Goal: Task Accomplishment & Management: Manage account settings

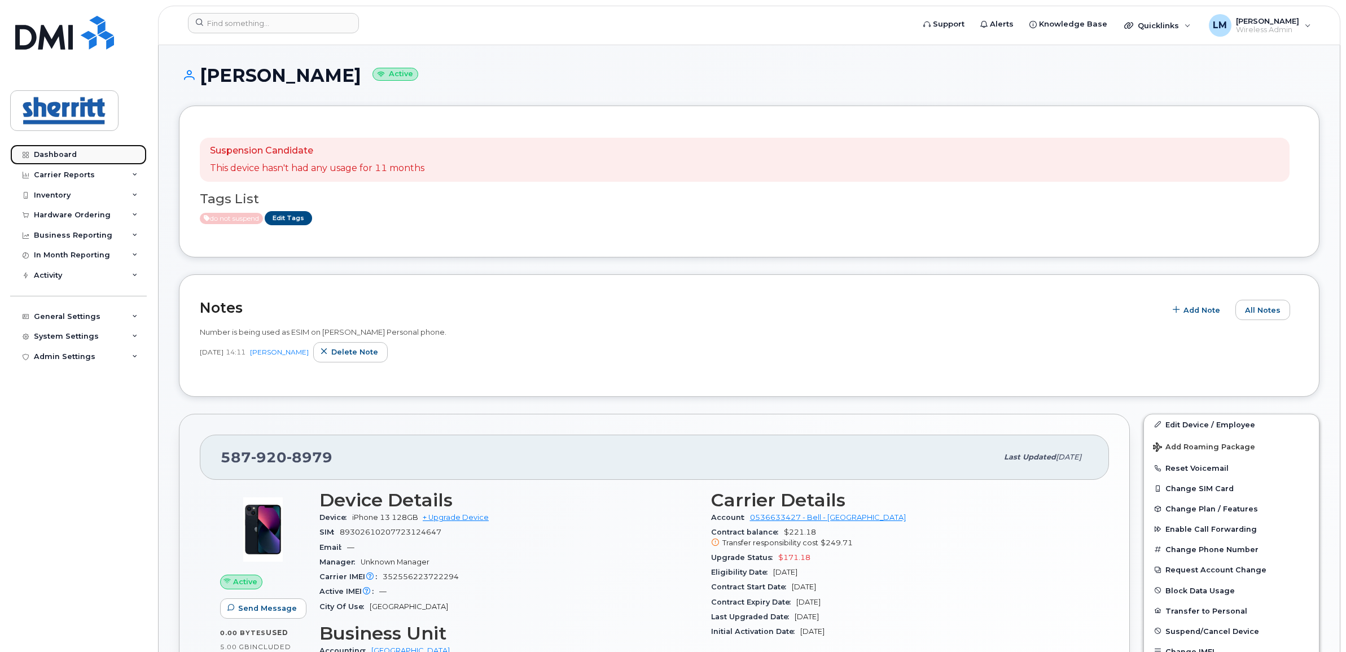
click at [64, 161] on link "Dashboard" at bounding box center [78, 154] width 137 height 20
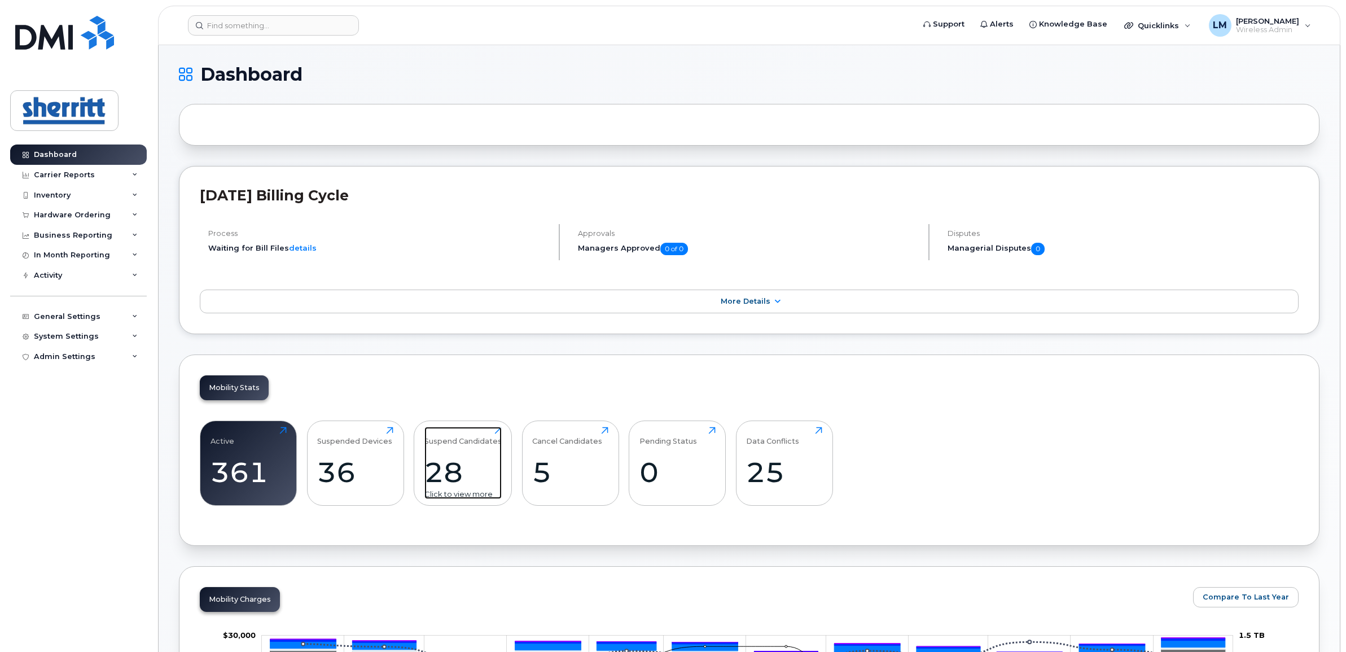
click at [448, 463] on div "28" at bounding box center [462, 471] width 77 height 33
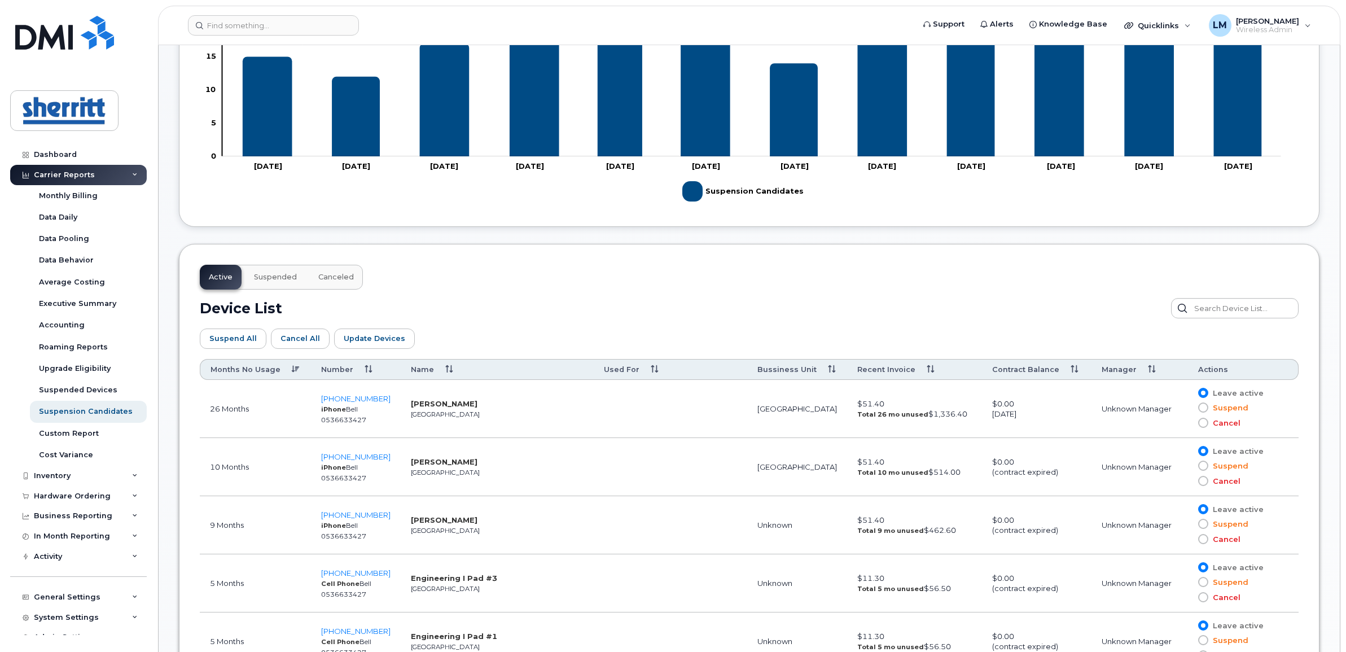
scroll to position [423, 0]
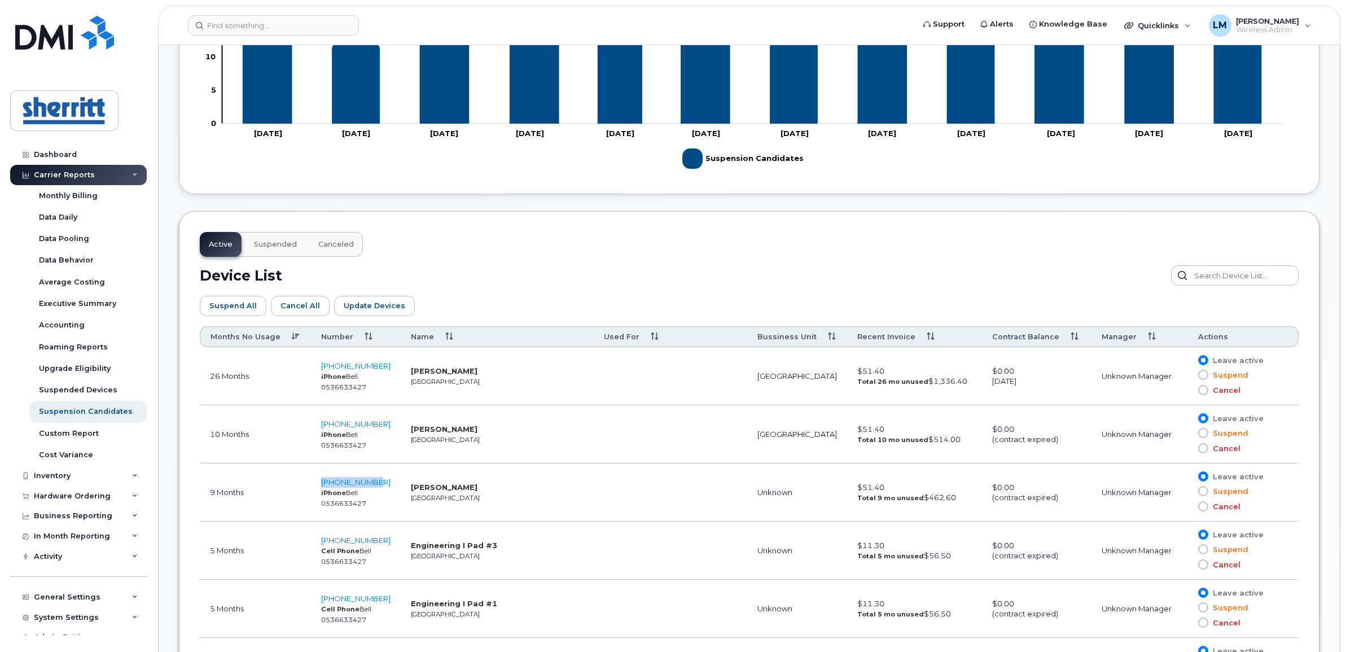
drag, startPoint x: 383, startPoint y: 480, endPoint x: 319, endPoint y: 483, distance: 63.3
click at [319, 483] on td "587-532-7952 iPhone Bell 0536633427" at bounding box center [356, 492] width 90 height 58
copy span "587-532-7952"
click at [360, 481] on span "587-532-7952" at bounding box center [355, 481] width 69 height 9
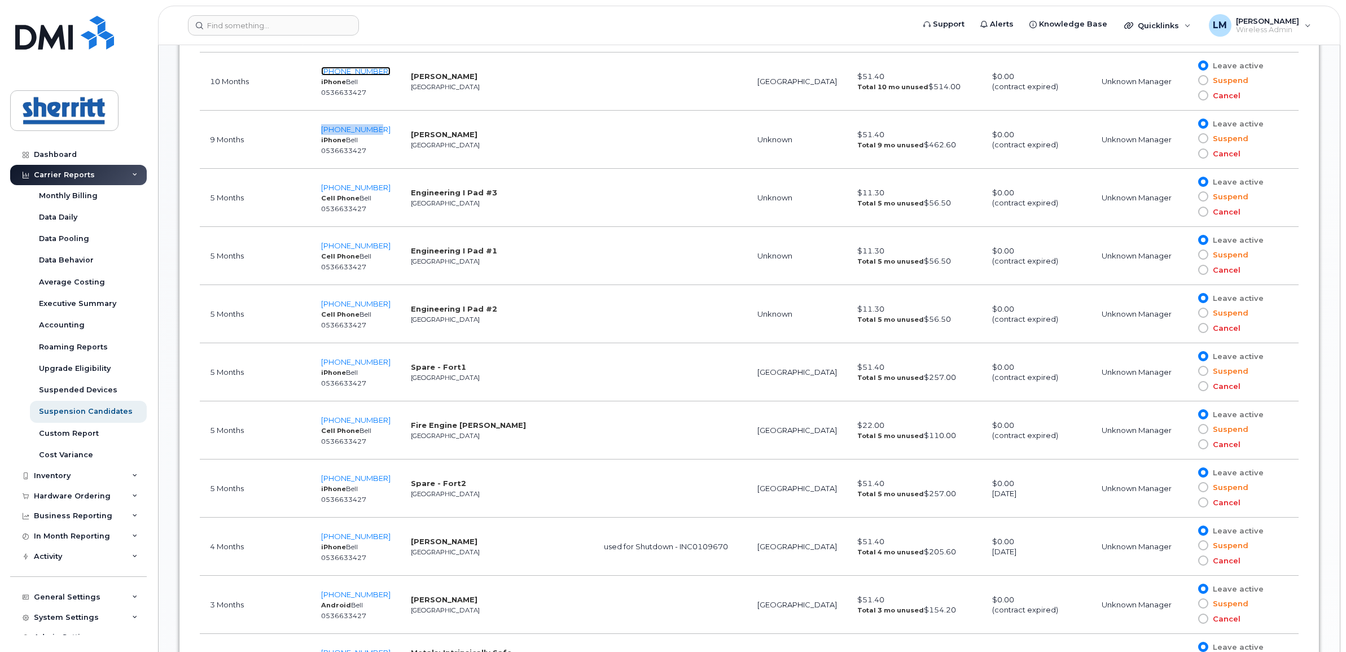
scroll to position [847, 0]
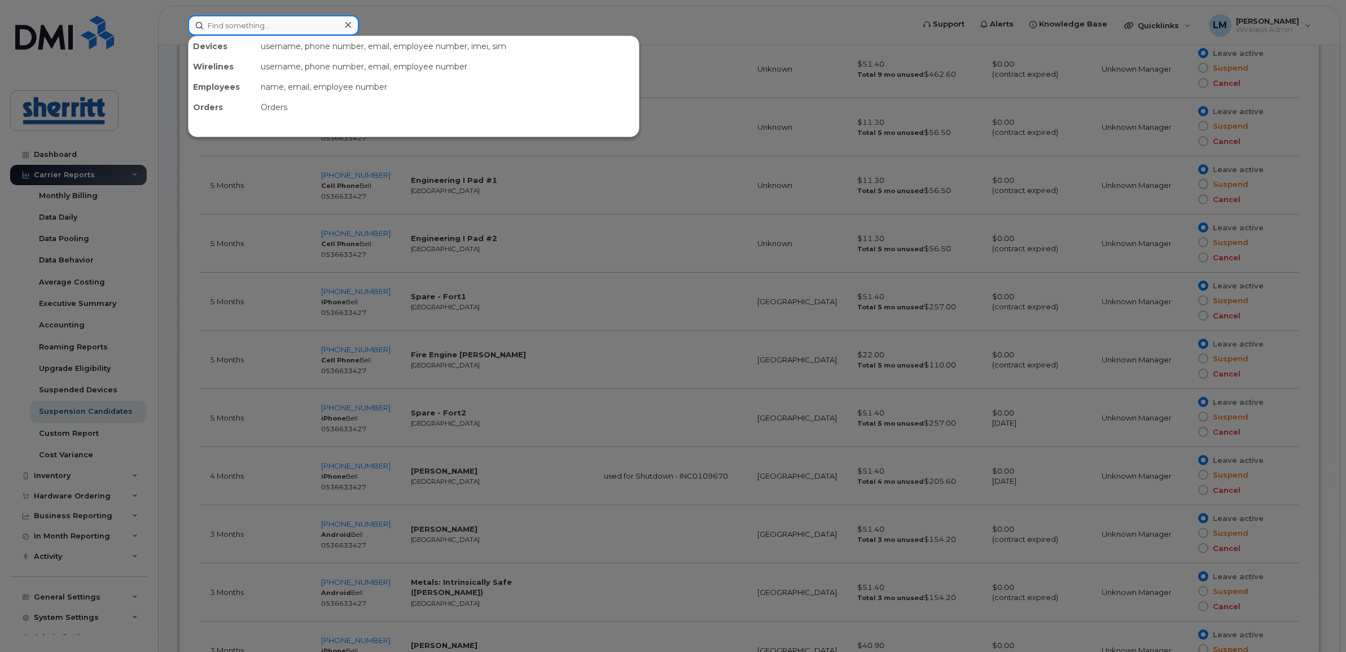
click at [314, 23] on input at bounding box center [273, 25] width 171 height 20
type input "m"
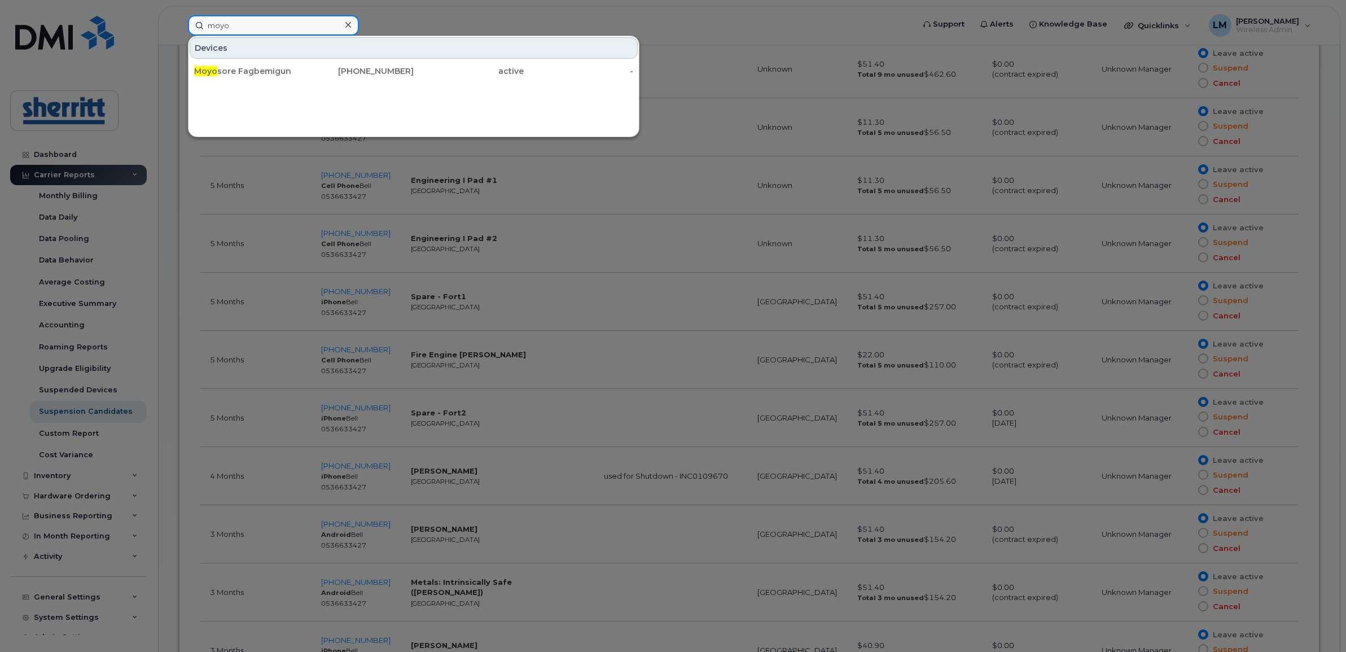
type input "moyo"
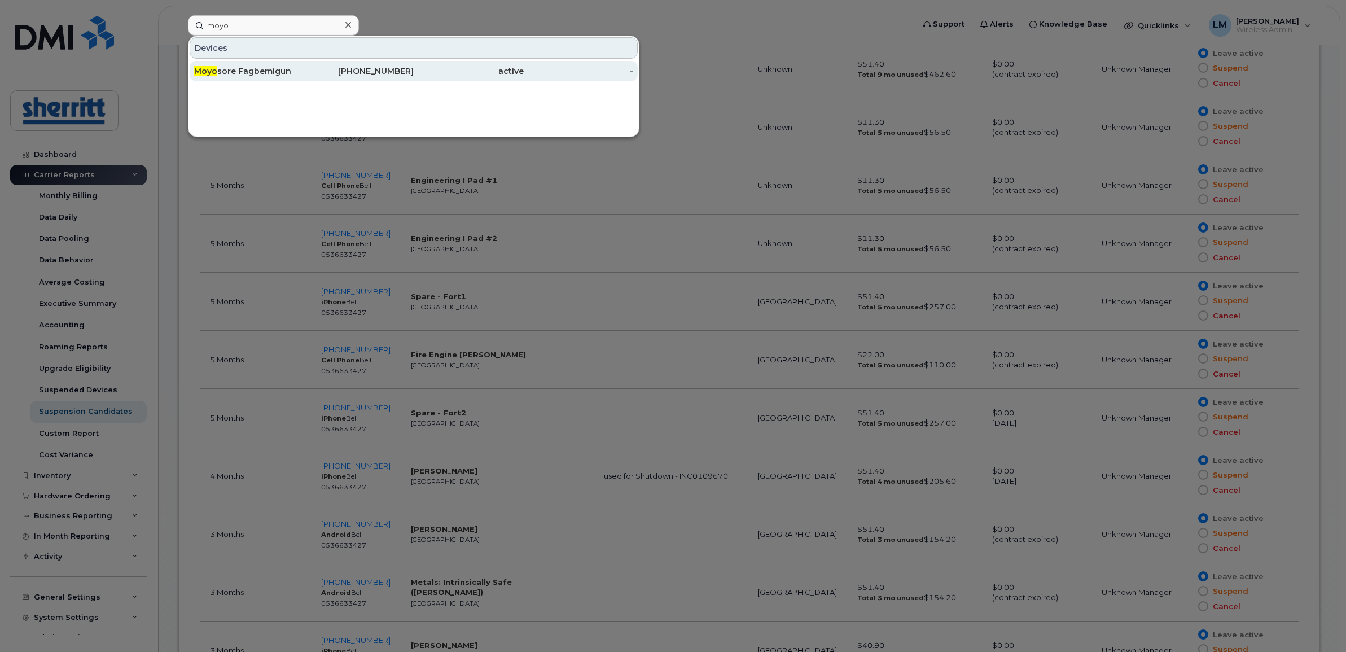
click at [261, 68] on div "Moyo sore Fagbemigun" at bounding box center [249, 70] width 110 height 11
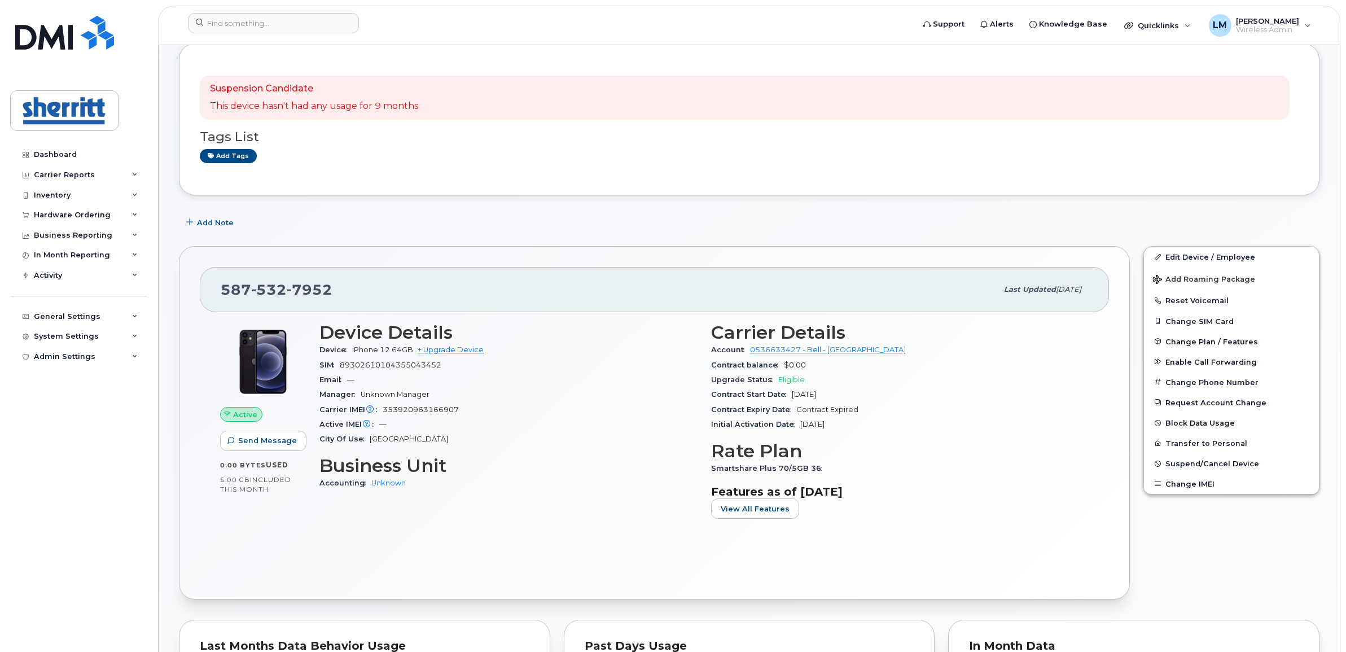
scroll to position [212, 0]
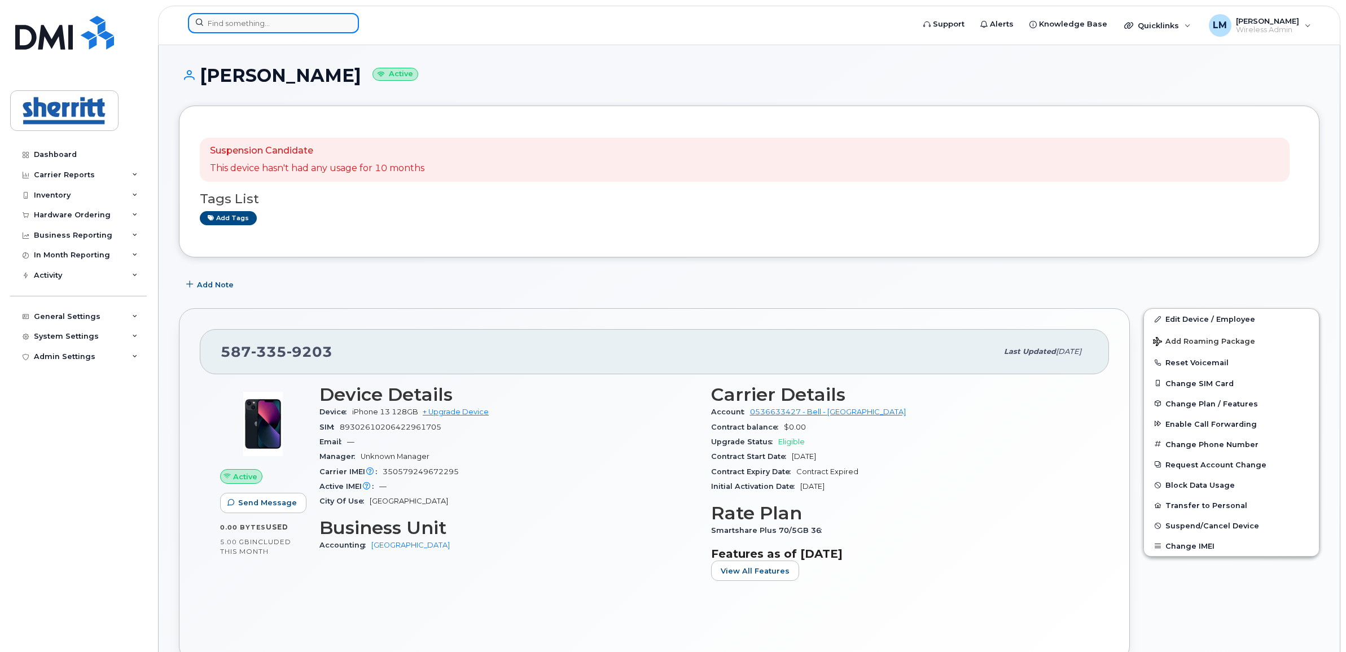
click at [319, 28] on input at bounding box center [273, 23] width 171 height 20
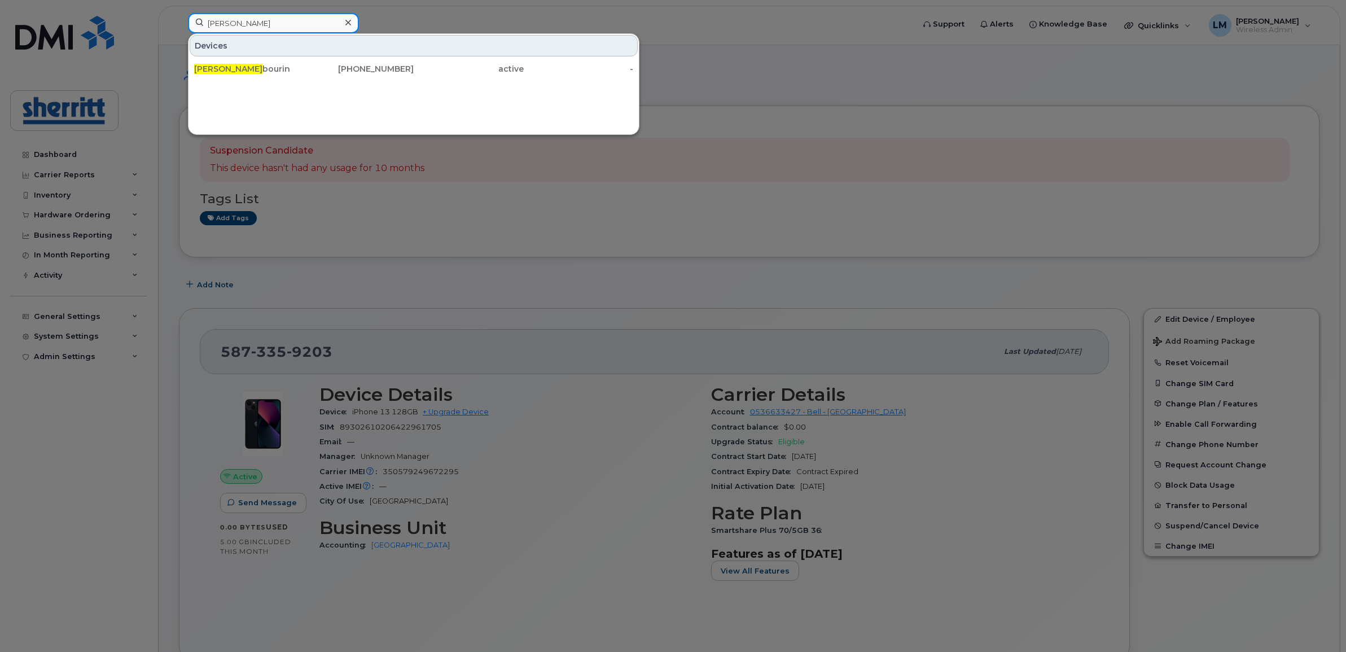
type input "tyler sa"
click at [508, 290] on div at bounding box center [673, 326] width 1346 height 652
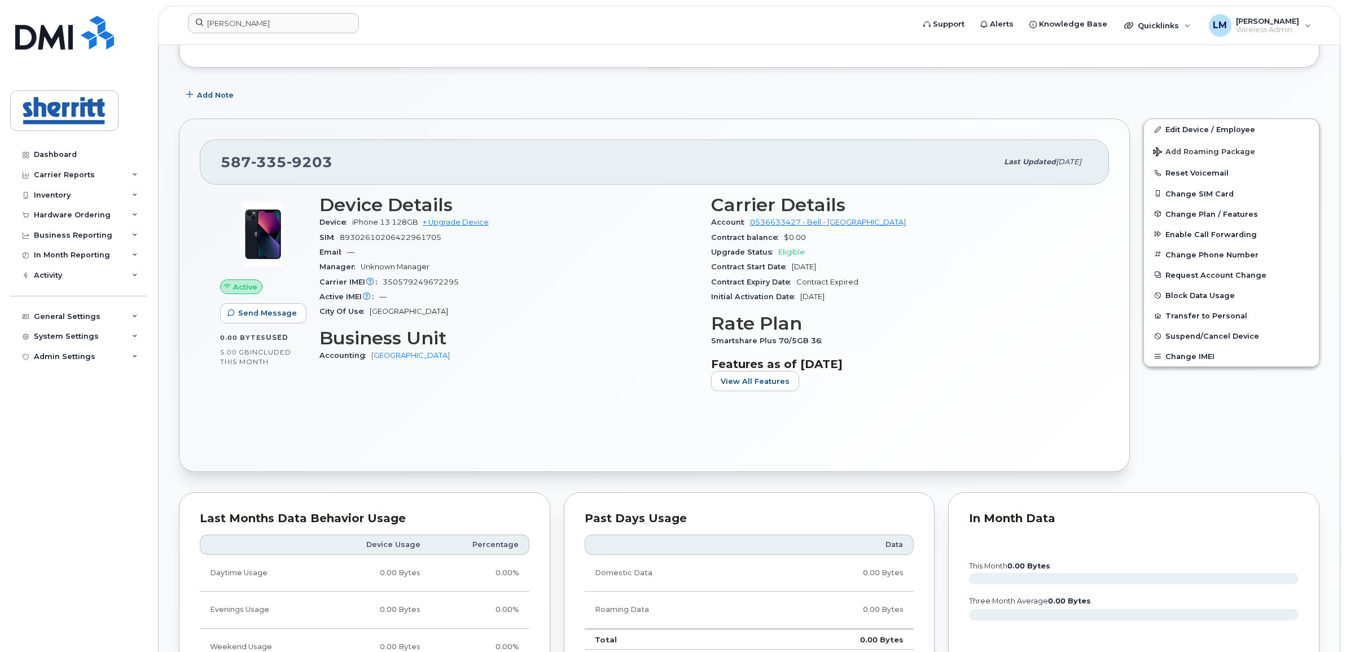
scroll to position [212, 0]
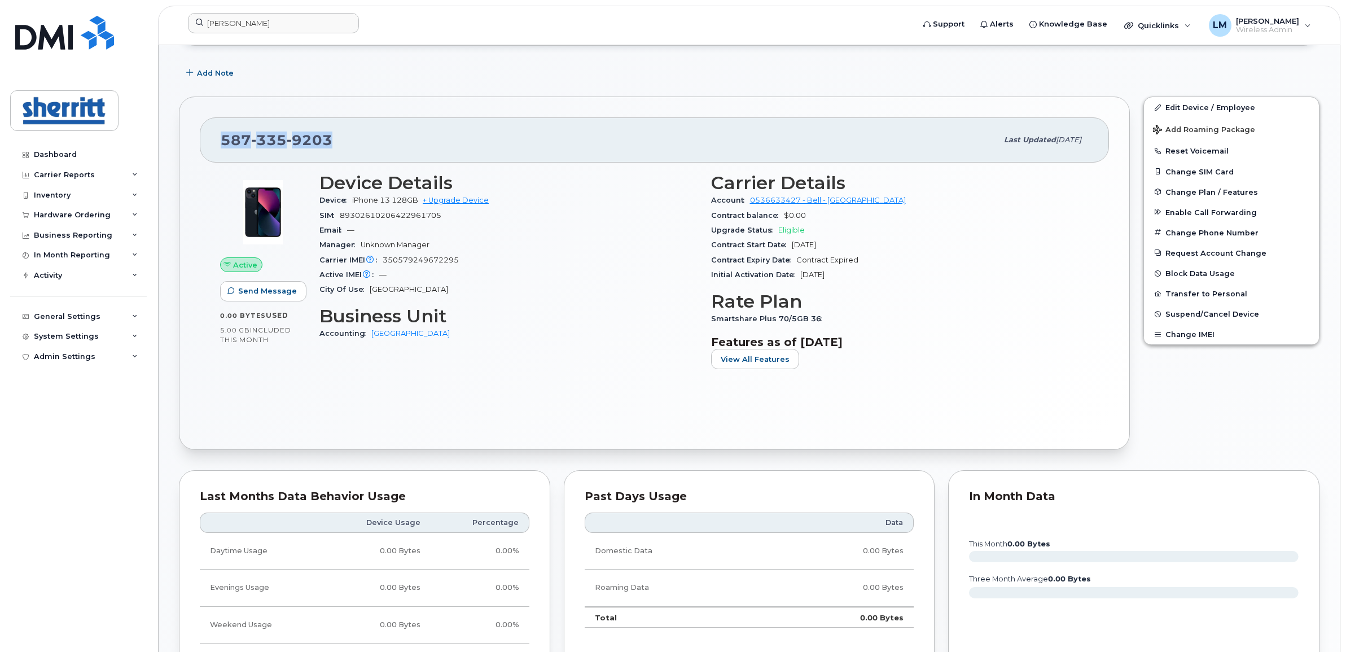
drag, startPoint x: 353, startPoint y: 144, endPoint x: 193, endPoint y: 132, distance: 160.3
click at [193, 132] on div "587 335 9203 Last updated Nov 19, 2024 Active Send Message 0.00 Bytes  used 5.0…" at bounding box center [654, 273] width 951 height 353
click at [528, 183] on h3 "Device Details" at bounding box center [508, 183] width 378 height 20
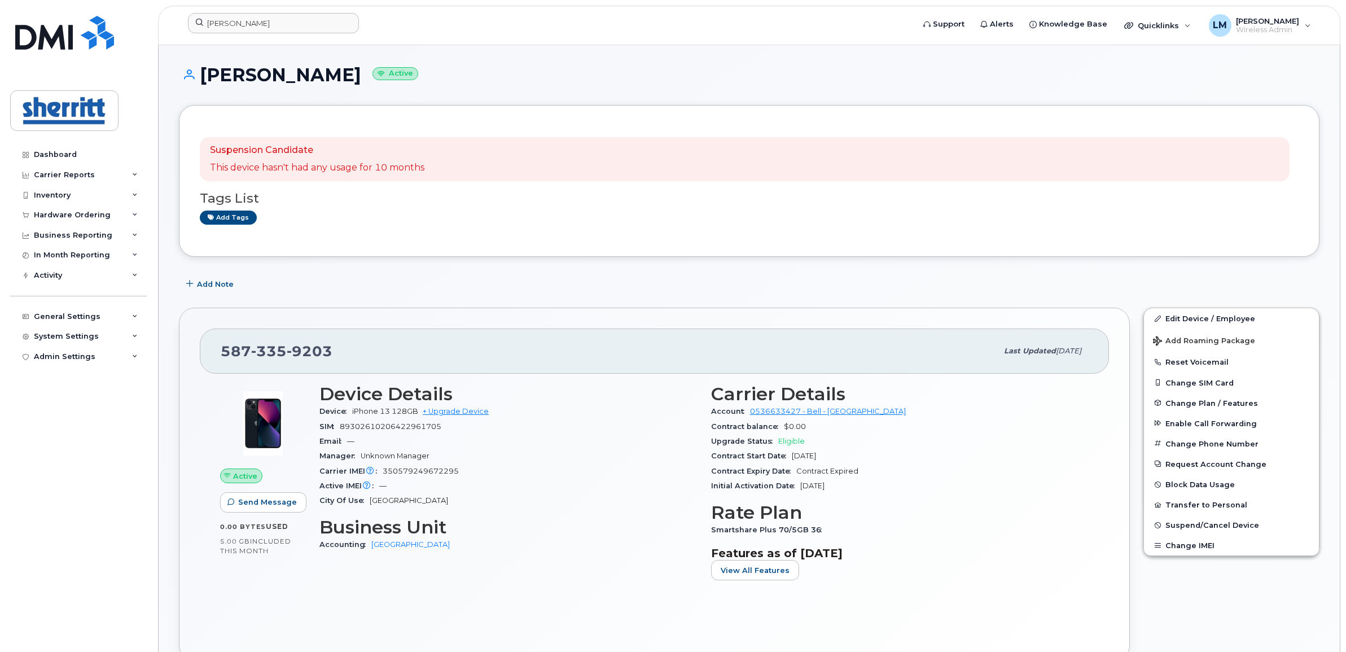
scroll to position [0, 0]
drag, startPoint x: 353, startPoint y: 349, endPoint x: 224, endPoint y: 352, distance: 129.3
click at [224, 352] on div "587 335 9203" at bounding box center [609, 352] width 777 height 24
copy span "587 335 9203"
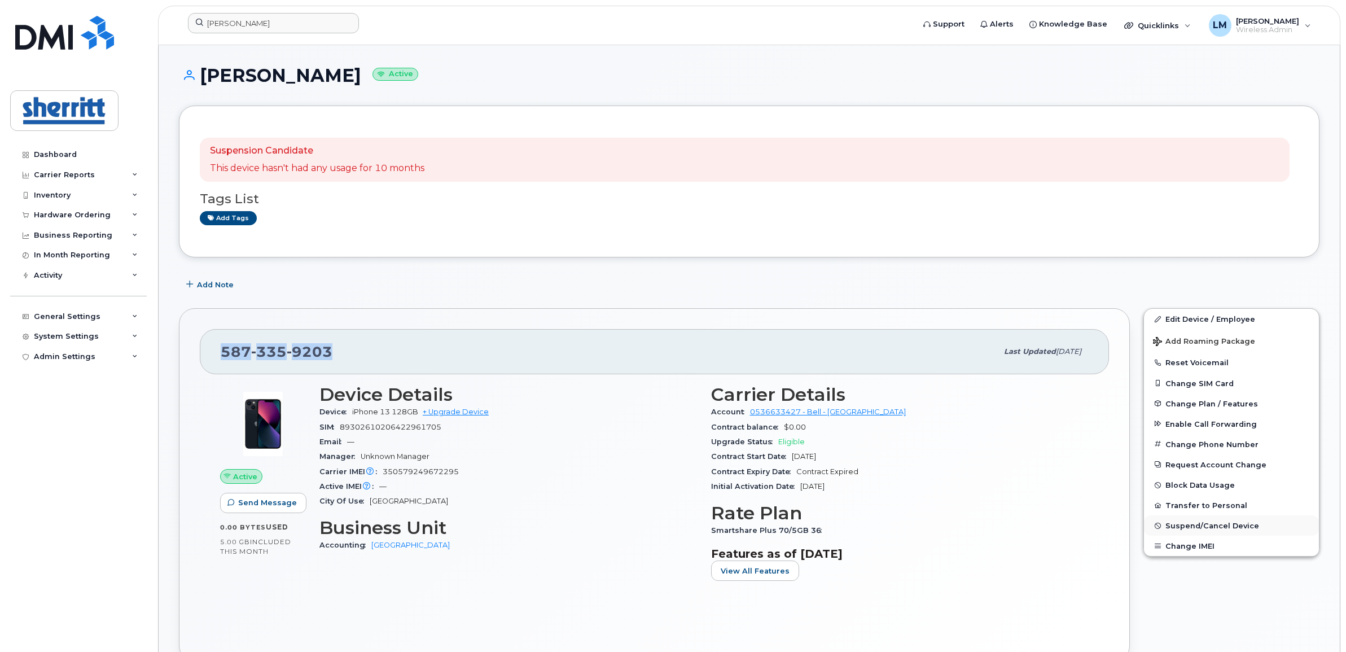
click at [1200, 518] on button "Suspend/Cancel Device" at bounding box center [1231, 525] width 175 height 20
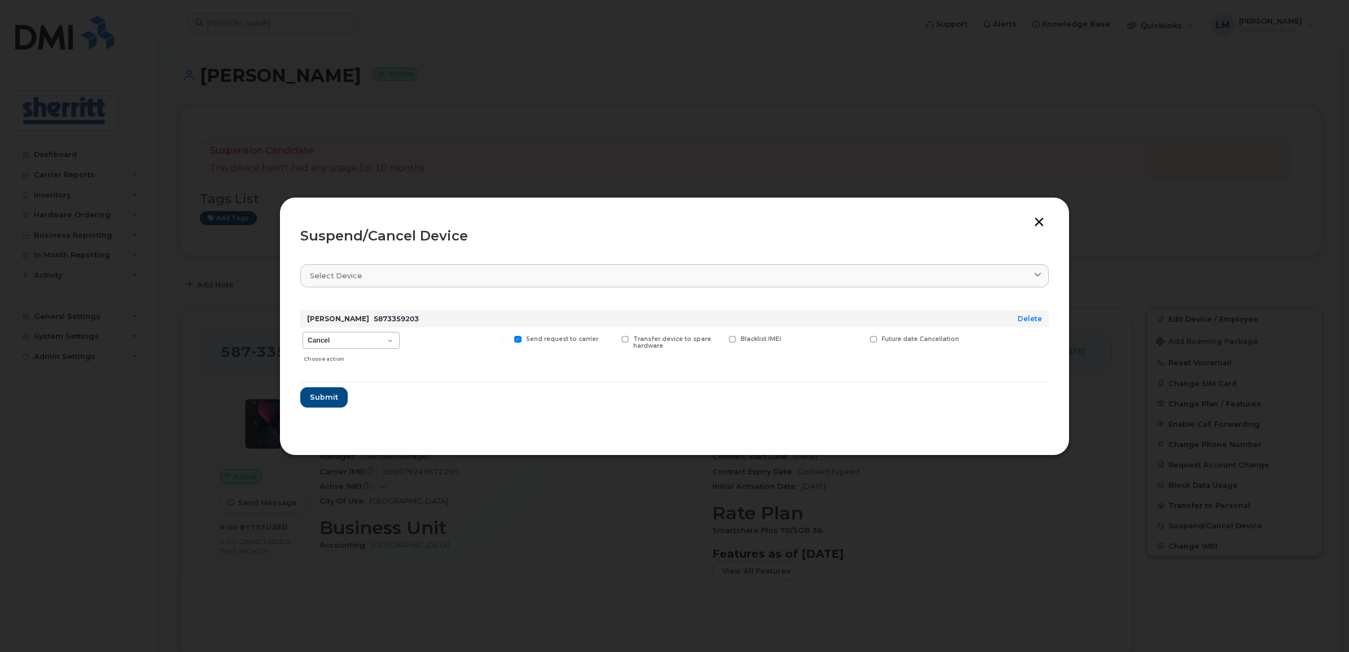
click at [396, 333] on div "Cancel Suspend - Extend Suspension Suspend - Reduced Rate Suspend - Full Rate S…" at bounding box center [674, 347] width 748 height 40
click at [387, 334] on select "Cancel Suspend - Extend Suspension Suspend - Reduced Rate Suspend - Full Rate S…" at bounding box center [351, 340] width 97 height 17
select select "[object Object]"
click at [303, 332] on select "Cancel Suspend - Extend Suspension Suspend - Reduced Rate Suspend - Full Rate S…" at bounding box center [351, 340] width 97 height 17
click at [340, 398] on button "Submit" at bounding box center [323, 397] width 46 height 20
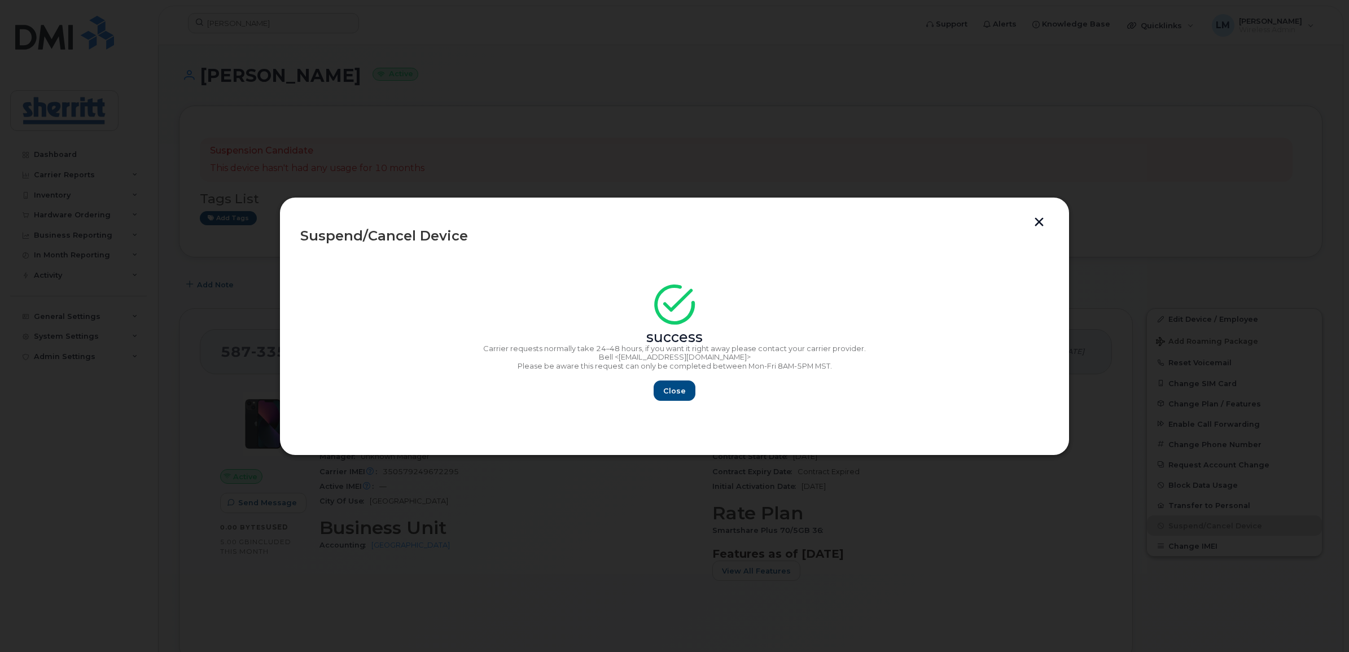
click at [682, 378] on div "success Carrier requests normally take 24–48 hours, if you want it right away p…" at bounding box center [674, 346] width 748 height 110
click at [683, 394] on span "Close" at bounding box center [674, 390] width 23 height 11
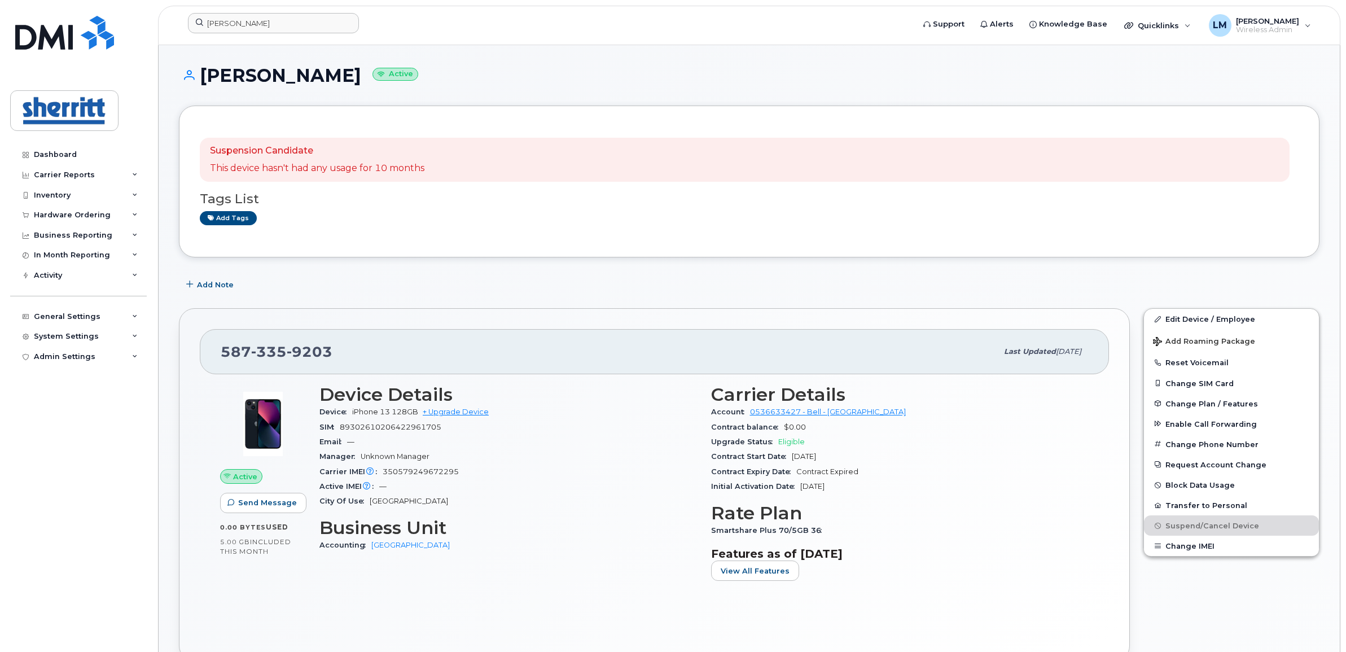
click at [314, 341] on div "587 335 9203" at bounding box center [609, 352] width 777 height 24
drag, startPoint x: 314, startPoint y: 341, endPoint x: 304, endPoint y: 350, distance: 13.2
click at [304, 350] on span "9203" at bounding box center [310, 351] width 46 height 17
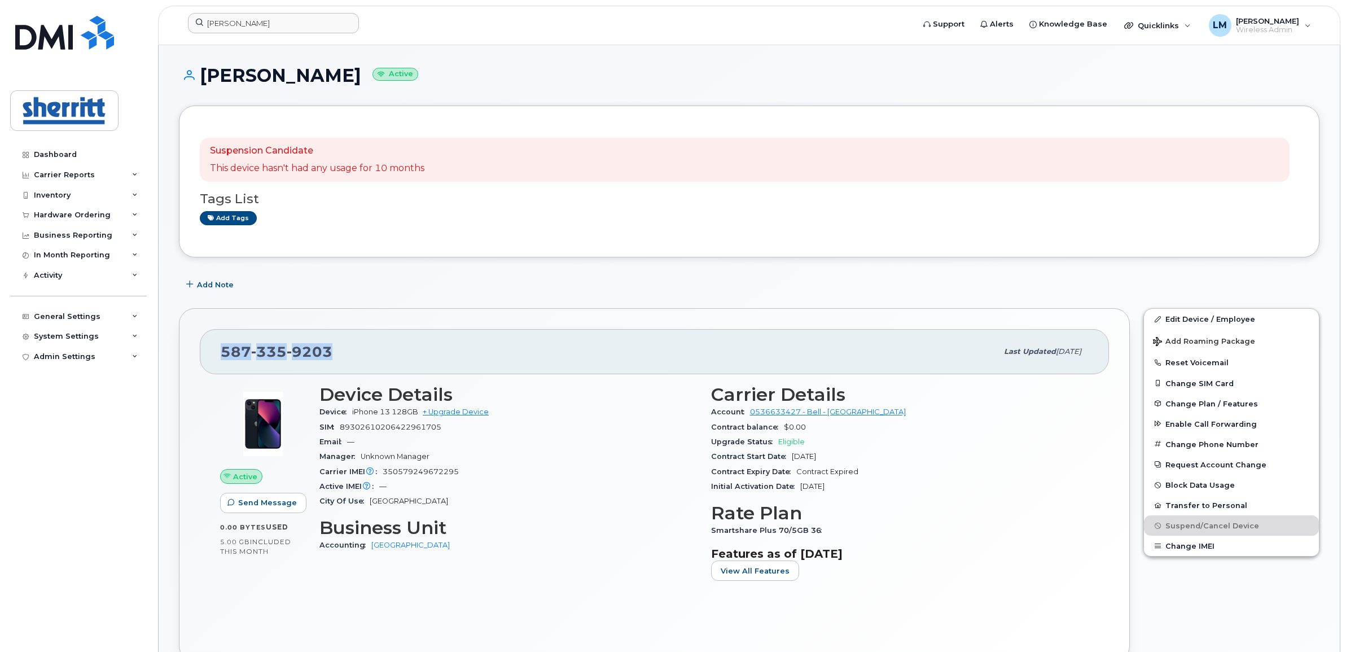
click at [304, 350] on span "9203" at bounding box center [310, 351] width 46 height 17
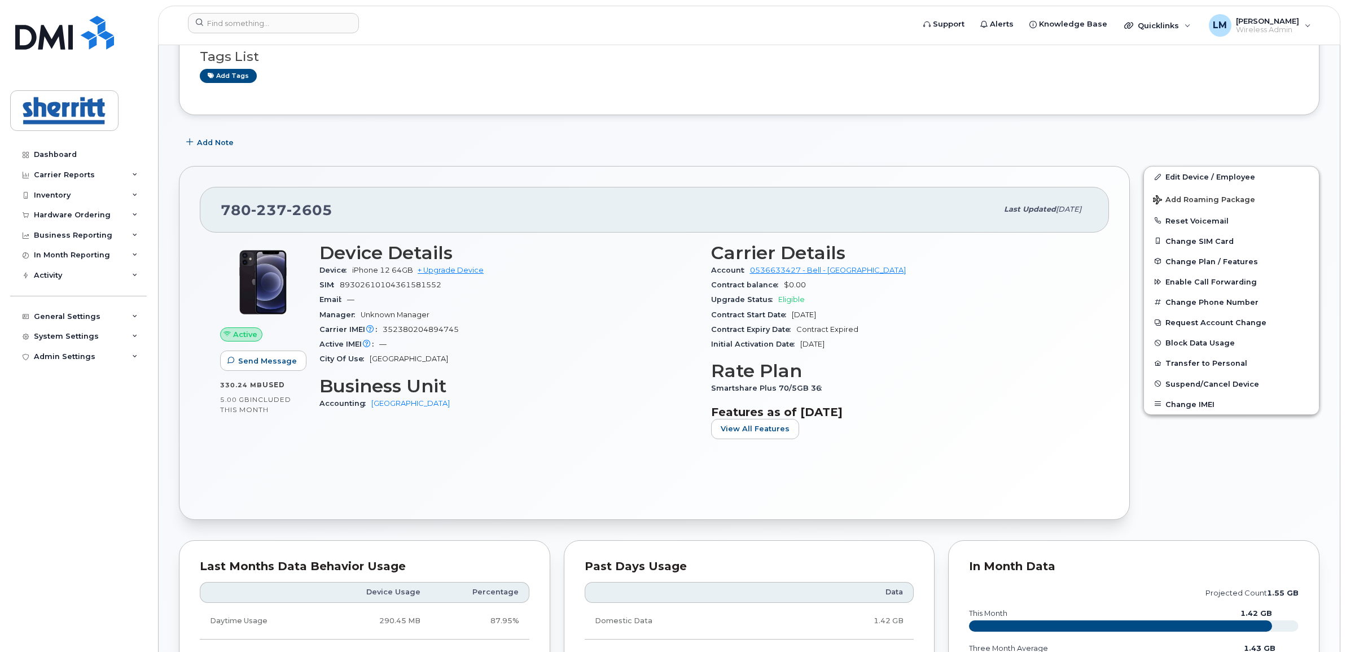
scroll to position [71, 0]
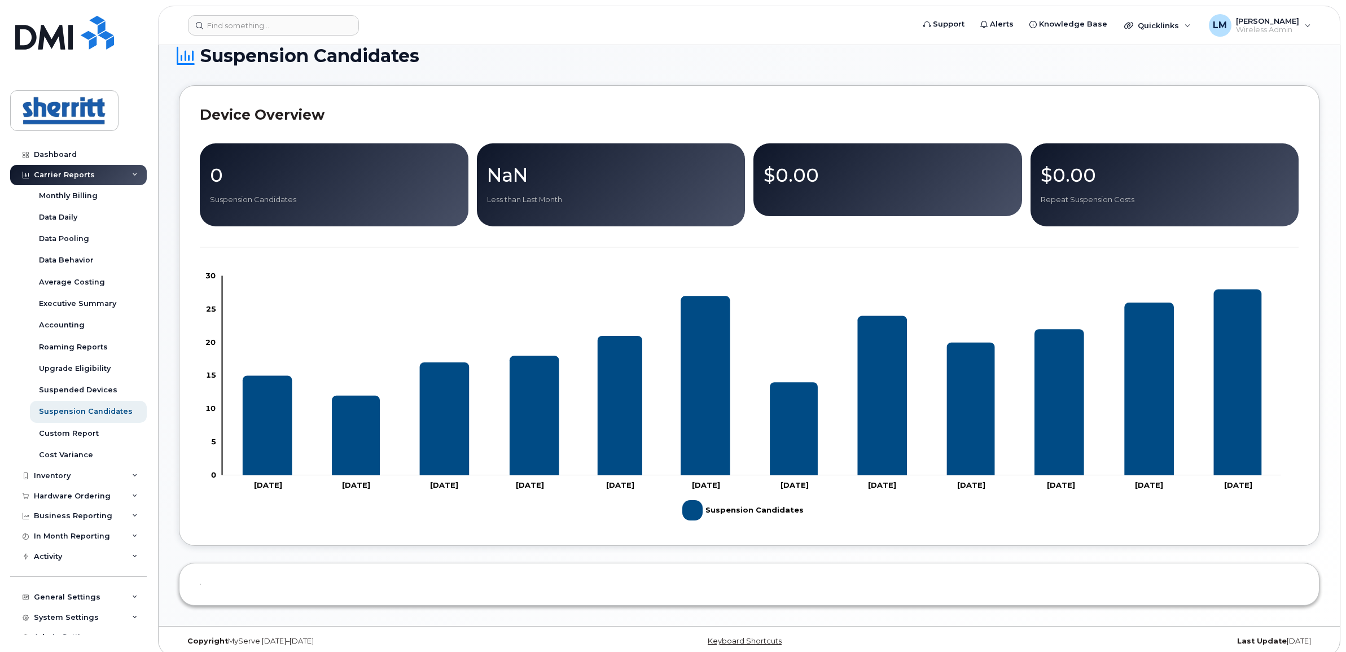
scroll to position [29, 0]
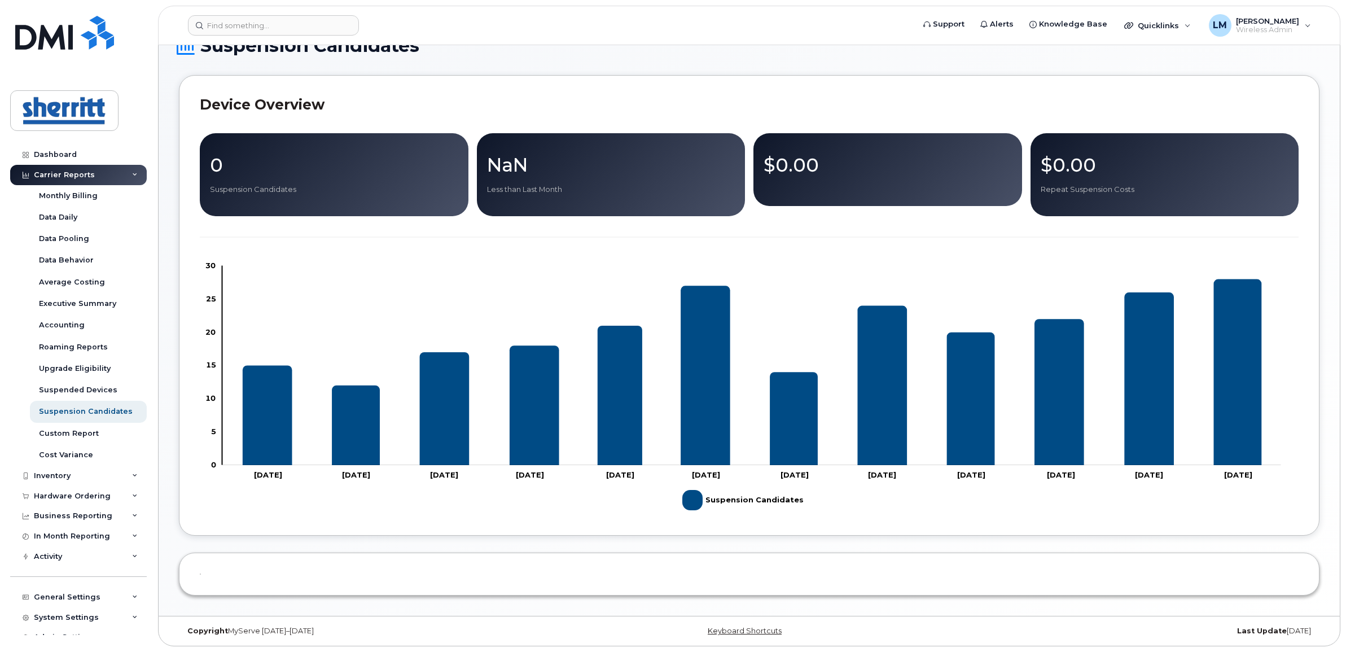
click at [742, 573] on div at bounding box center [749, 574] width 1141 height 43
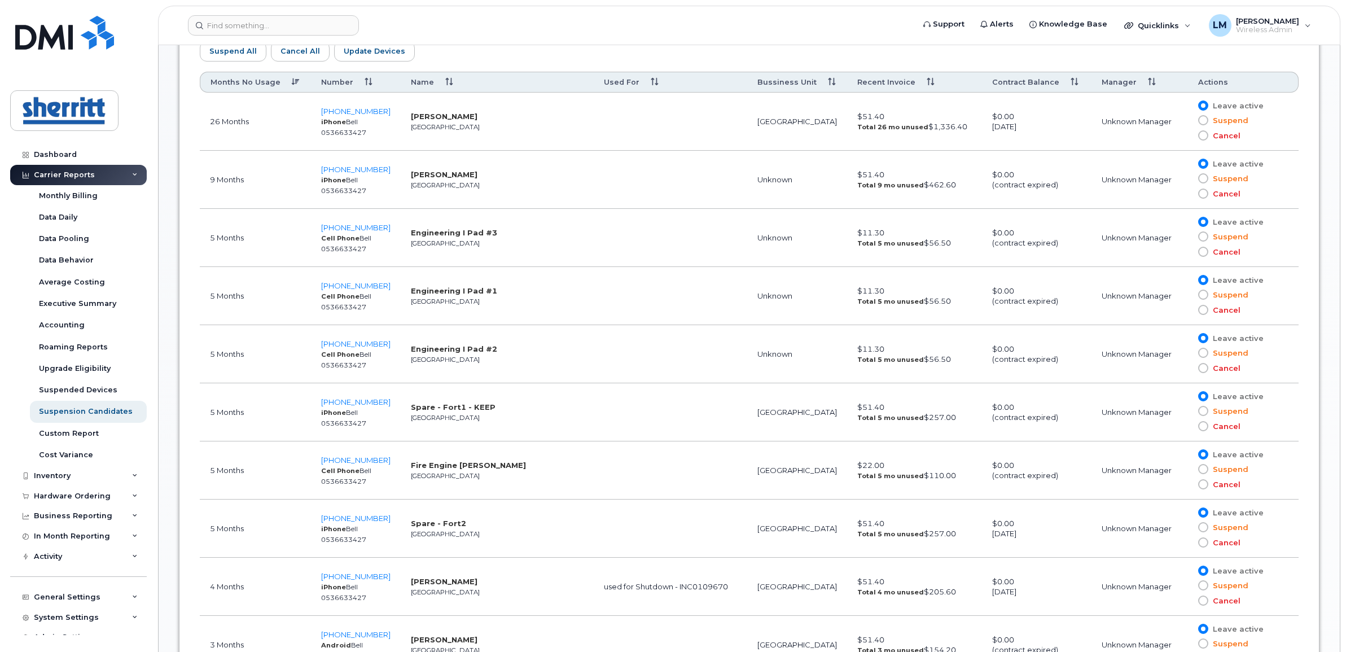
scroll to position [847, 0]
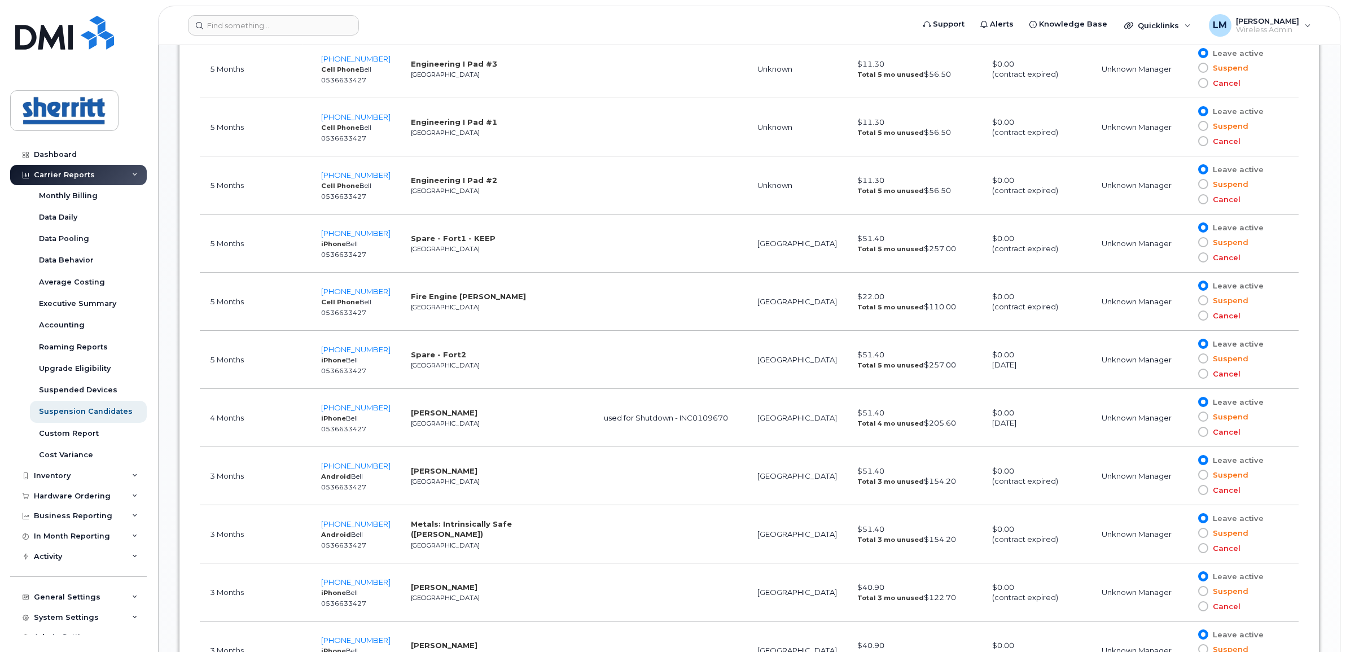
click at [713, 417] on td "used for Shutdown - INC0109670" at bounding box center [671, 418] width 154 height 58
copy td "INC0109670"
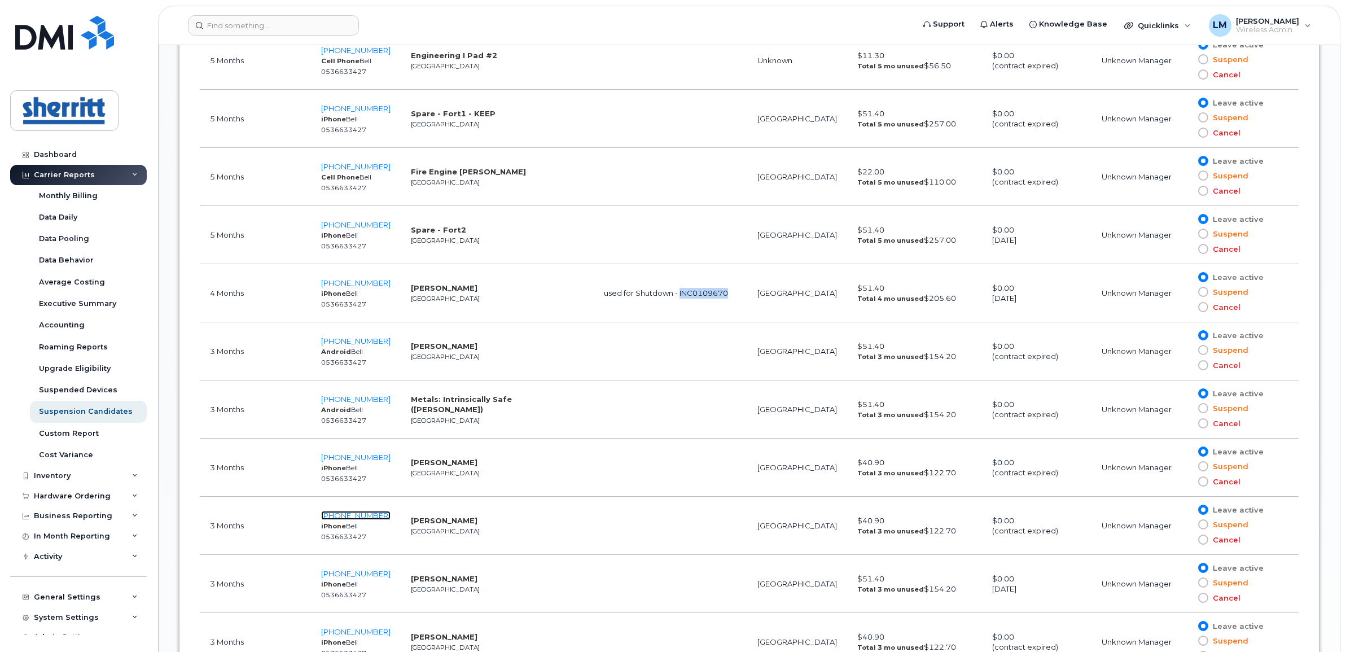
scroll to position [1058, 0]
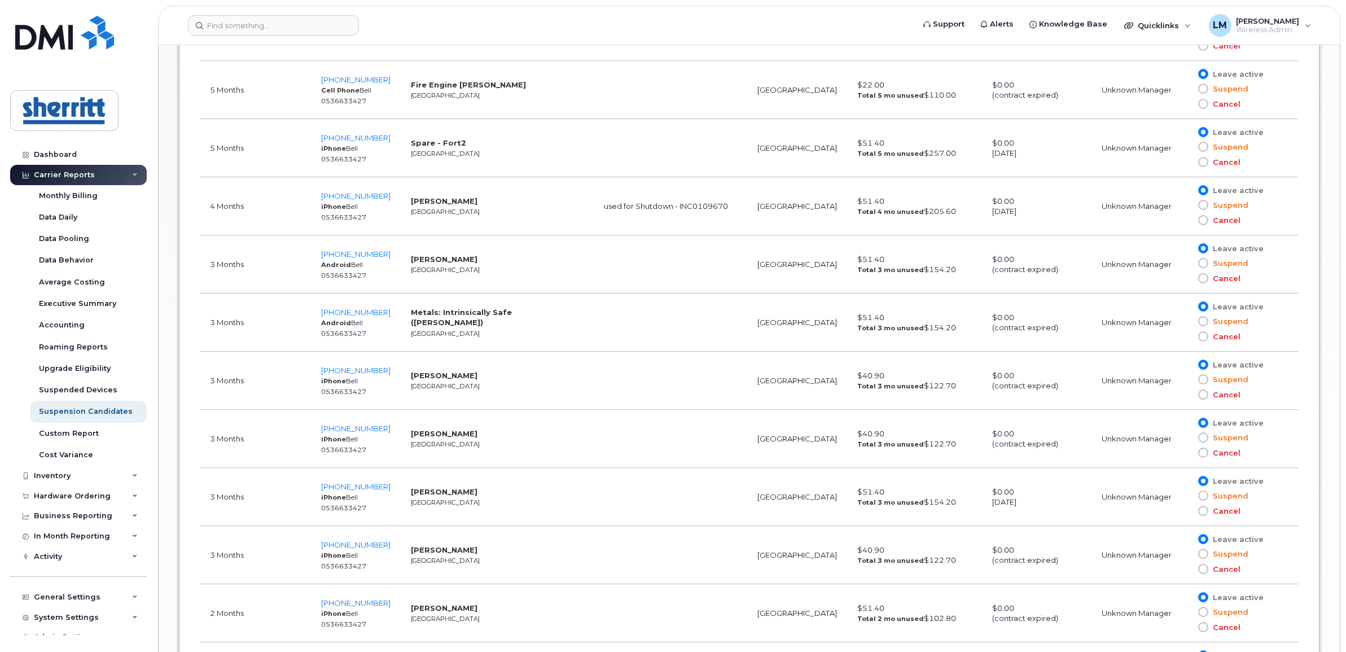
click at [594, 211] on td "used for Shutdown - INC0109670" at bounding box center [671, 206] width 154 height 58
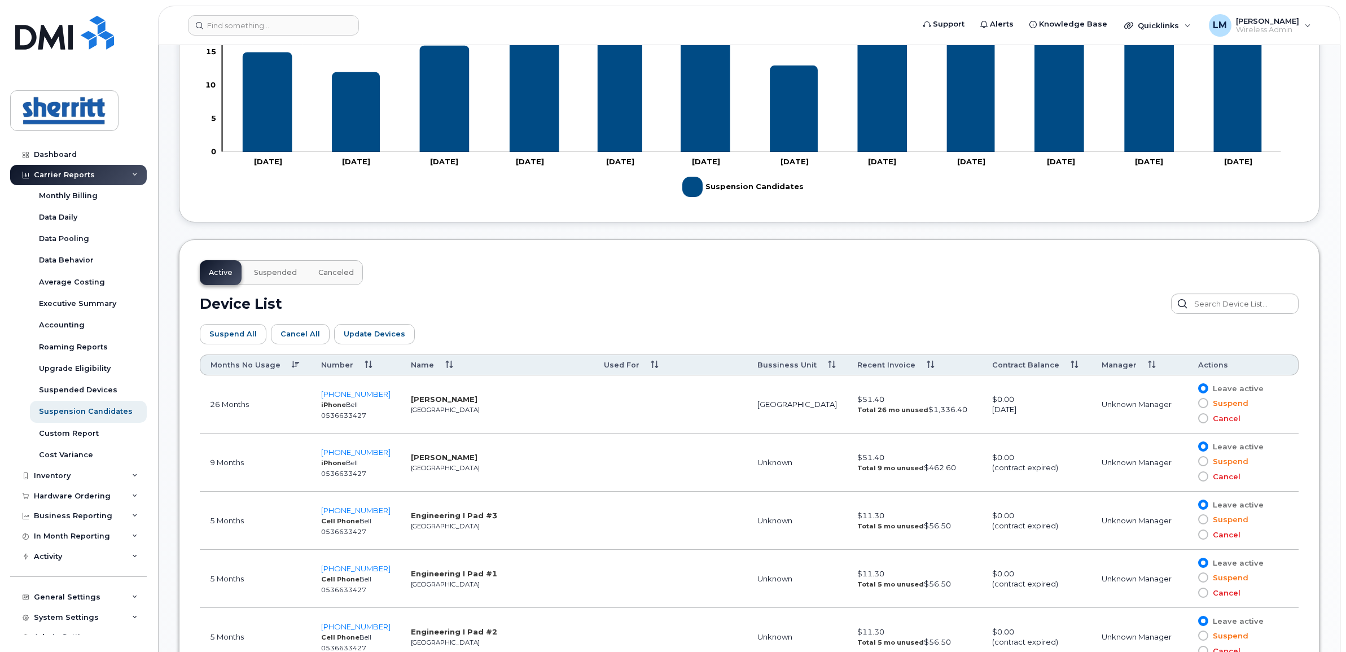
scroll to position [353, 0]
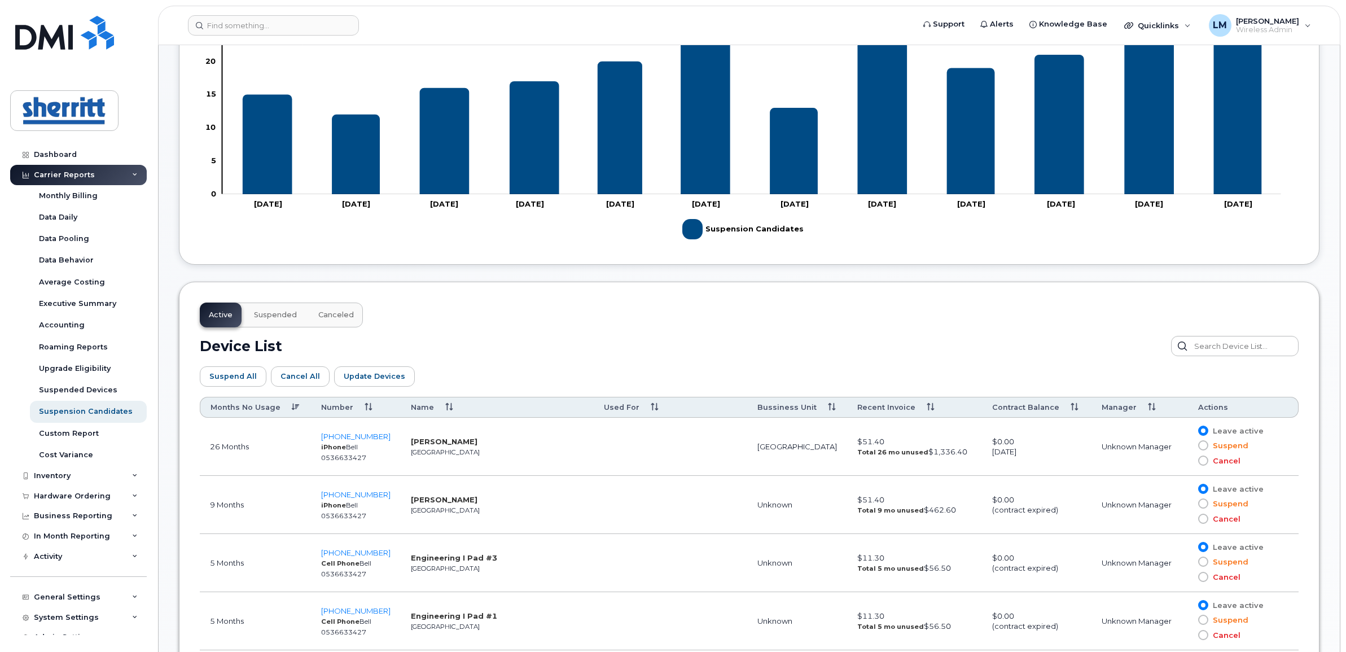
click at [271, 322] on button "Suspended" at bounding box center [275, 315] width 61 height 25
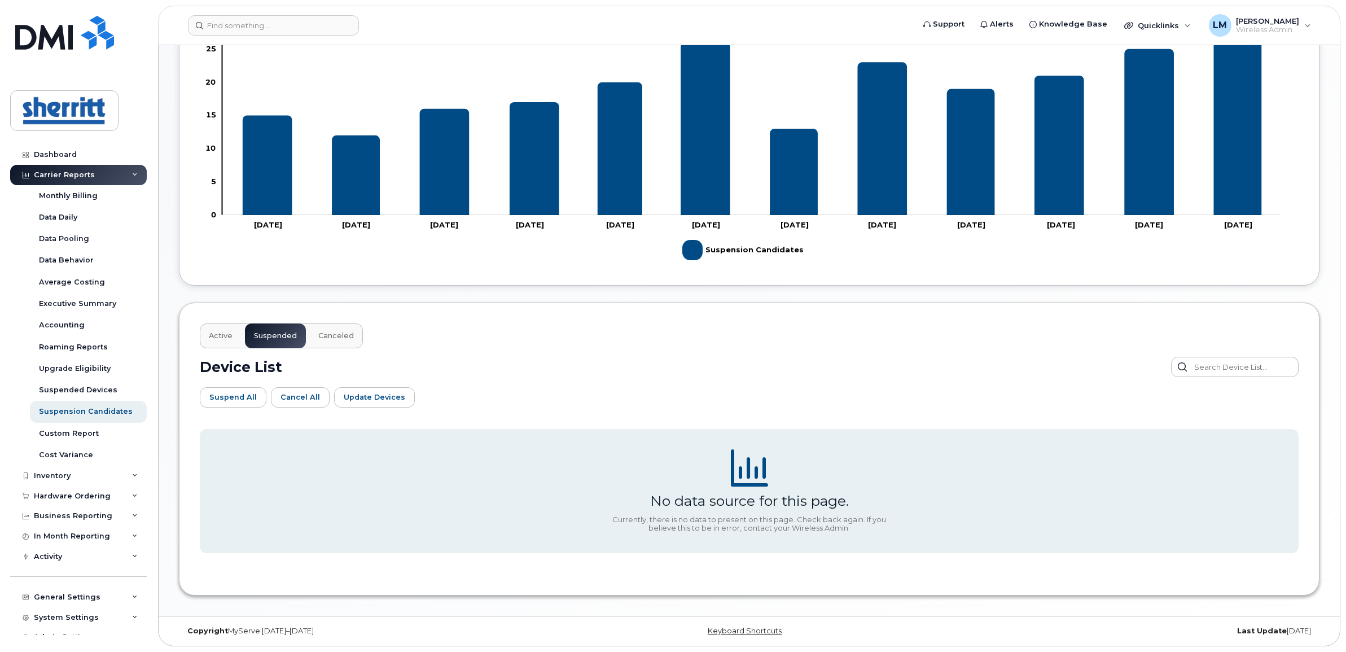
scroll to position [333, 0]
click at [60, 154] on div "Dashboard" at bounding box center [55, 154] width 43 height 9
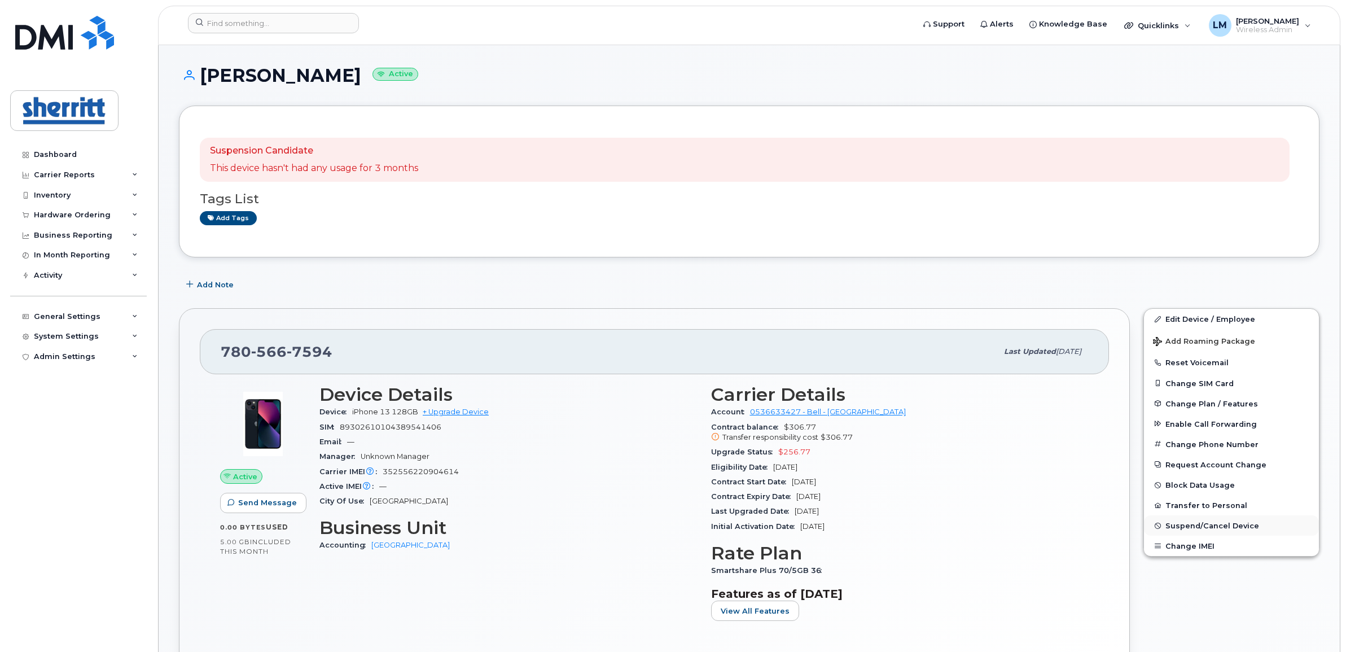
click at [1215, 522] on span "Suspend/Cancel Device" at bounding box center [1212, 526] width 94 height 8
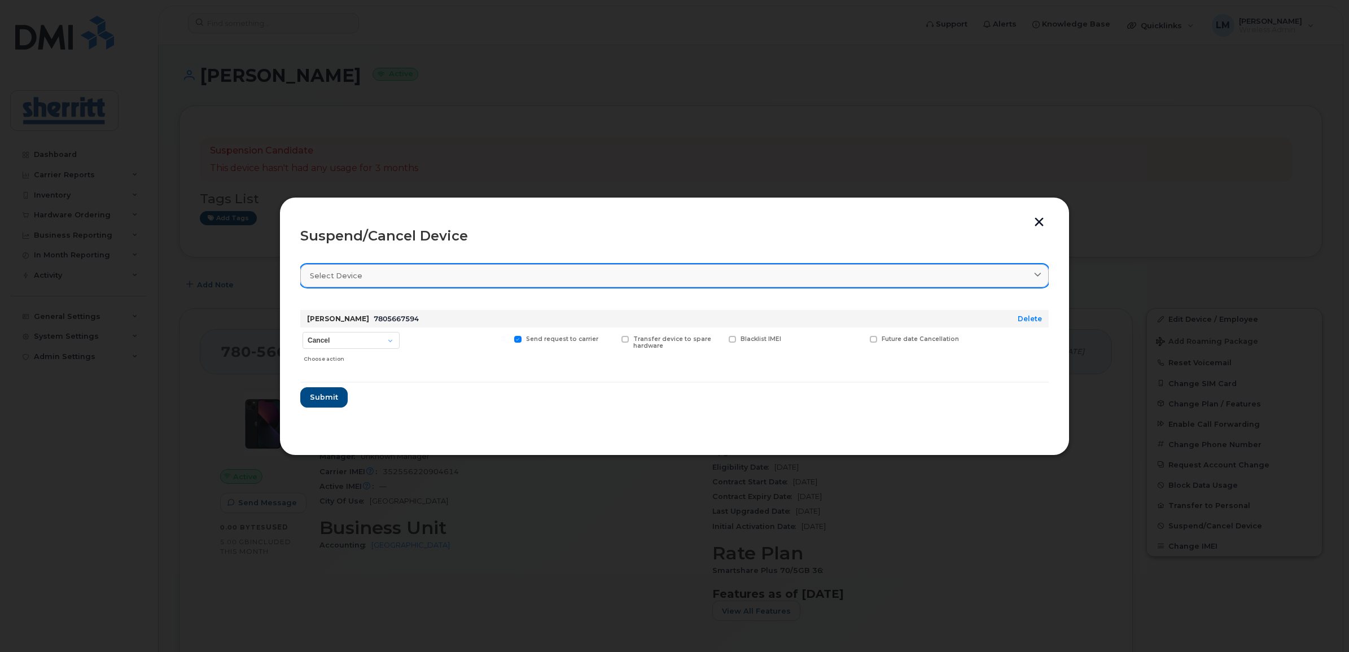
click at [420, 275] on div "Select device" at bounding box center [674, 275] width 729 height 11
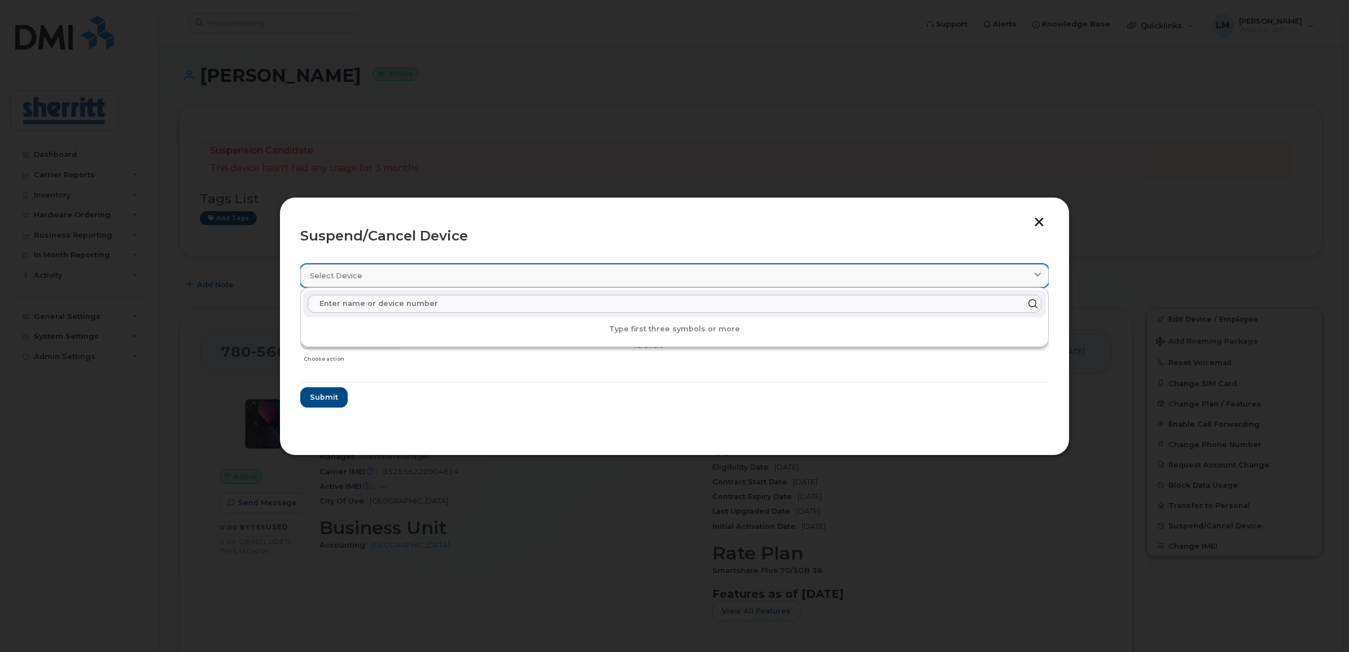
click at [413, 275] on div "Select device" at bounding box center [674, 275] width 729 height 11
click at [380, 398] on form "Pat Mann 7805667594 Delete Cancel Suspend - Extend Suspension Suspend - Reduced…" at bounding box center [674, 354] width 748 height 107
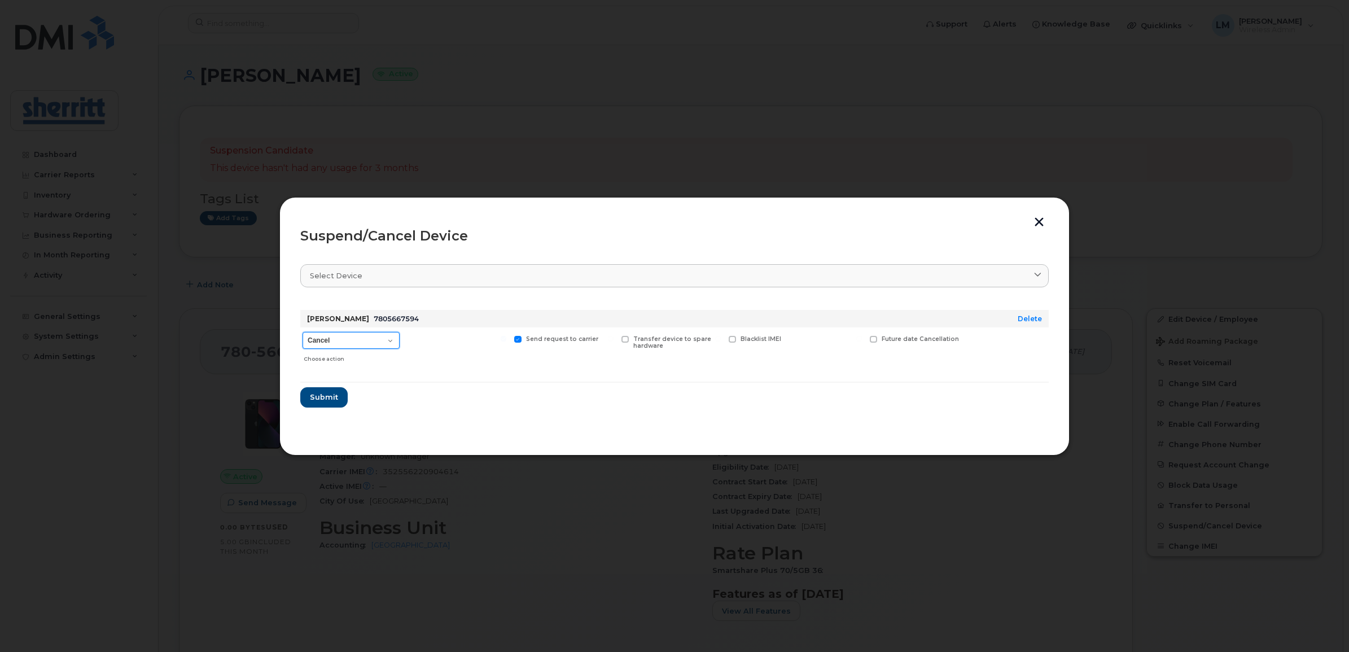
click at [342, 345] on select "Cancel Suspend - Extend Suspension Suspend - Reduced Rate Suspend - Full Rate S…" at bounding box center [351, 340] width 97 height 17
select select "[object Object]"
click at [303, 332] on select "Cancel Suspend - Extend Suspension Suspend - Reduced Rate Suspend - Full Rate S…" at bounding box center [351, 340] width 97 height 17
click at [331, 394] on span "Submit" at bounding box center [323, 397] width 28 height 11
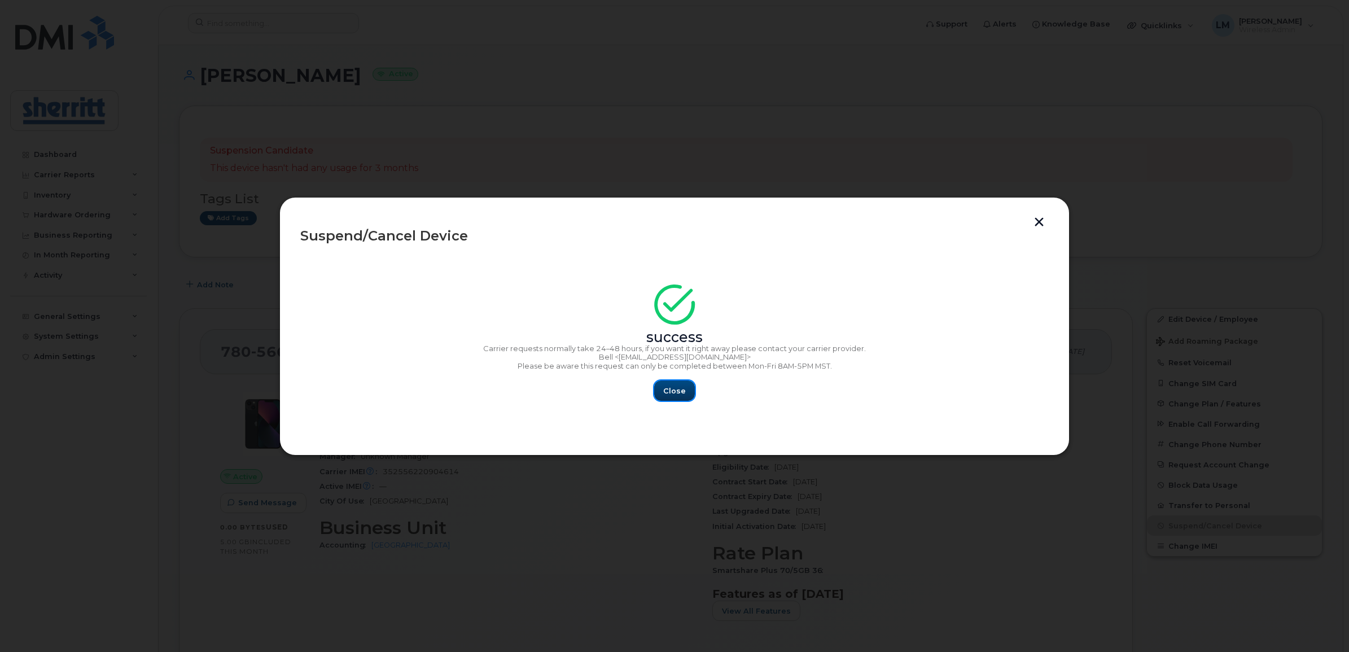
click at [681, 398] on button "Close" at bounding box center [674, 390] width 41 height 20
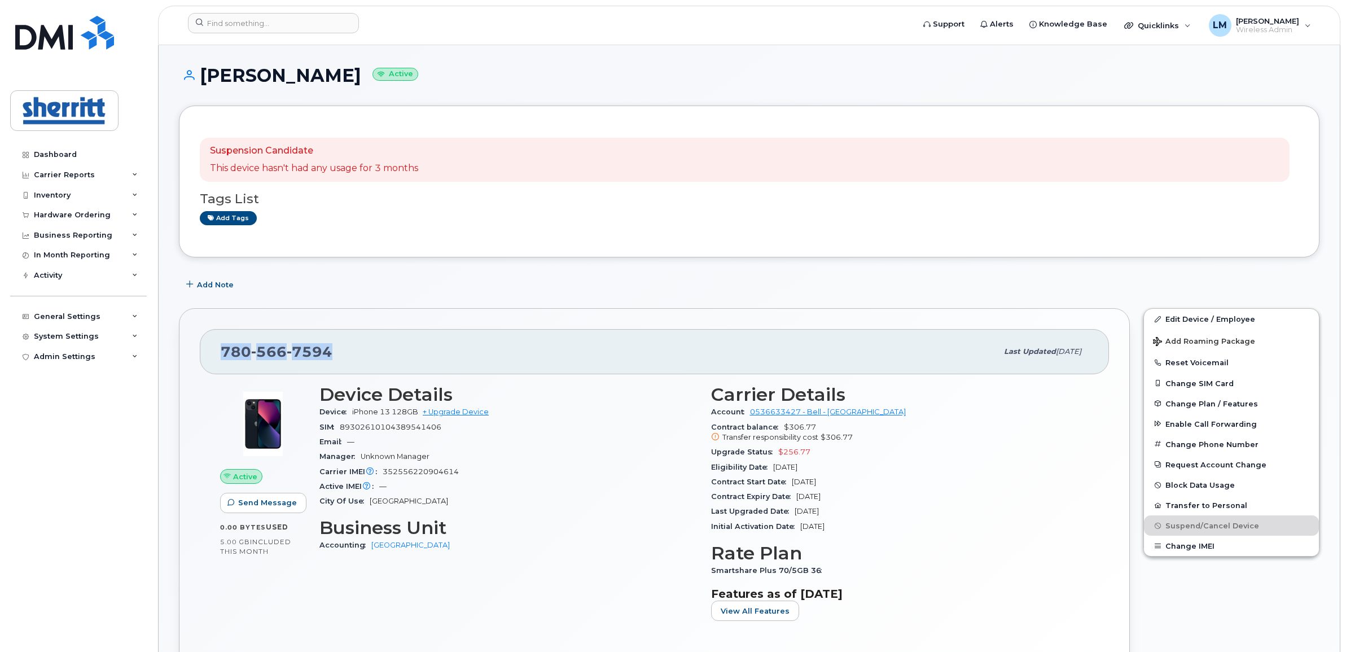
drag, startPoint x: 334, startPoint y: 348, endPoint x: 216, endPoint y: 350, distance: 118.0
click at [216, 350] on div "780 566 7594 Last updated Oct 01, 2025" at bounding box center [654, 351] width 909 height 45
copy span "780 566 7594"
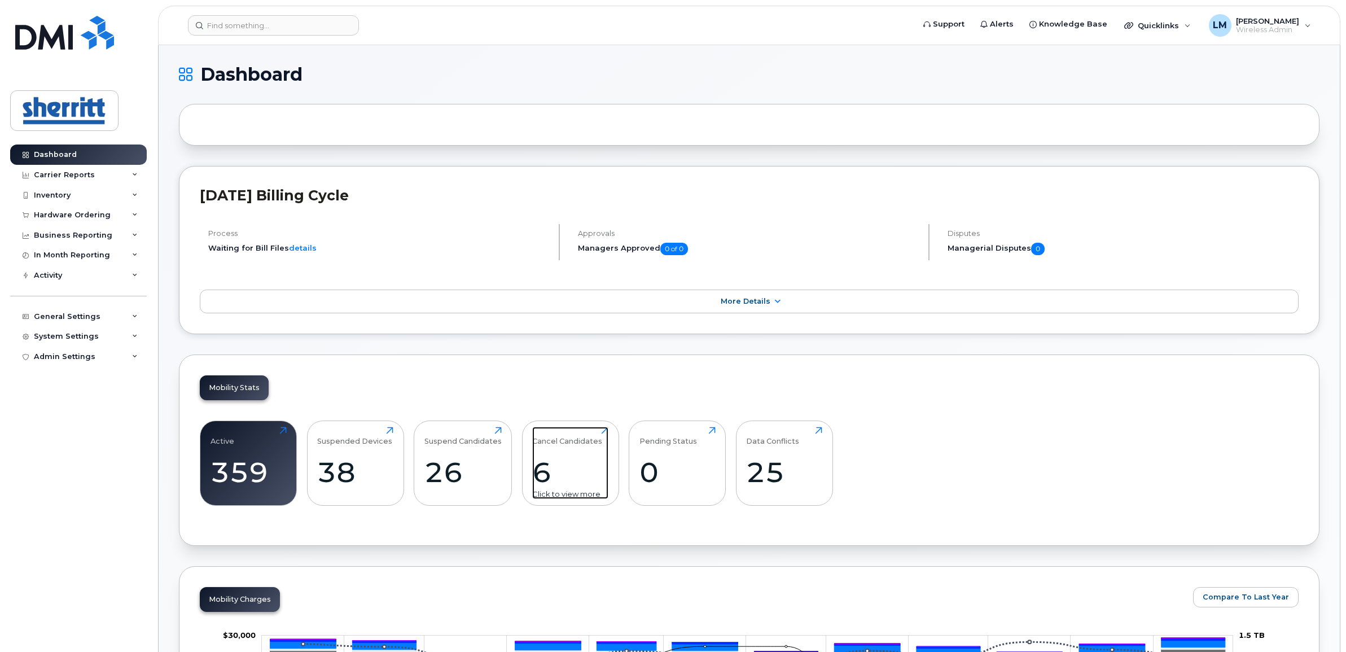
click at [557, 477] on div "6" at bounding box center [570, 471] width 76 height 33
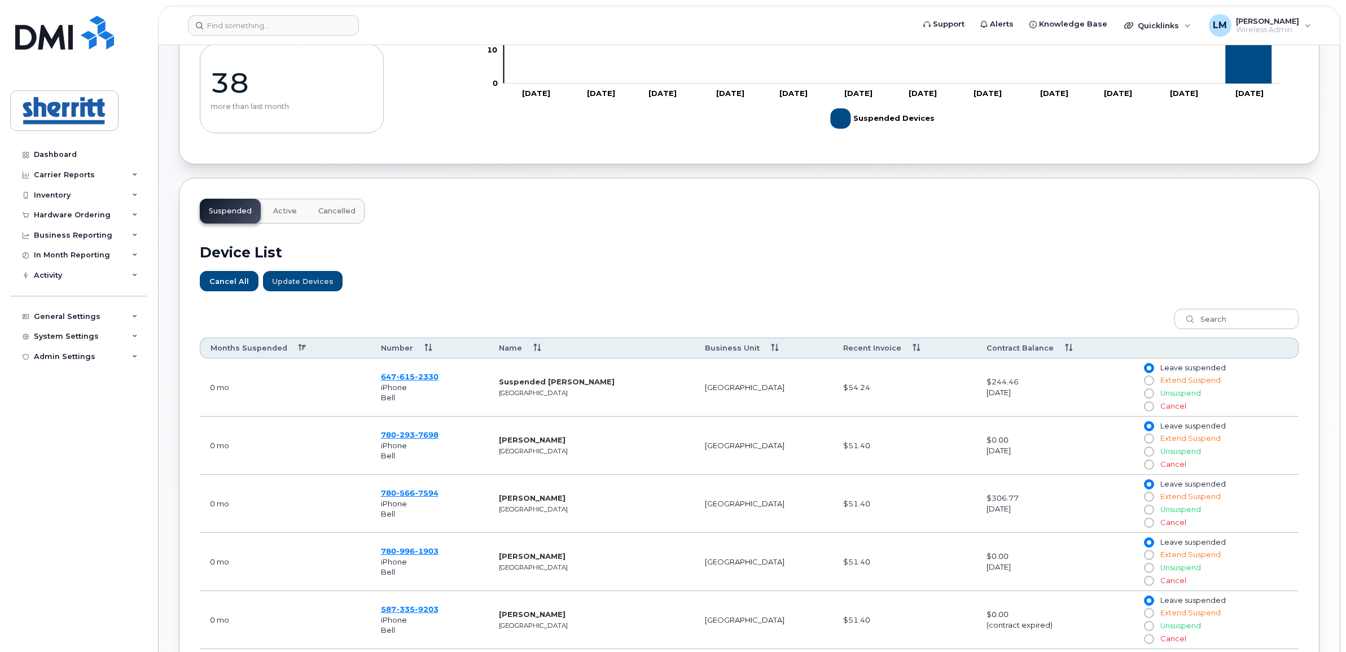
scroll to position [141, 0]
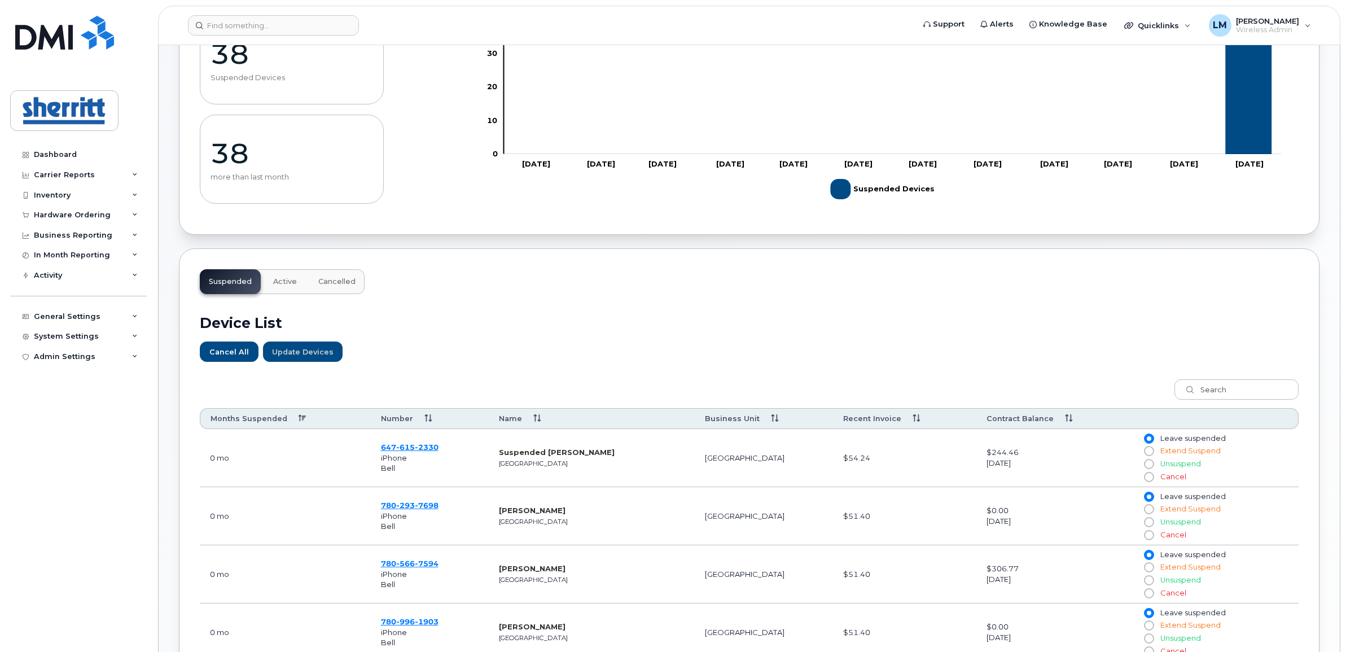
click at [270, 414] on th "Months Suspended" at bounding box center [285, 418] width 171 height 21
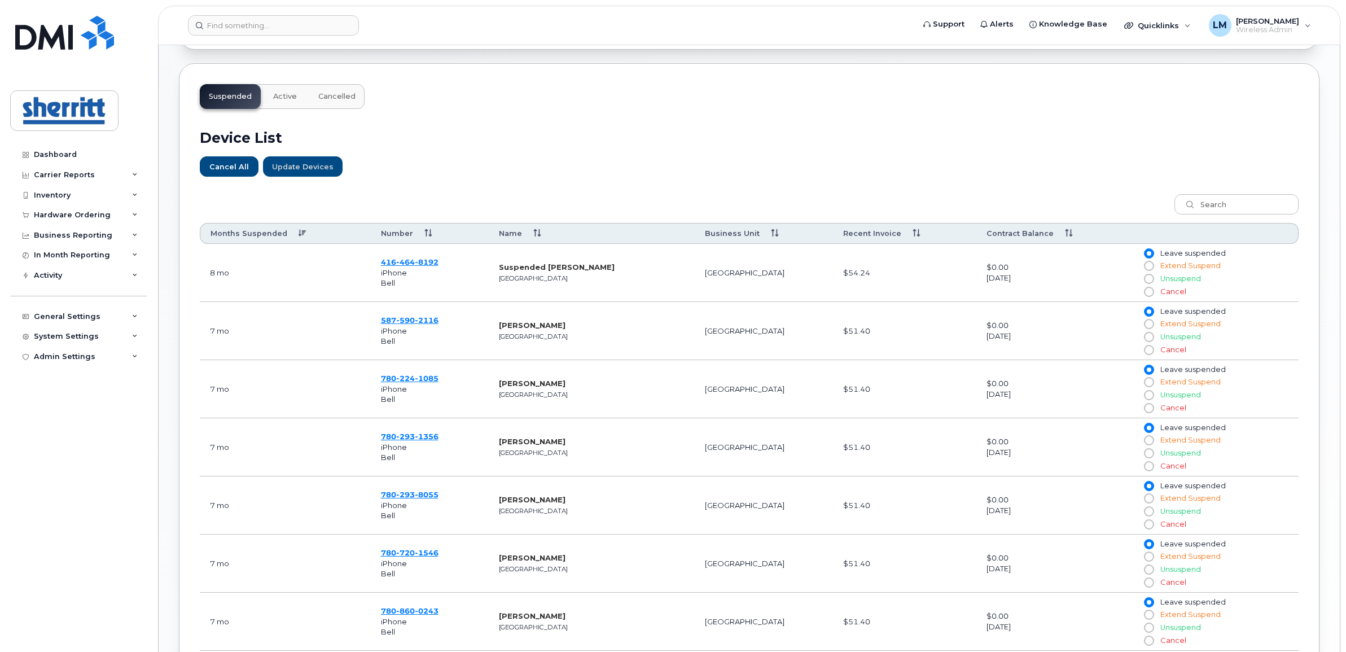
scroll to position [258, 0]
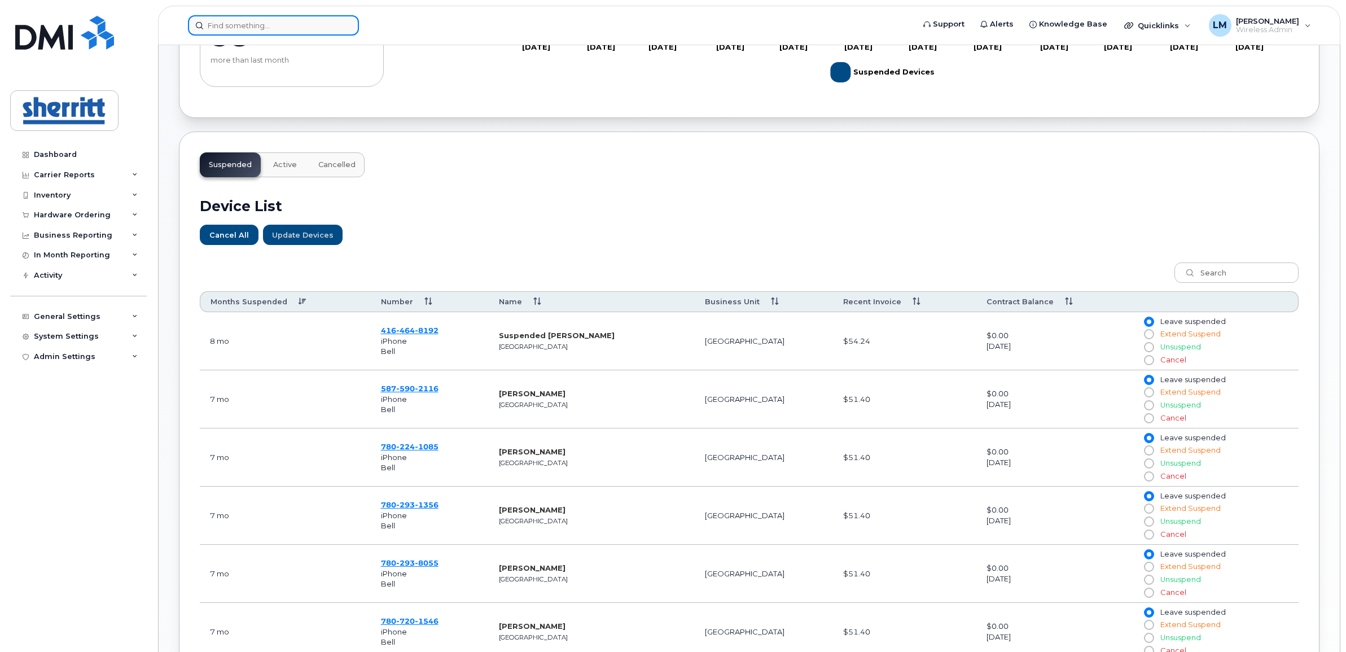
click at [252, 16] on input at bounding box center [273, 25] width 171 height 20
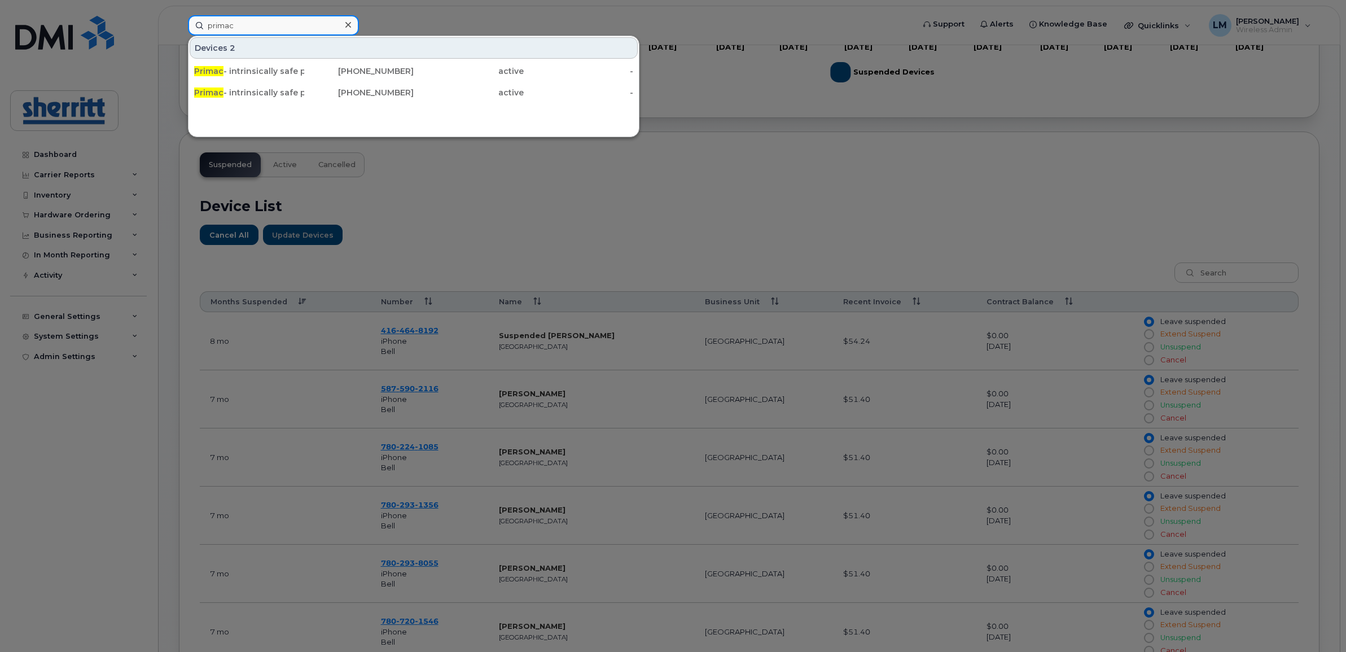
drag, startPoint x: 256, startPoint y: 24, endPoint x: 153, endPoint y: 17, distance: 103.0
click at [179, 17] on div "primac Devices 2 Primac - intrinsically safe phone #1 780-906-0413 active - Pri…" at bounding box center [547, 25] width 737 height 20
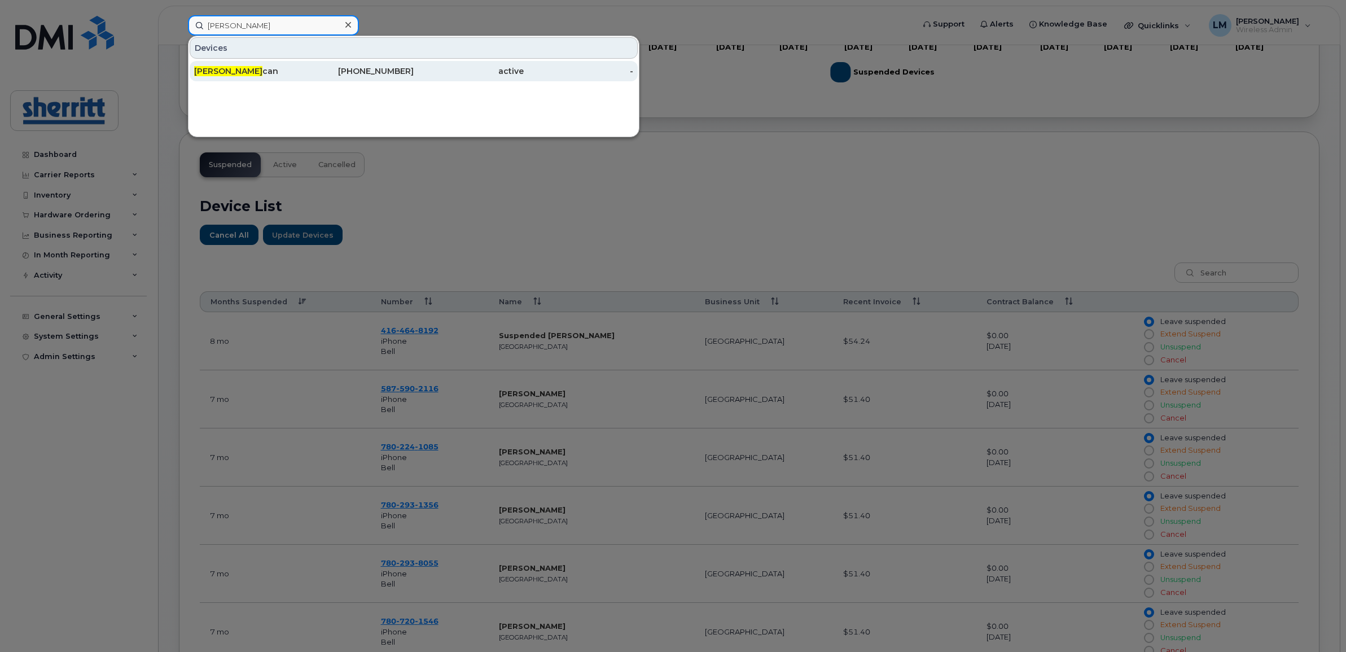
type input "mark dun"
click at [243, 71] on div "Mark Dun can" at bounding box center [249, 70] width 110 height 11
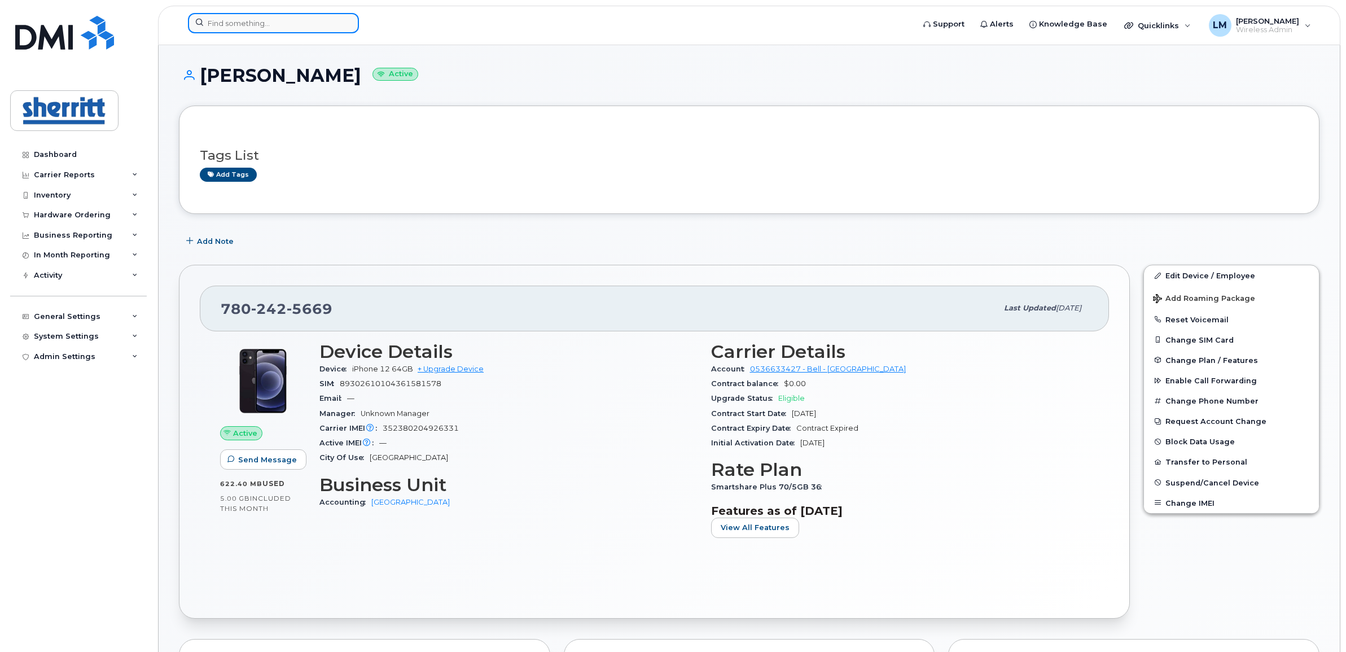
click at [221, 24] on input at bounding box center [273, 23] width 171 height 20
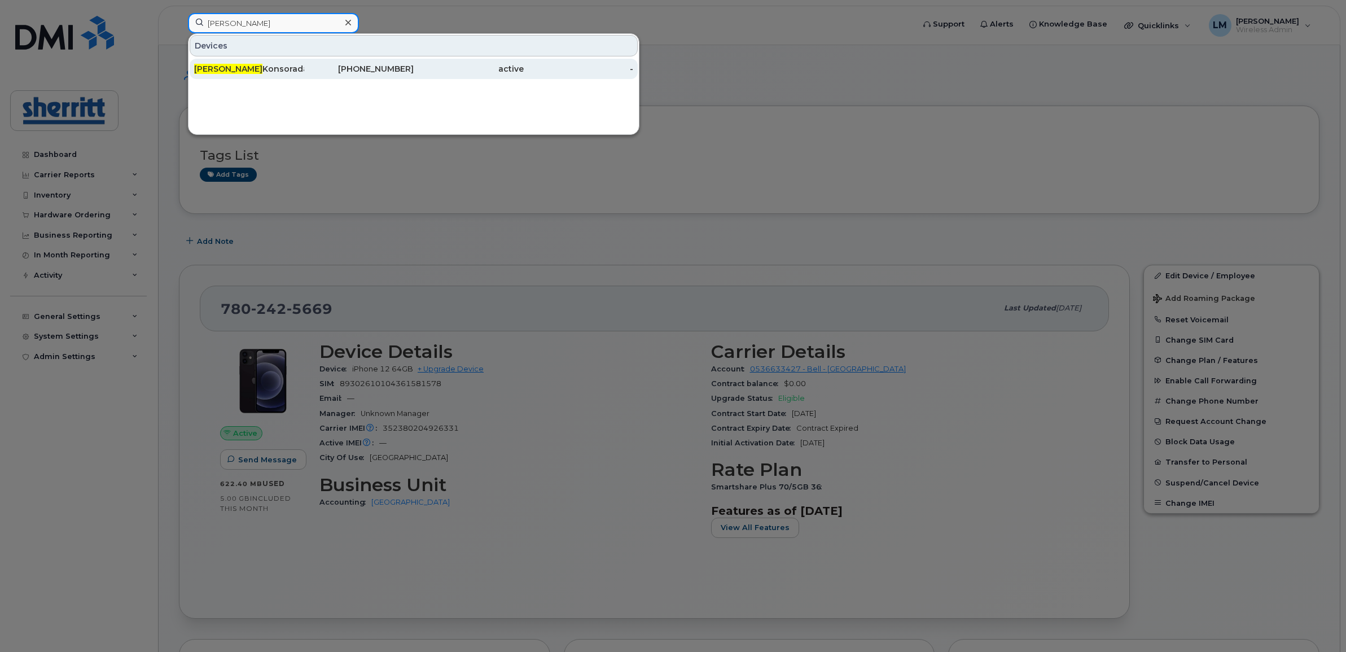
type input "[PERSON_NAME]"
click at [238, 72] on div "[PERSON_NAME] Konsorada" at bounding box center [249, 68] width 110 height 11
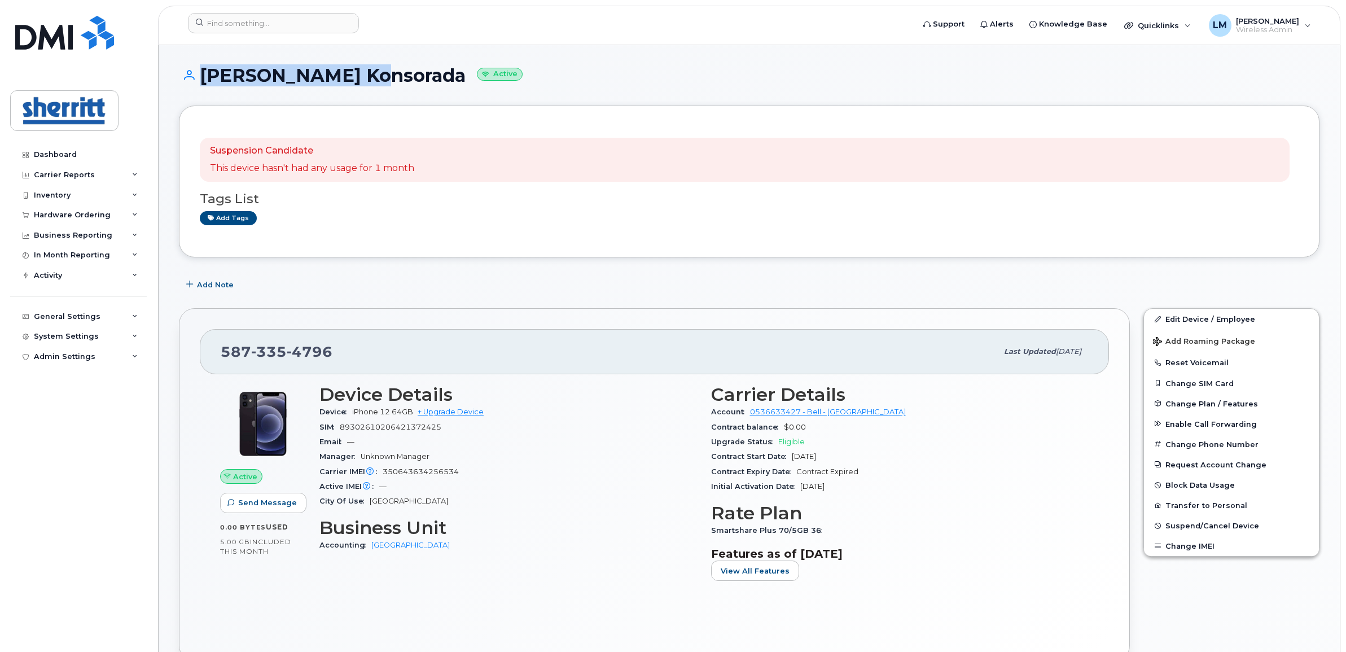
drag, startPoint x: 357, startPoint y: 76, endPoint x: 190, endPoint y: 68, distance: 167.8
click at [190, 68] on h1 "Arely Konsorada Active" at bounding box center [749, 75] width 1141 height 20
copy h1 "Arely Konsorada"
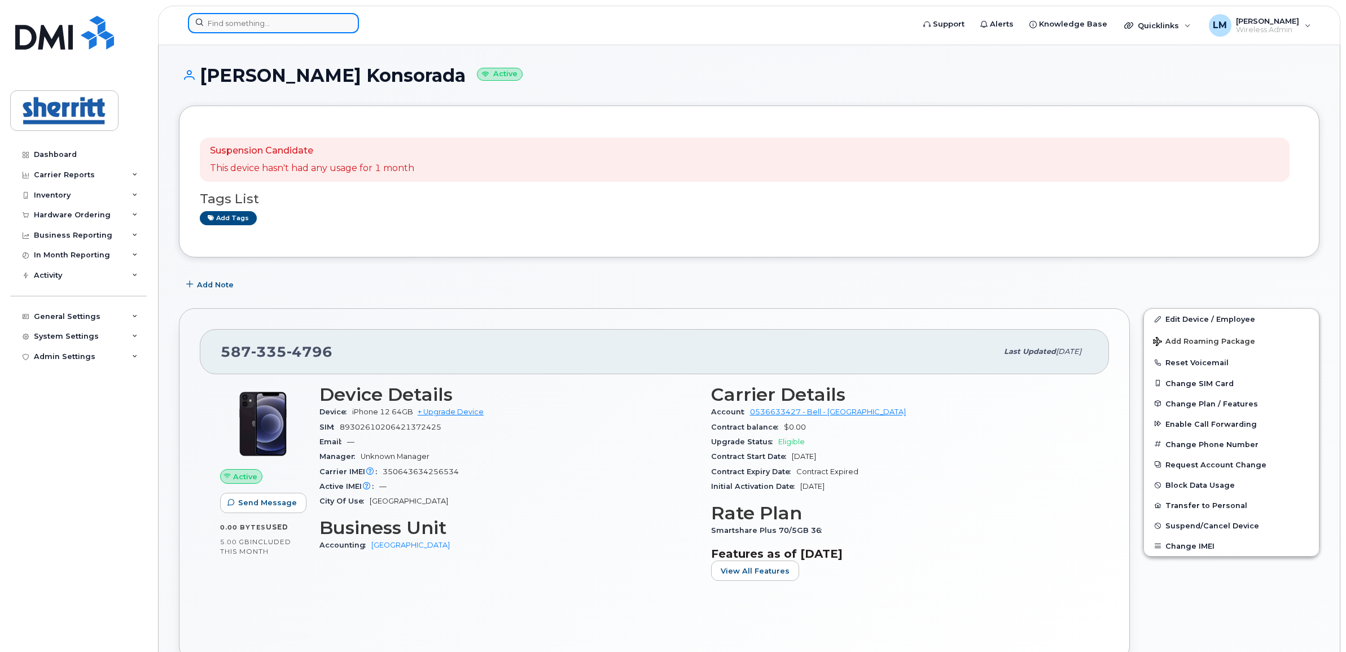
click at [334, 27] on input at bounding box center [273, 23] width 171 height 20
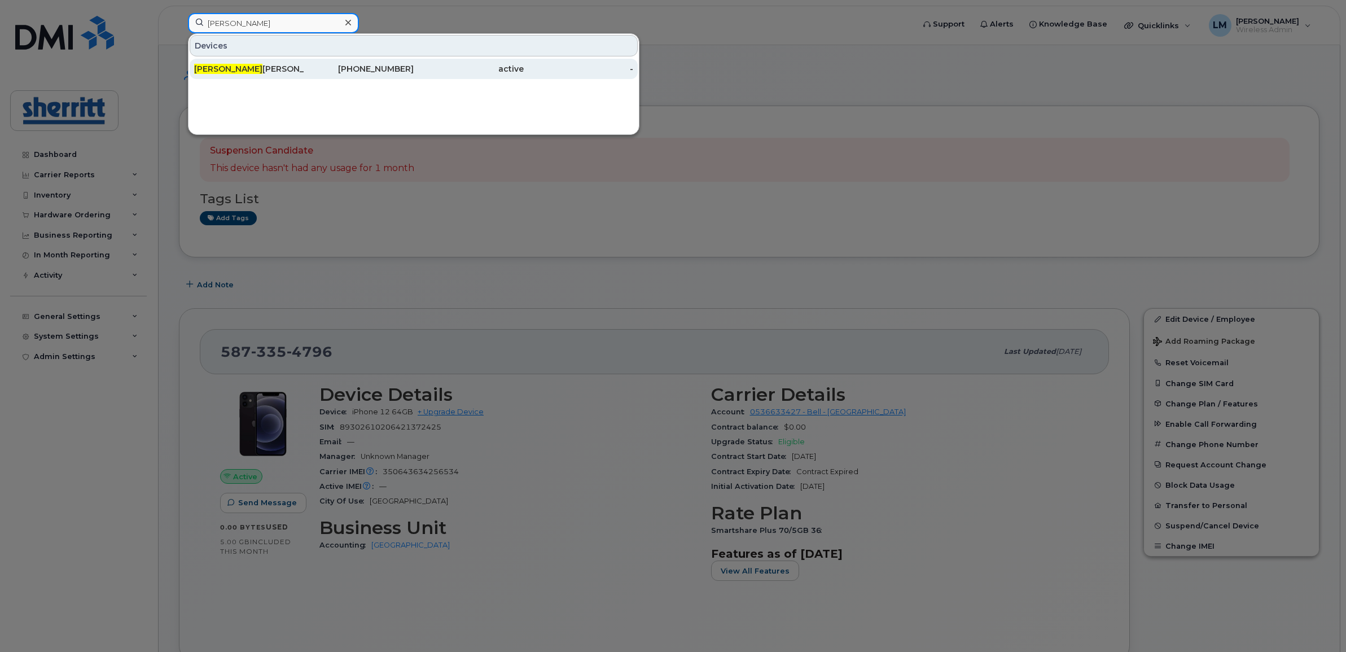
type input "cory"
click at [278, 66] on div "Cory Morin" at bounding box center [249, 68] width 110 height 11
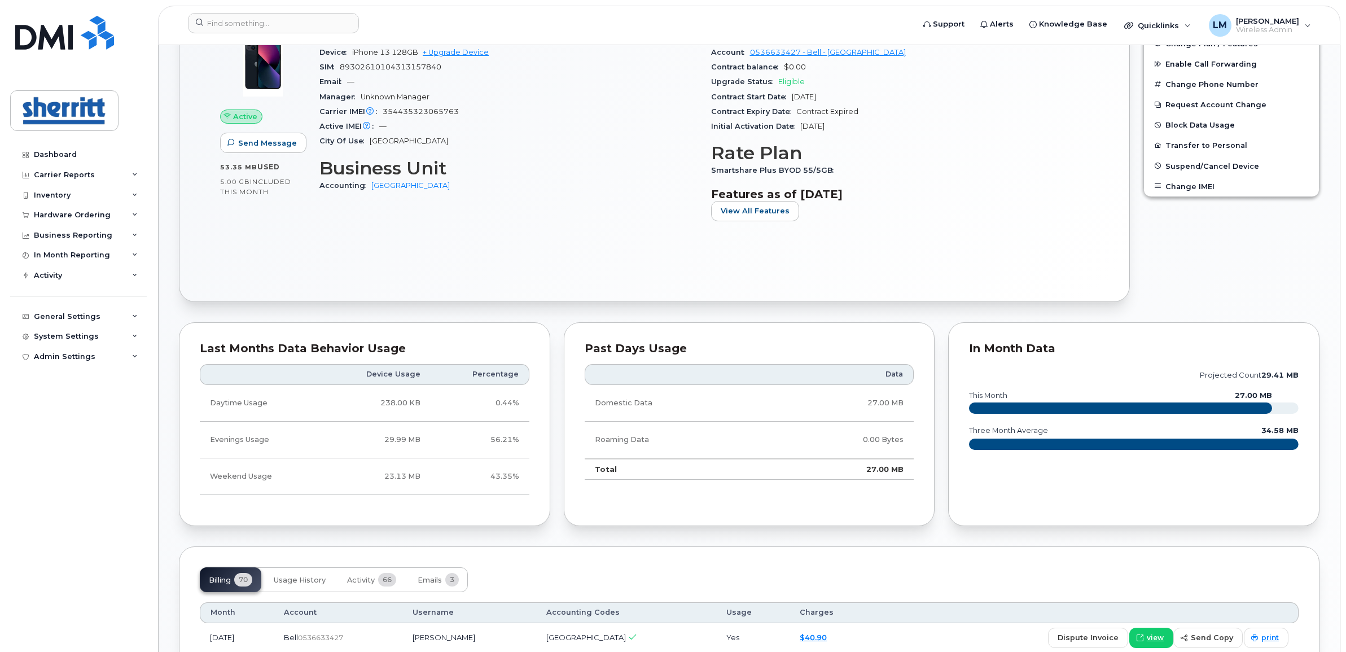
scroll to position [382, 0]
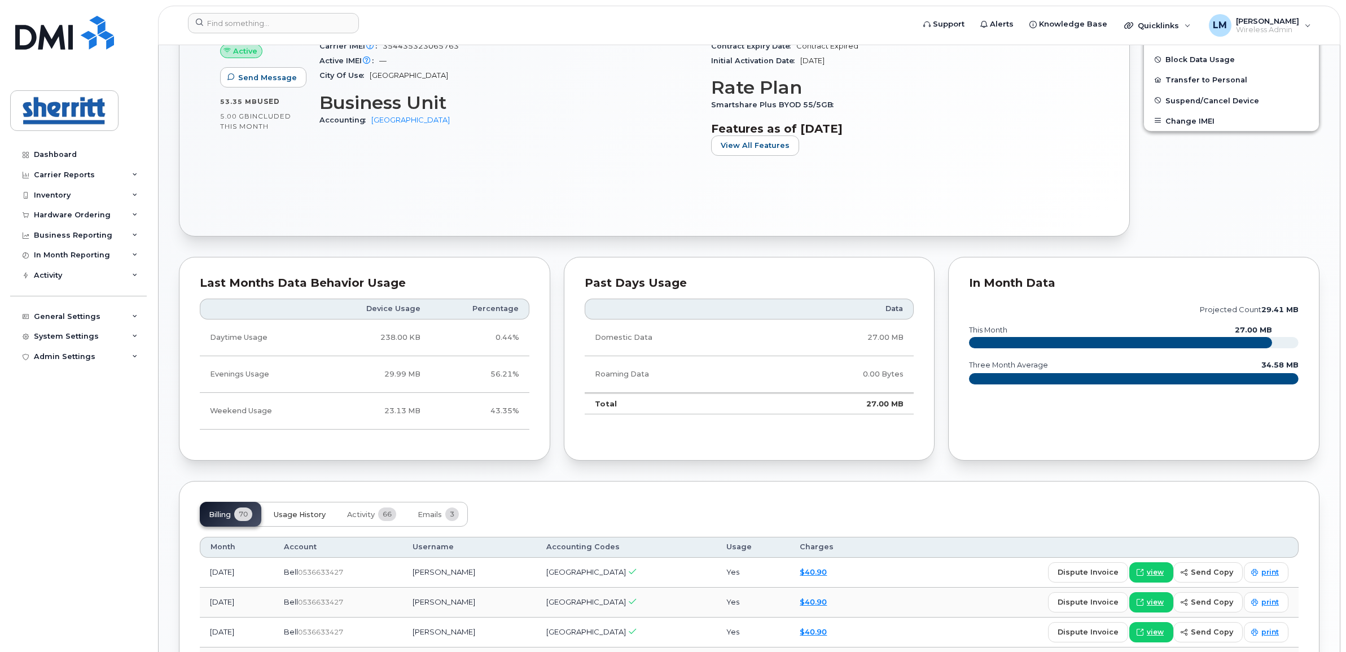
click at [306, 523] on button "Usage History" at bounding box center [300, 514] width 70 height 25
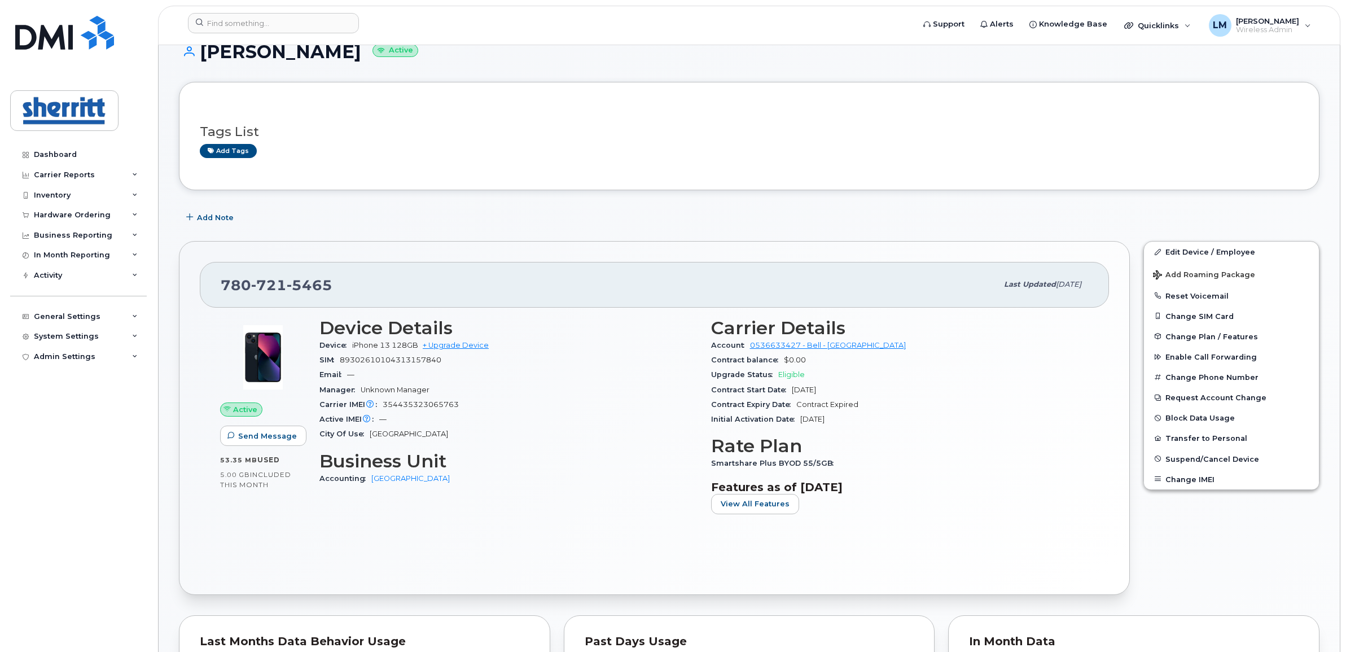
scroll to position [0, 0]
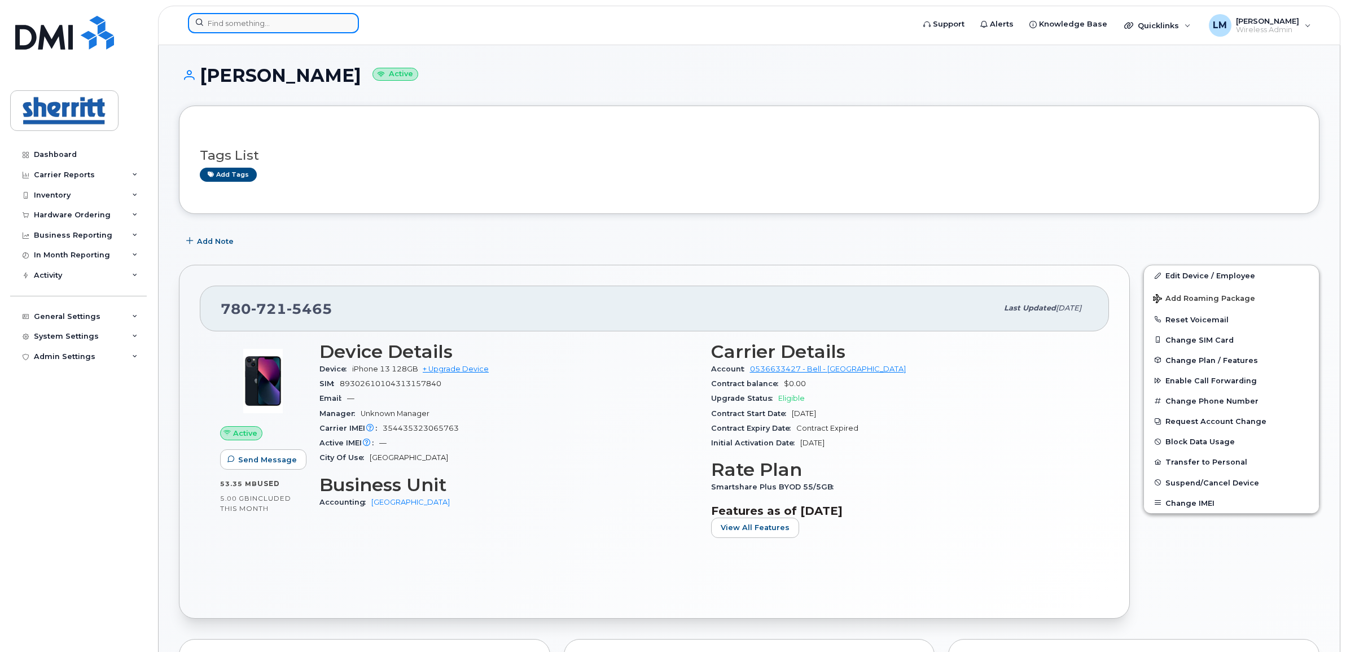
click at [306, 29] on input at bounding box center [273, 23] width 171 height 20
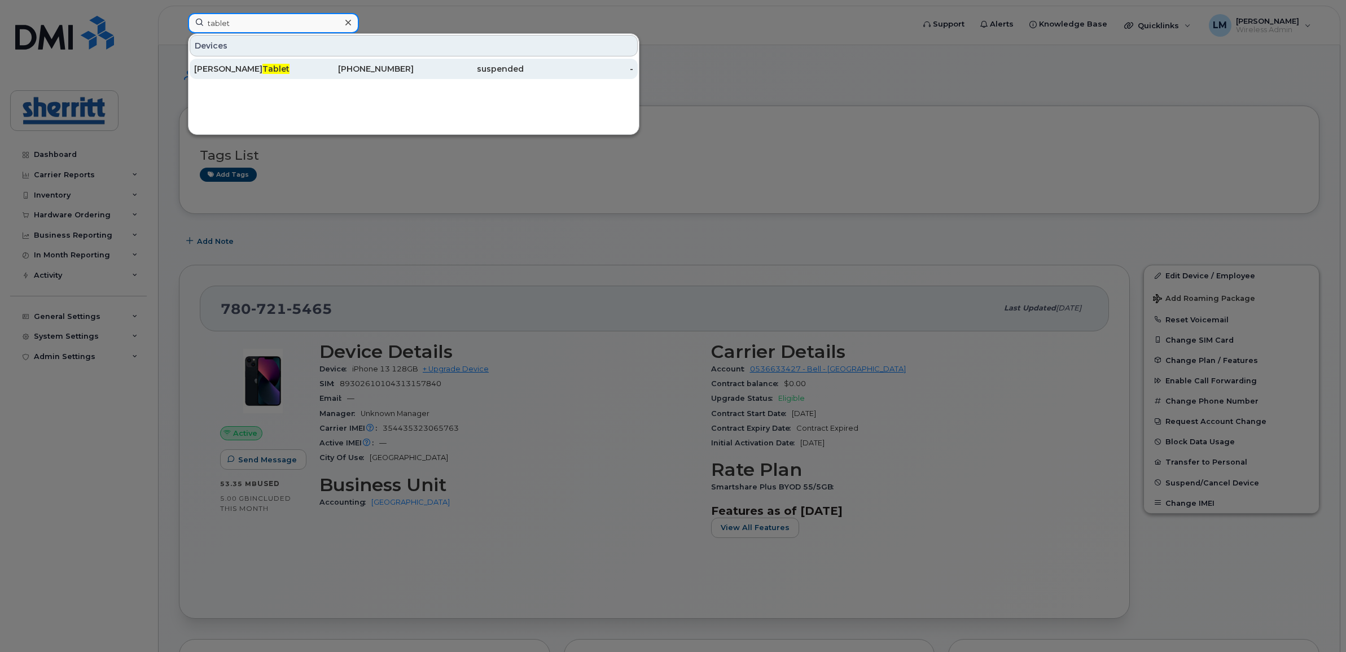
type input "tablet"
click at [379, 73] on div "587-334-2527" at bounding box center [359, 68] width 110 height 11
click at [365, 75] on div "587-334-2527" at bounding box center [359, 69] width 110 height 20
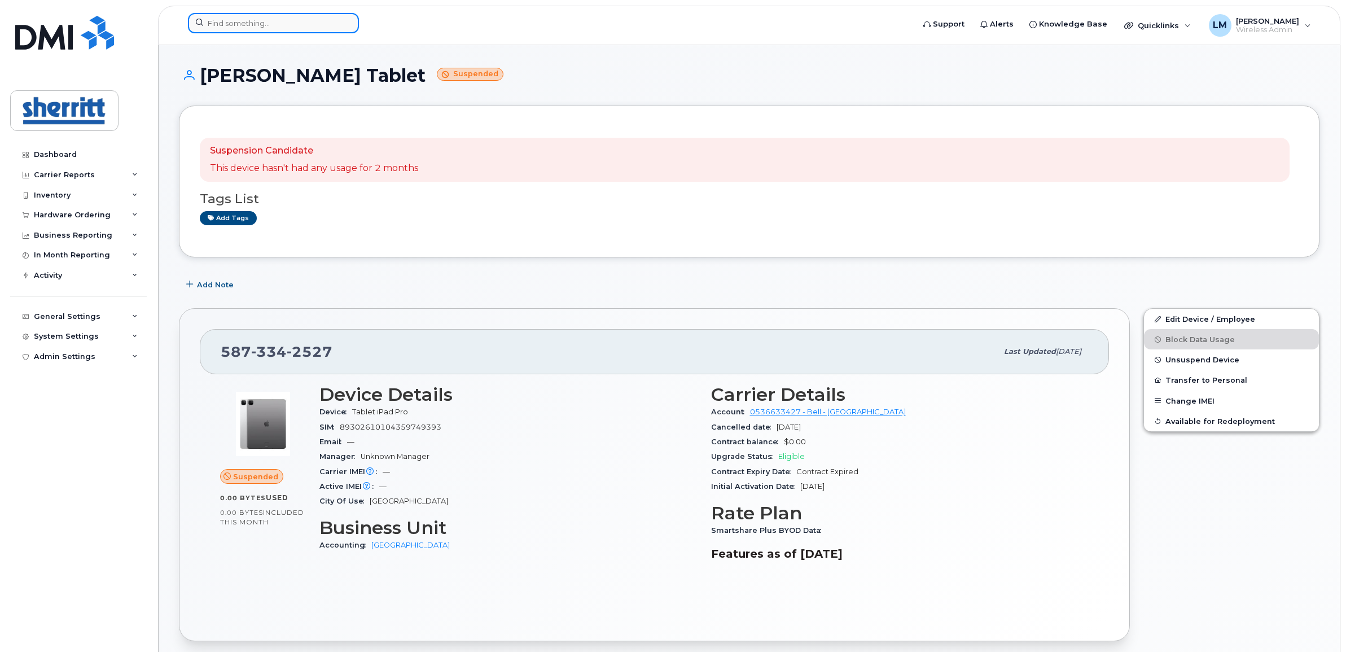
click at [252, 32] on input at bounding box center [273, 23] width 171 height 20
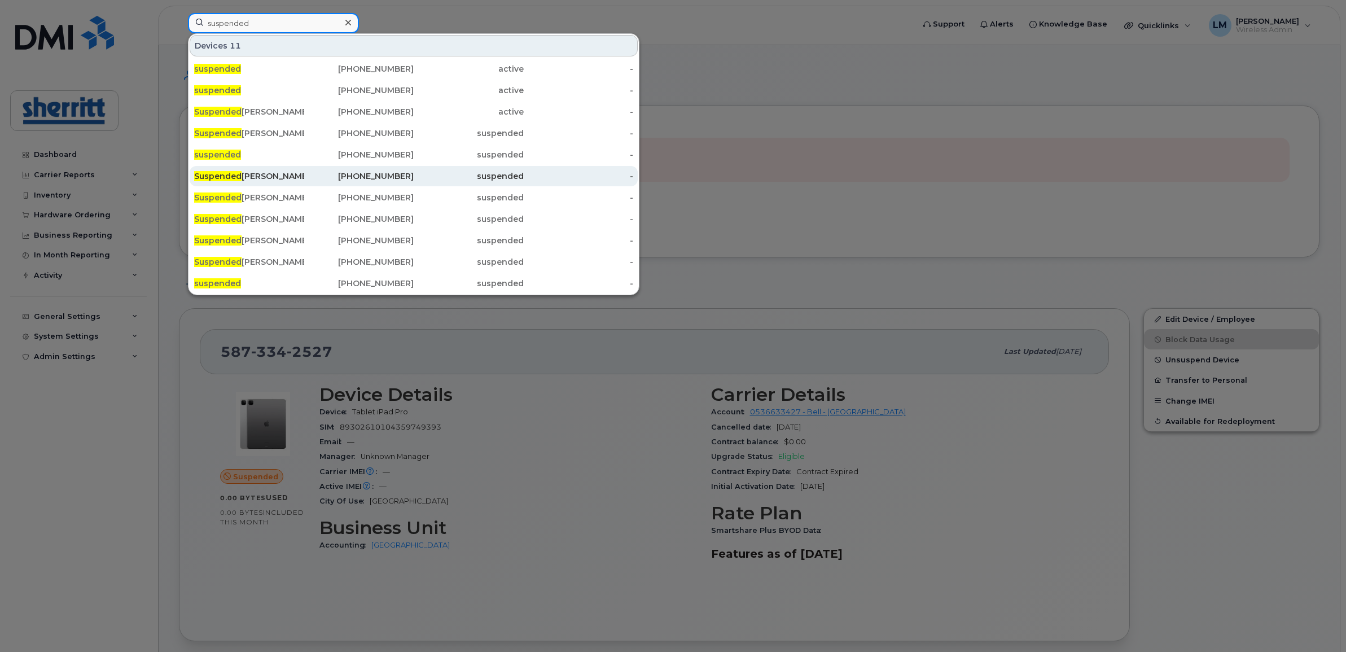
type input "suspended"
click at [283, 178] on div "Suspended Nathan Stubina" at bounding box center [249, 175] width 110 height 11
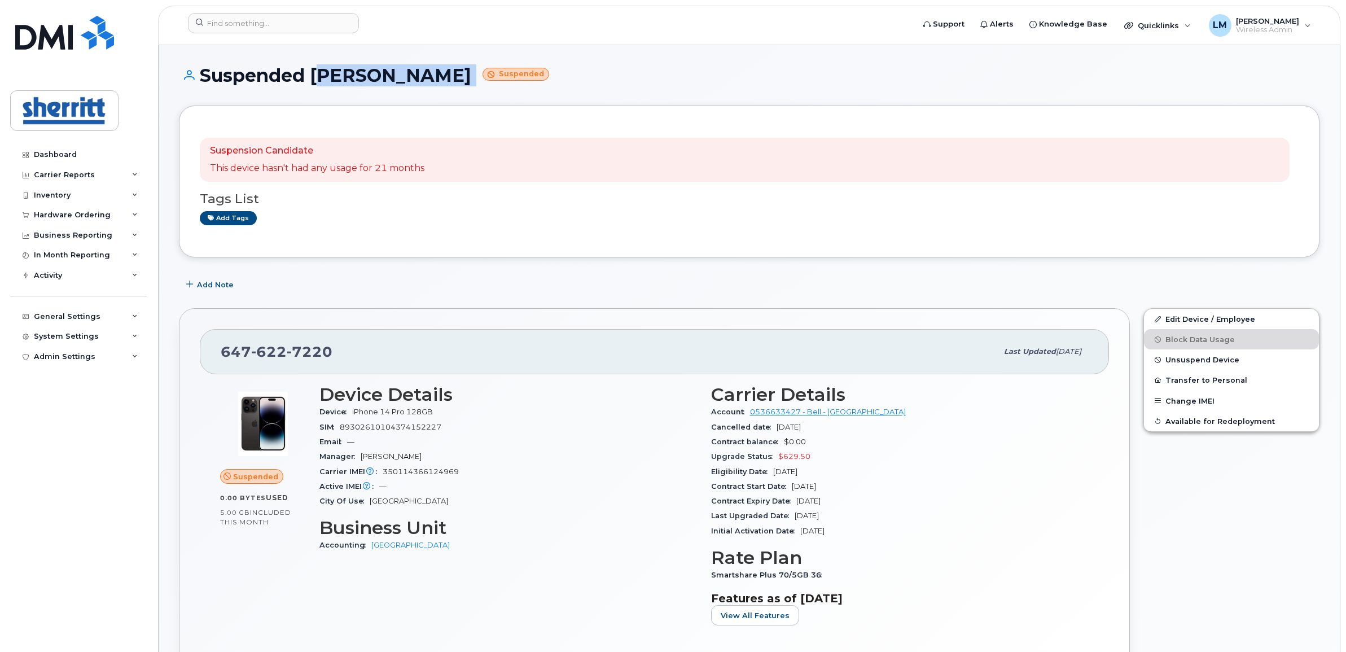
drag, startPoint x: 327, startPoint y: 73, endPoint x: 475, endPoint y: 82, distance: 147.6
click at [475, 82] on h1 "Suspended Nathan Stubina Suspended" at bounding box center [749, 75] width 1141 height 20
drag, startPoint x: 475, startPoint y: 82, endPoint x: 436, endPoint y: 96, distance: 40.7
click at [436, 96] on div "Suspended Nathan Stubina Suspended" at bounding box center [749, 85] width 1141 height 40
drag, startPoint x: 710, startPoint y: 428, endPoint x: 766, endPoint y: 427, distance: 55.9
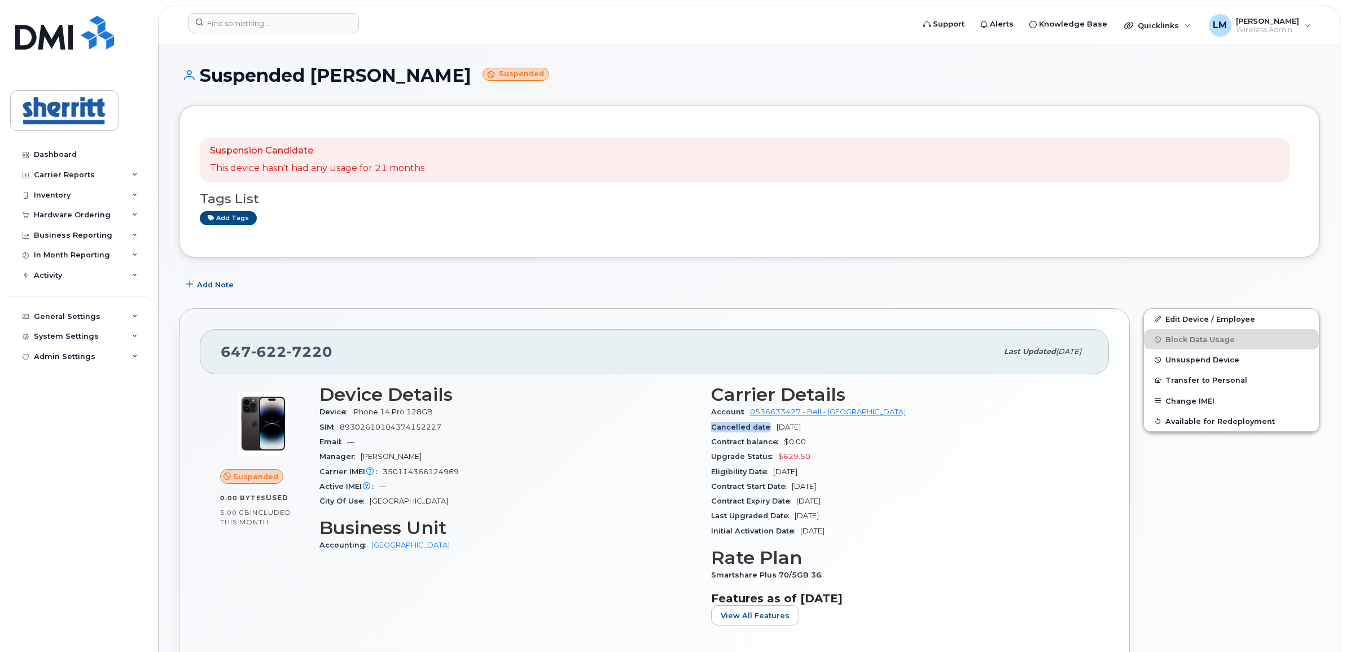
click at [766, 427] on div "Cancelled date Oct 15, 2025" at bounding box center [900, 427] width 378 height 15
copy span "Cancelled date"
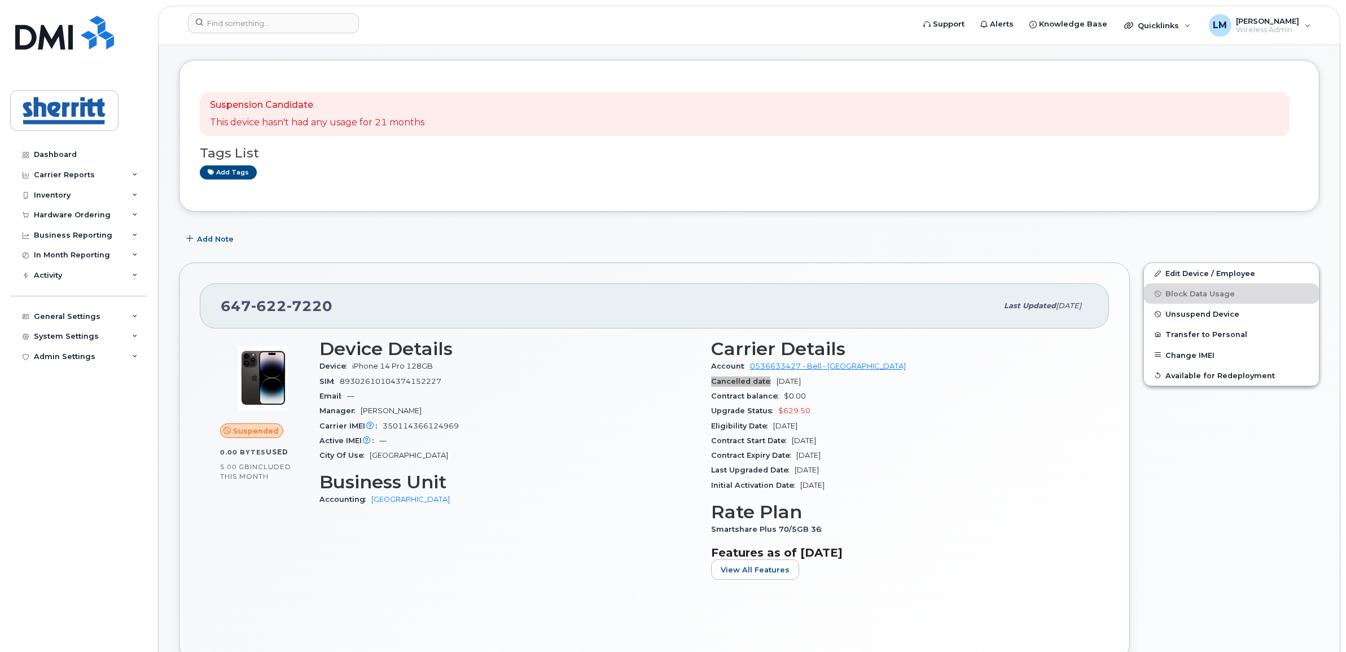
scroll to position [71, 0]
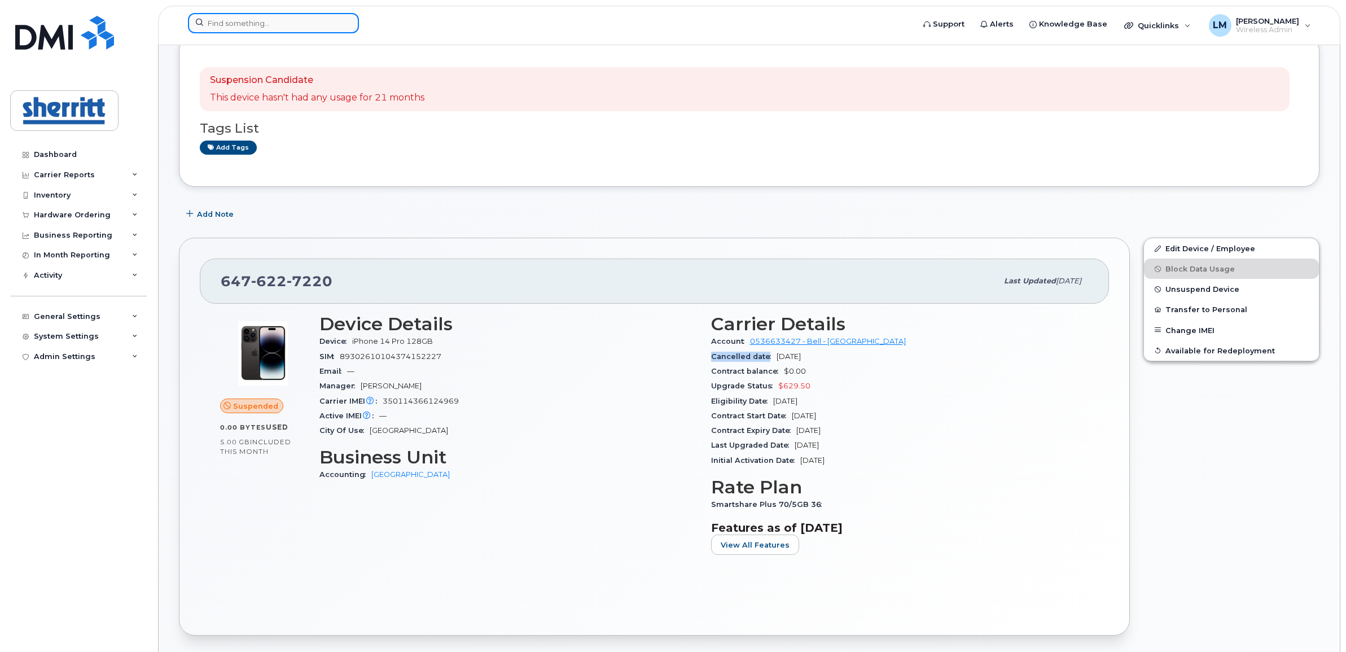
click at [264, 24] on input at bounding box center [273, 23] width 171 height 20
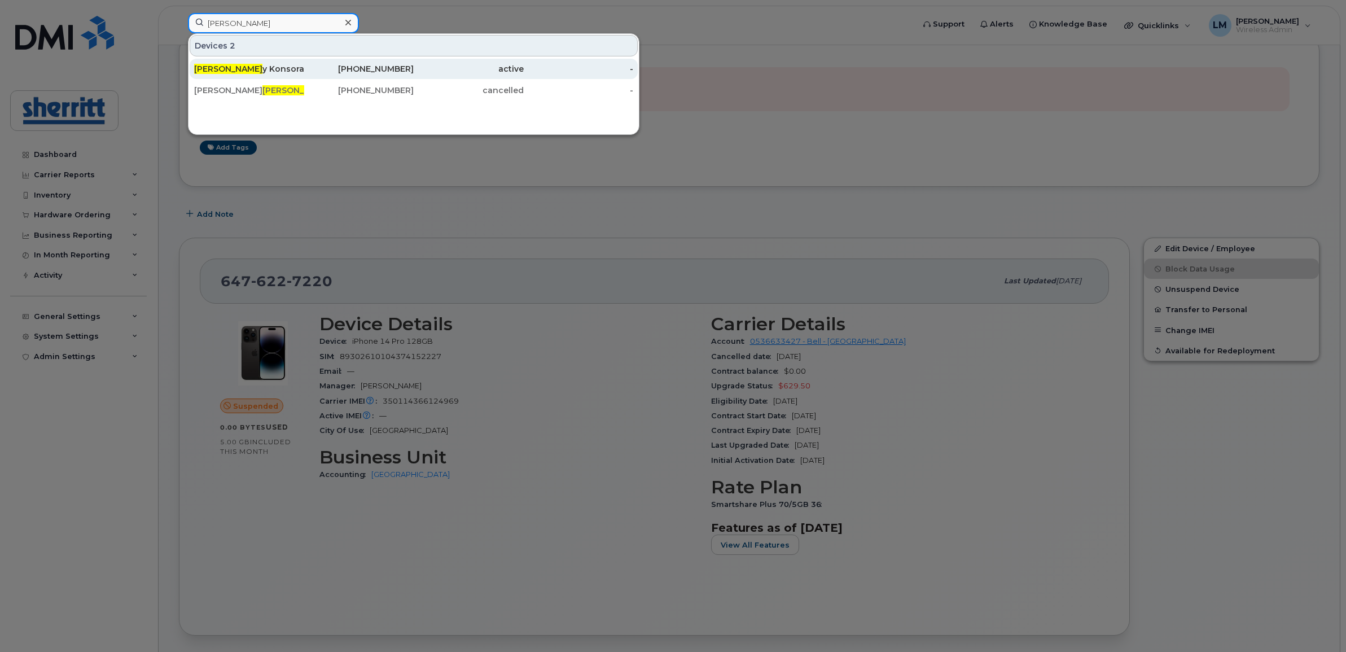
type input "arel"
click at [260, 63] on div "Arel y Konsorada" at bounding box center [249, 69] width 110 height 20
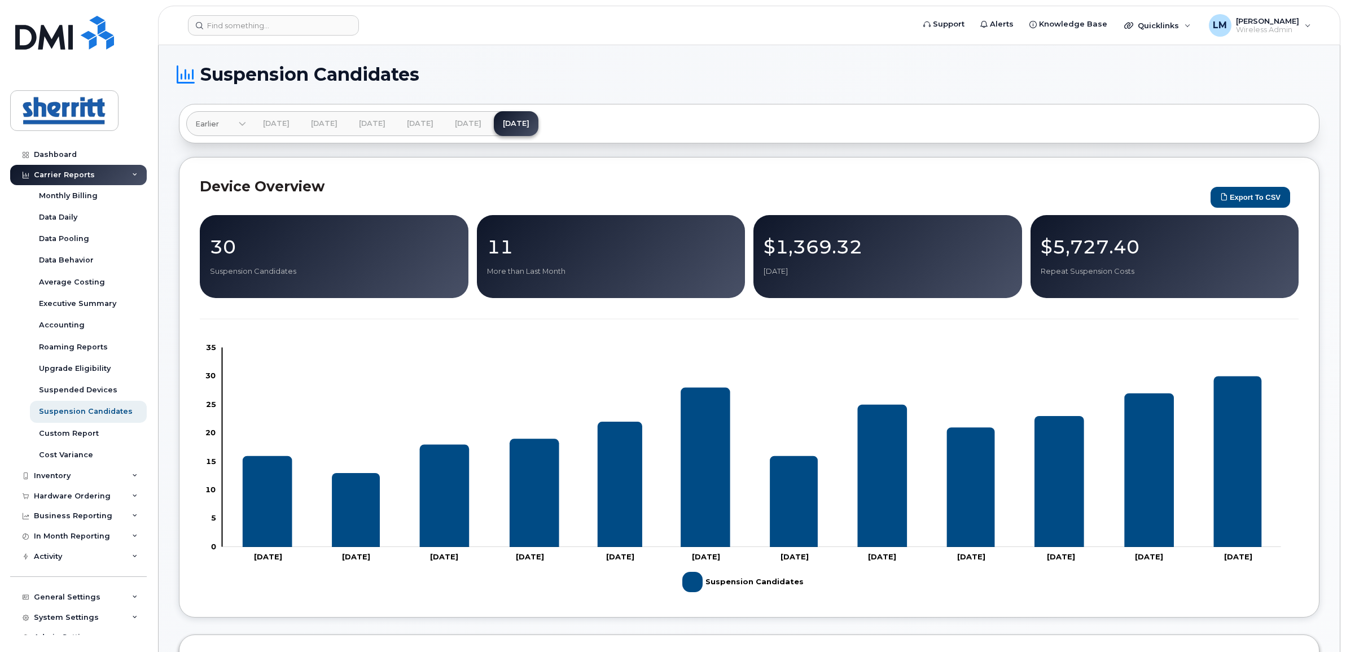
scroll to position [518, 0]
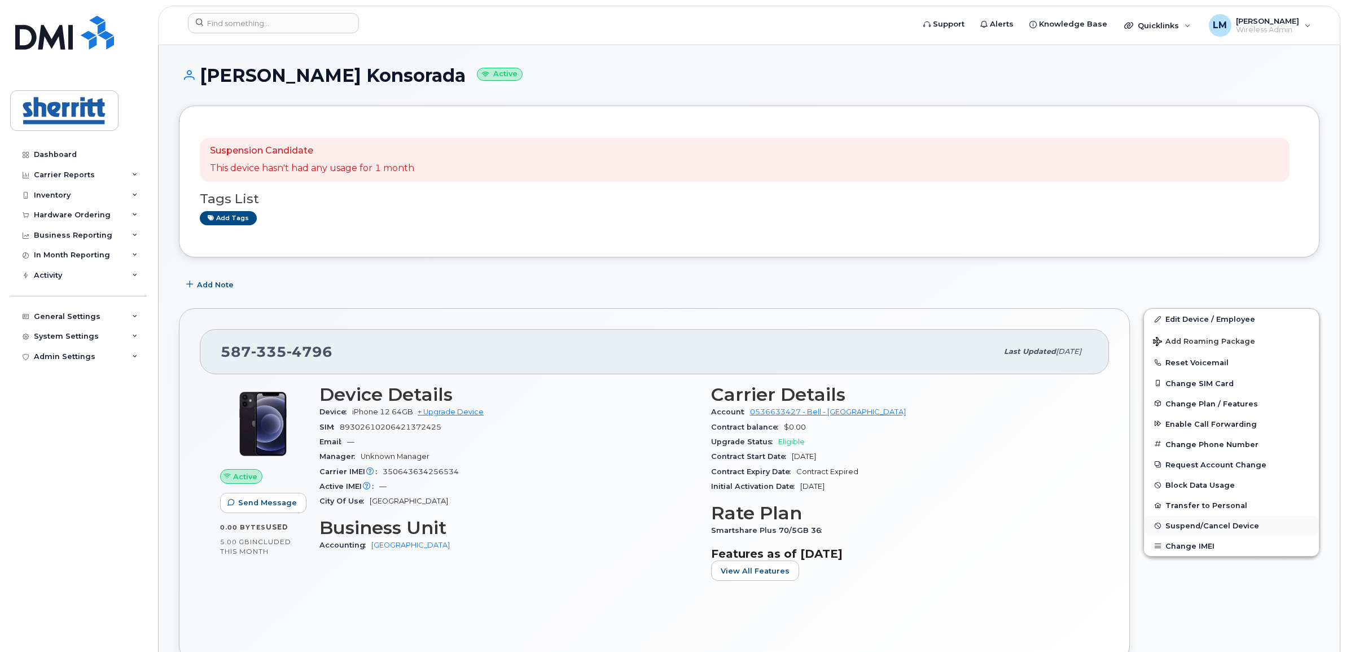
click at [1208, 522] on span "Suspend/Cancel Device" at bounding box center [1212, 526] width 94 height 8
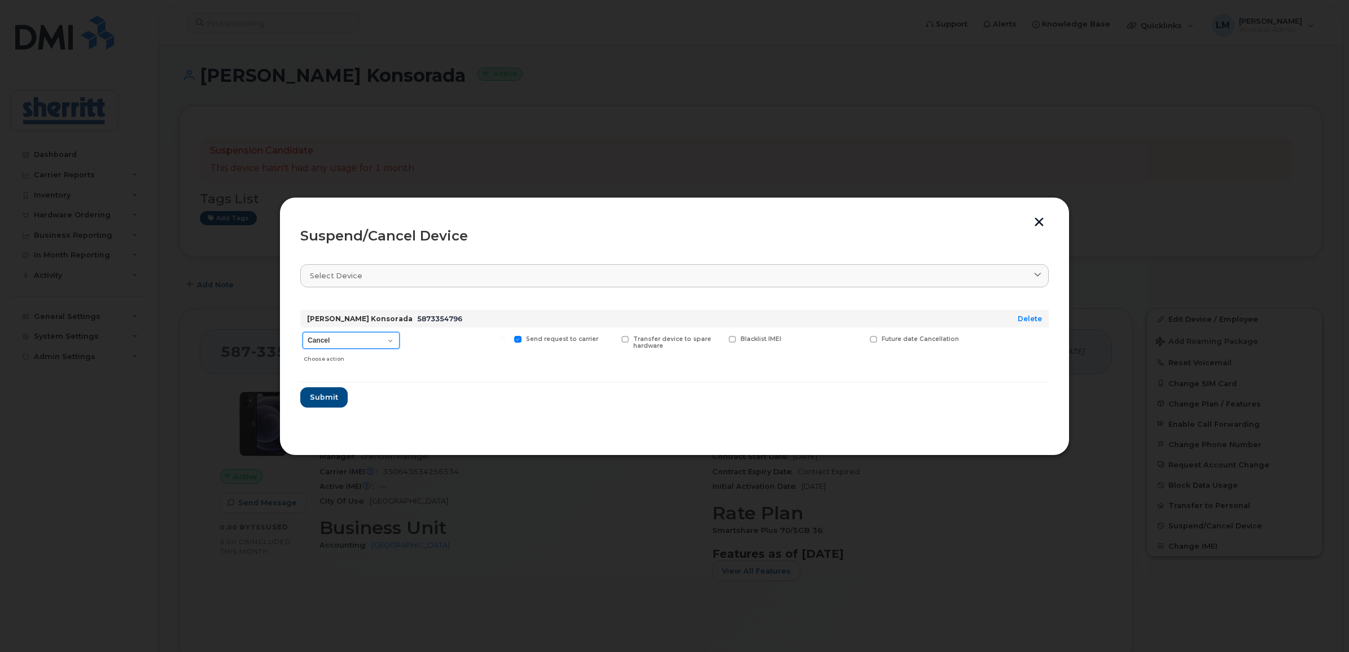
click at [357, 338] on select "Cancel Suspend - Extend Suspension Suspend - Reduced Rate Suspend - Full Rate S…" at bounding box center [351, 340] width 97 height 17
select select "[object Object]"
click at [303, 332] on select "Cancel Suspend - Extend Suspension Suspend - Reduced Rate Suspend - Full Rate S…" at bounding box center [351, 340] width 97 height 17
click at [341, 393] on button "Submit" at bounding box center [323, 397] width 46 height 20
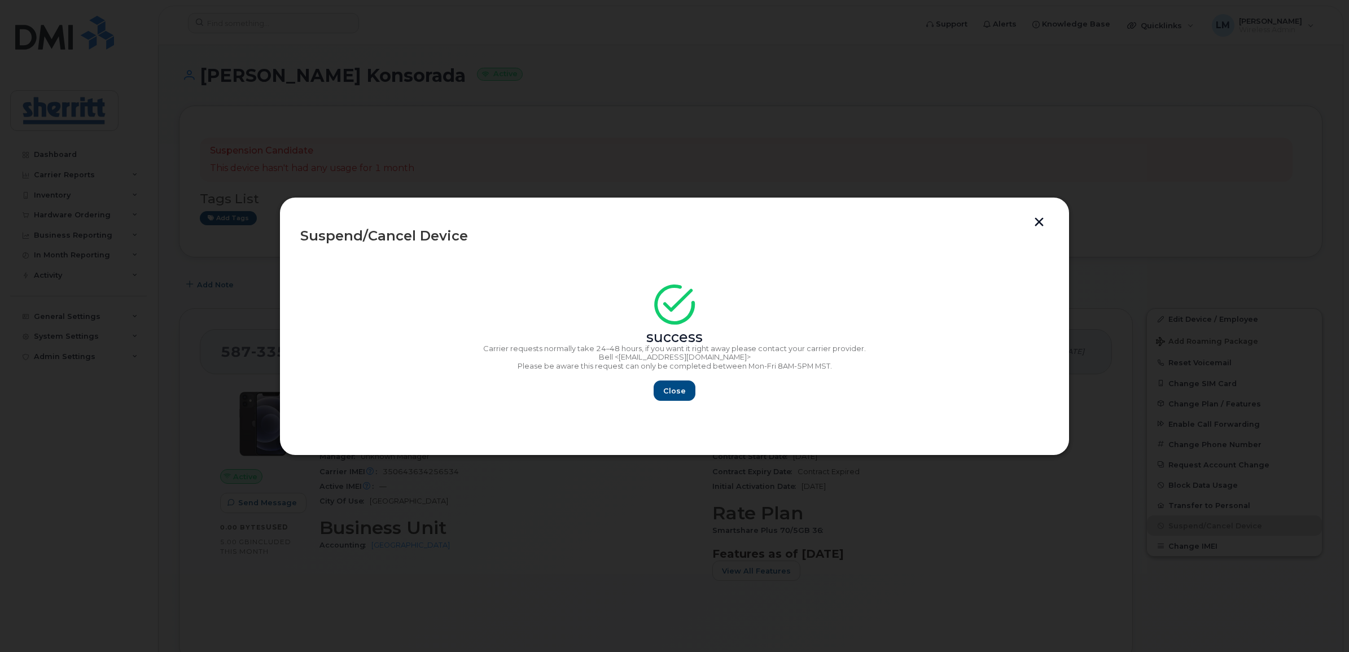
click at [667, 405] on section "success Carrier requests normally take 24–48 hours, if you want it right away p…" at bounding box center [674, 344] width 748 height 181
click at [676, 396] on button "Close" at bounding box center [674, 390] width 41 height 20
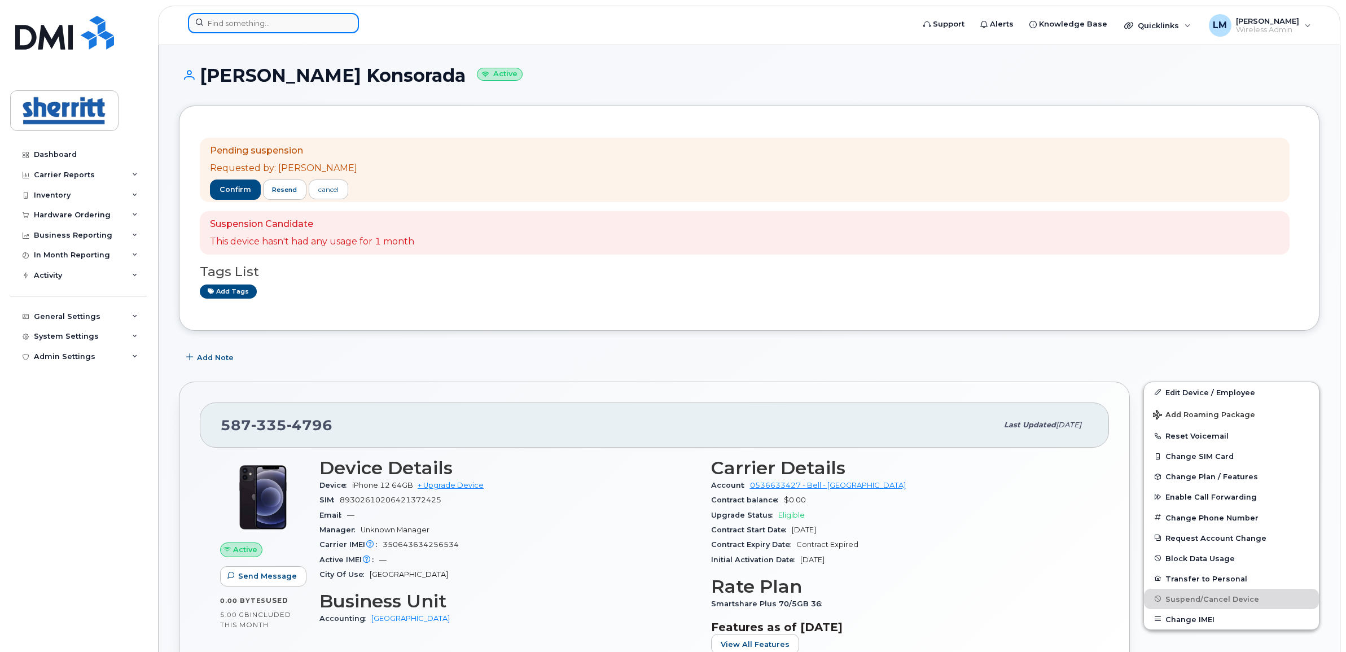
click at [244, 27] on input at bounding box center [273, 23] width 171 height 20
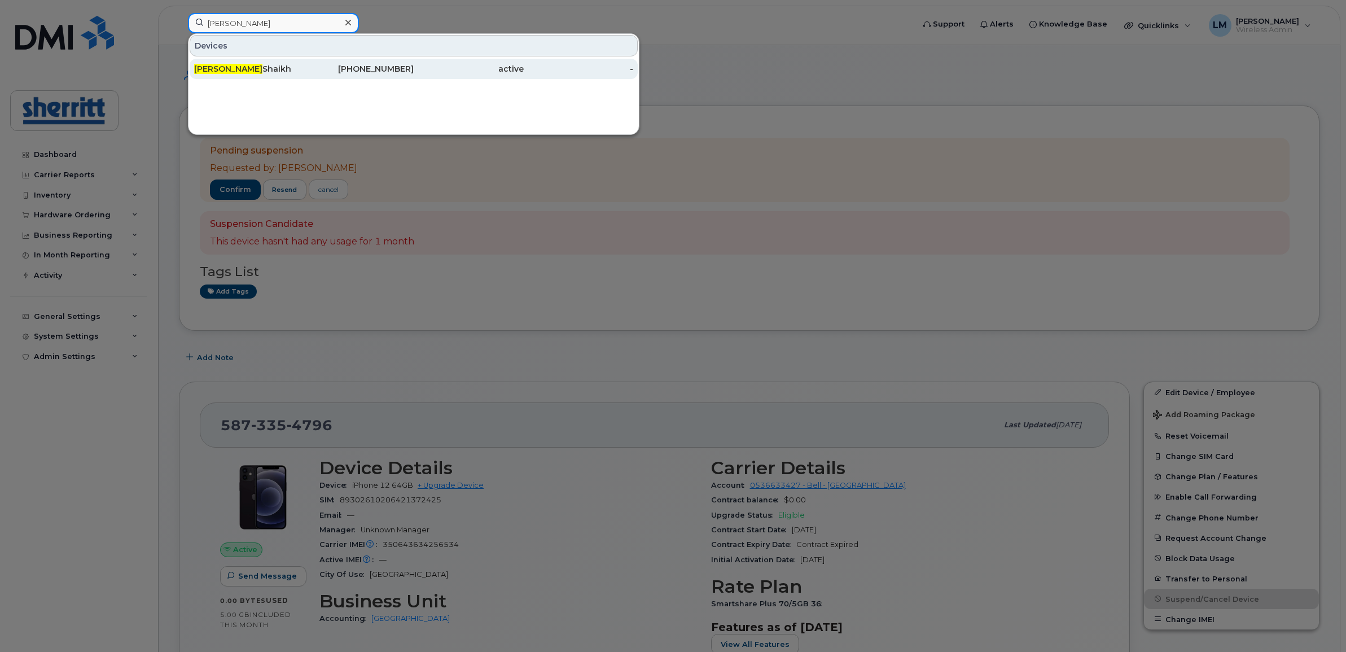
type input "toufiq"
click at [253, 71] on div "Toufiq Shaikh" at bounding box center [249, 68] width 110 height 11
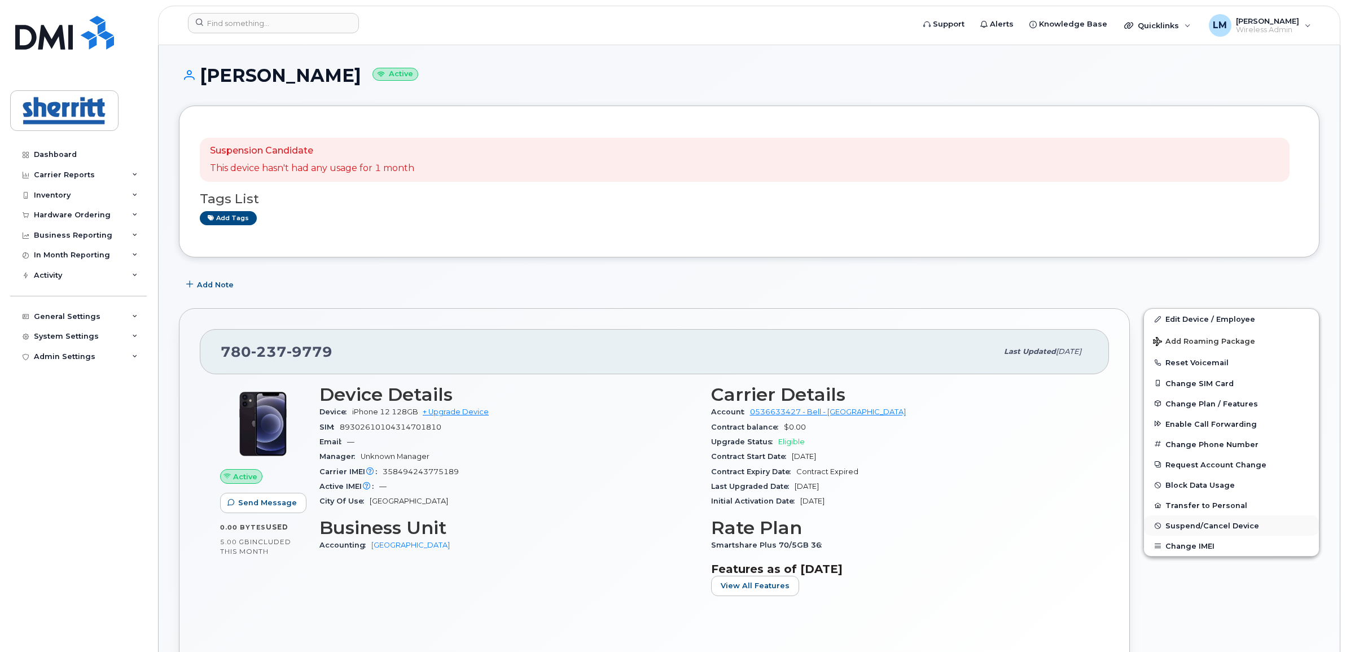
click at [1215, 522] on span "Suspend/Cancel Device" at bounding box center [1212, 526] width 94 height 8
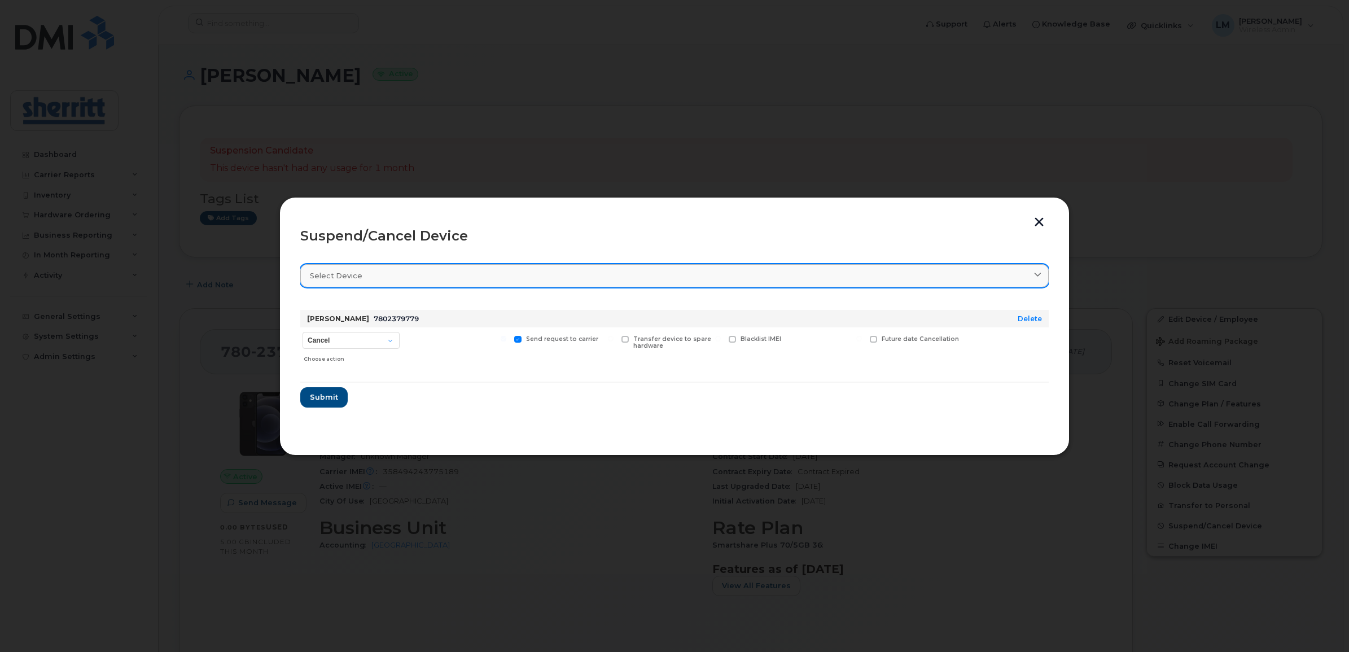
click at [410, 284] on link "Select device" at bounding box center [674, 275] width 748 height 23
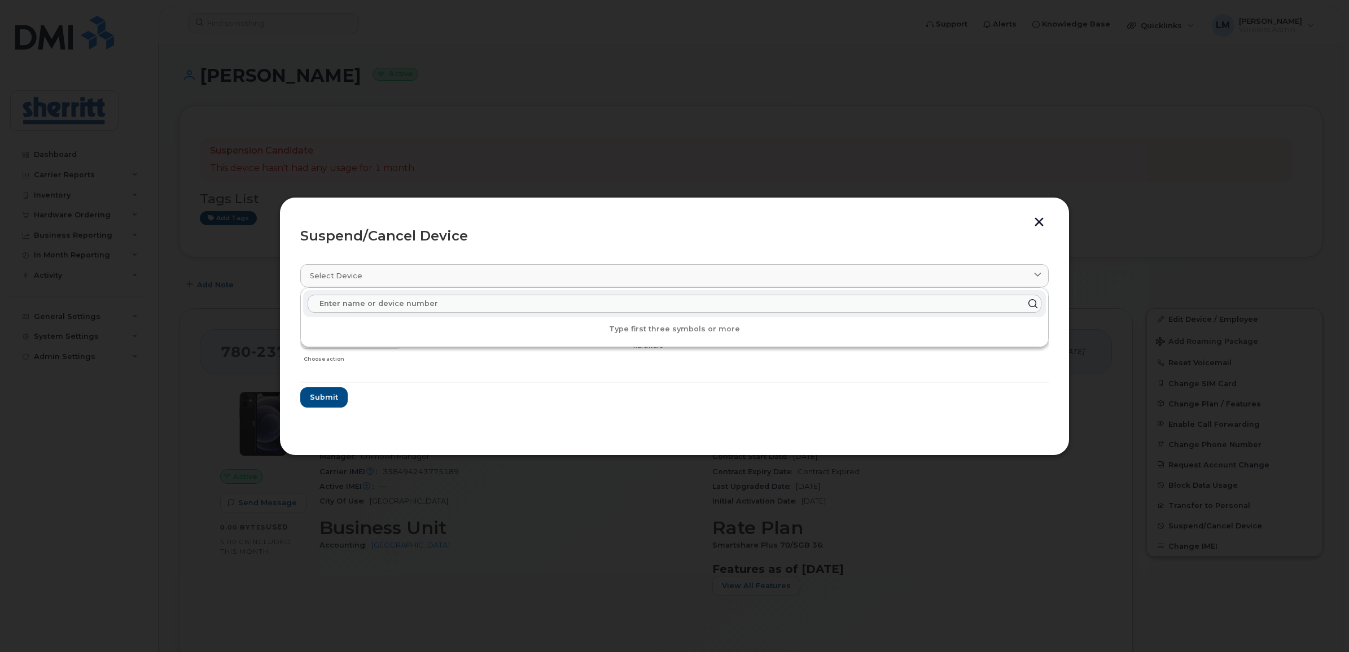
drag, startPoint x: 393, startPoint y: 277, endPoint x: 376, endPoint y: 296, distance: 26.0
click at [392, 277] on div "Select device" at bounding box center [674, 275] width 729 height 11
drag, startPoint x: 289, startPoint y: 350, endPoint x: 328, endPoint y: 348, distance: 39.5
click at [292, 350] on div "Suspend/Cancel Device Select device Type first three symbols or more Toufiq Sha…" at bounding box center [674, 326] width 790 height 258
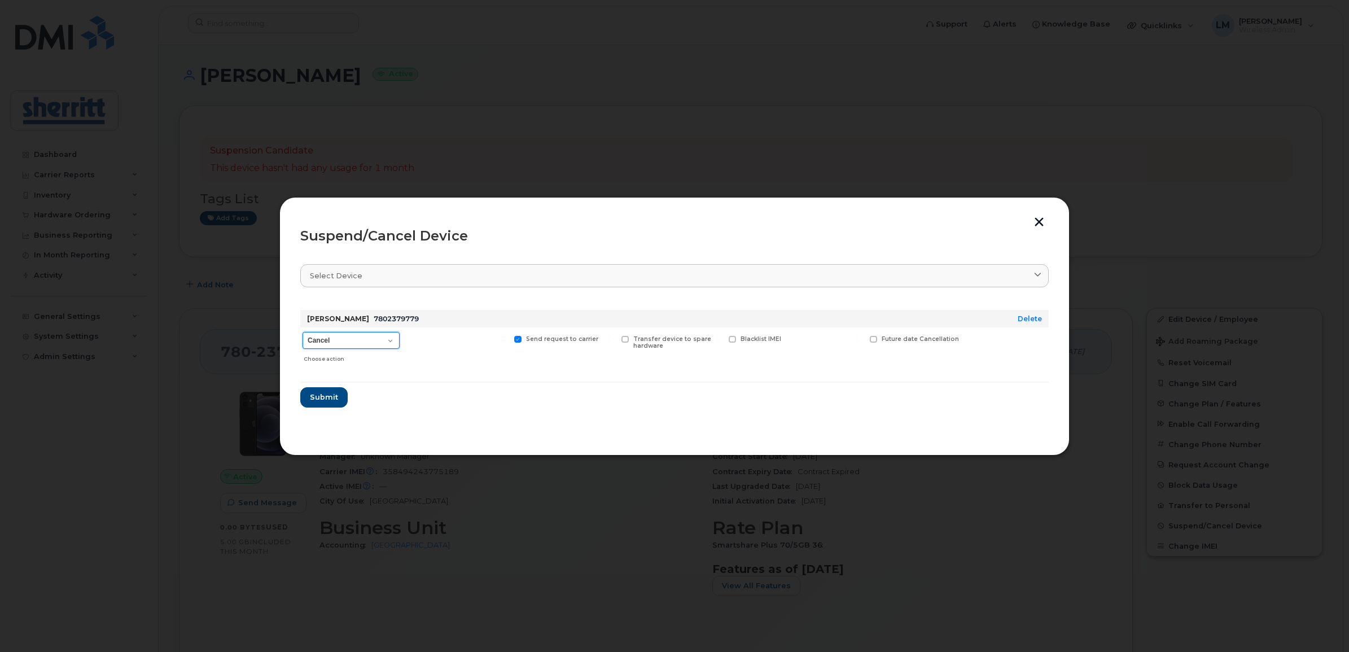
click at [357, 338] on select "Cancel Suspend - Extend Suspension Suspend - Reduced Rate Suspend - Full Rate S…" at bounding box center [351, 340] width 97 height 17
select select "[object Object]"
click at [303, 332] on select "Cancel Suspend - Extend Suspension Suspend - Reduced Rate Suspend - Full Rate S…" at bounding box center [351, 340] width 97 height 17
click at [326, 397] on span "Submit" at bounding box center [323, 397] width 28 height 11
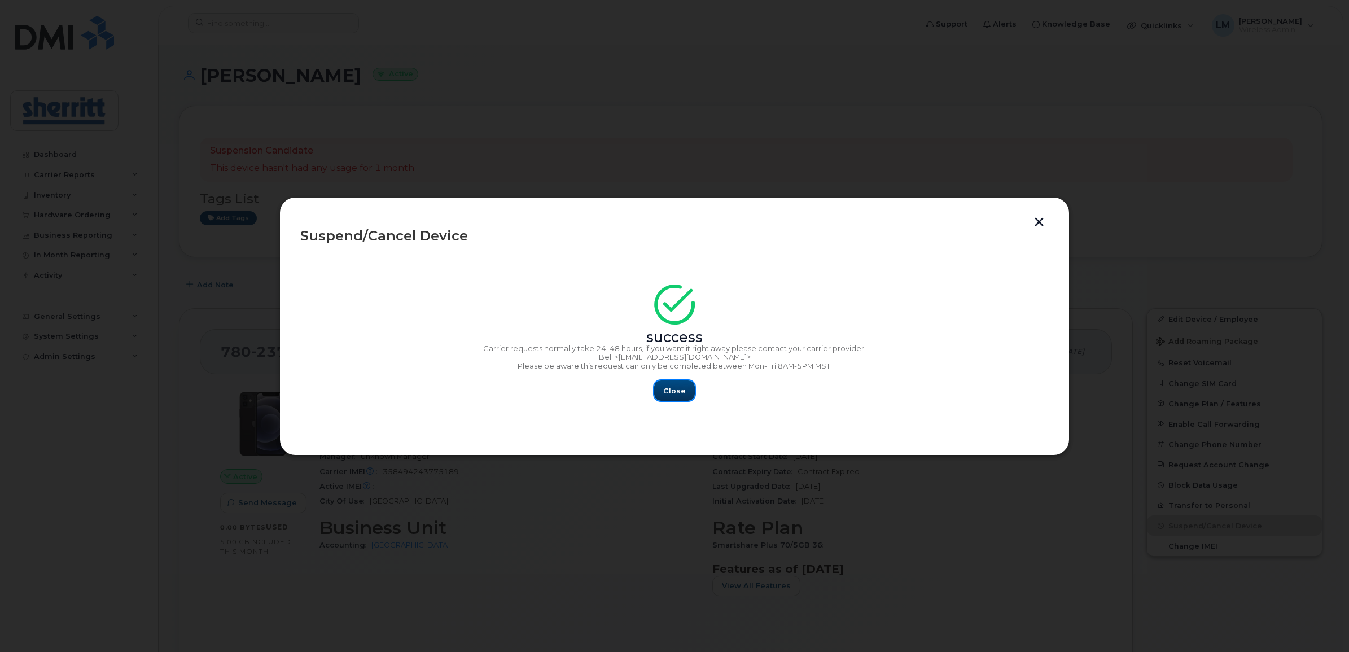
click at [681, 397] on button "Close" at bounding box center [674, 390] width 41 height 20
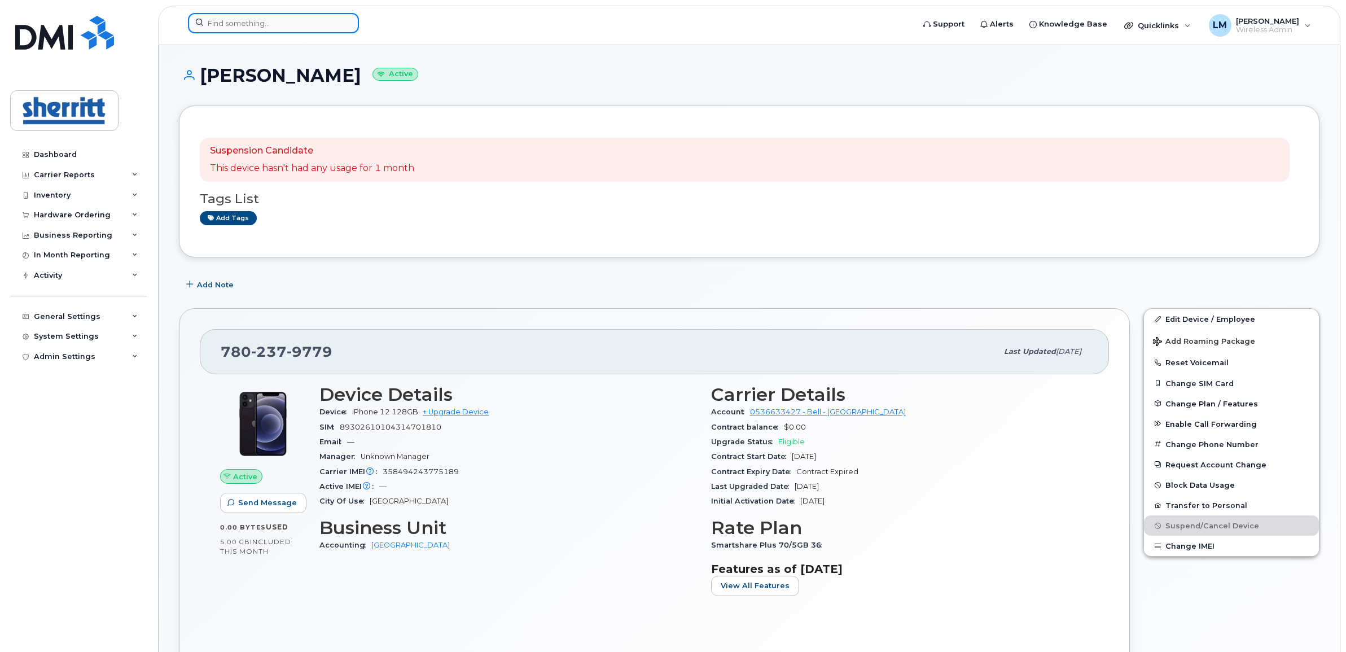
click at [246, 27] on input at bounding box center [273, 23] width 171 height 20
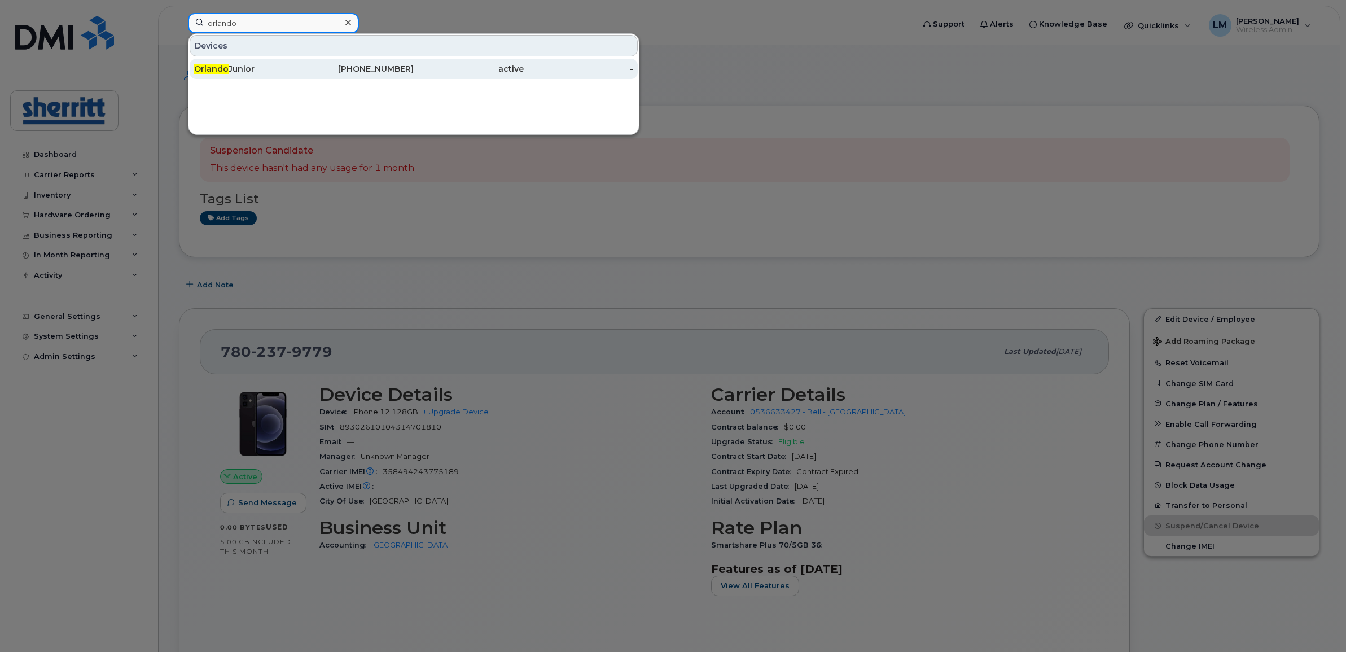
type input "orlando"
click at [252, 65] on div "Orlando Junior" at bounding box center [249, 68] width 110 height 11
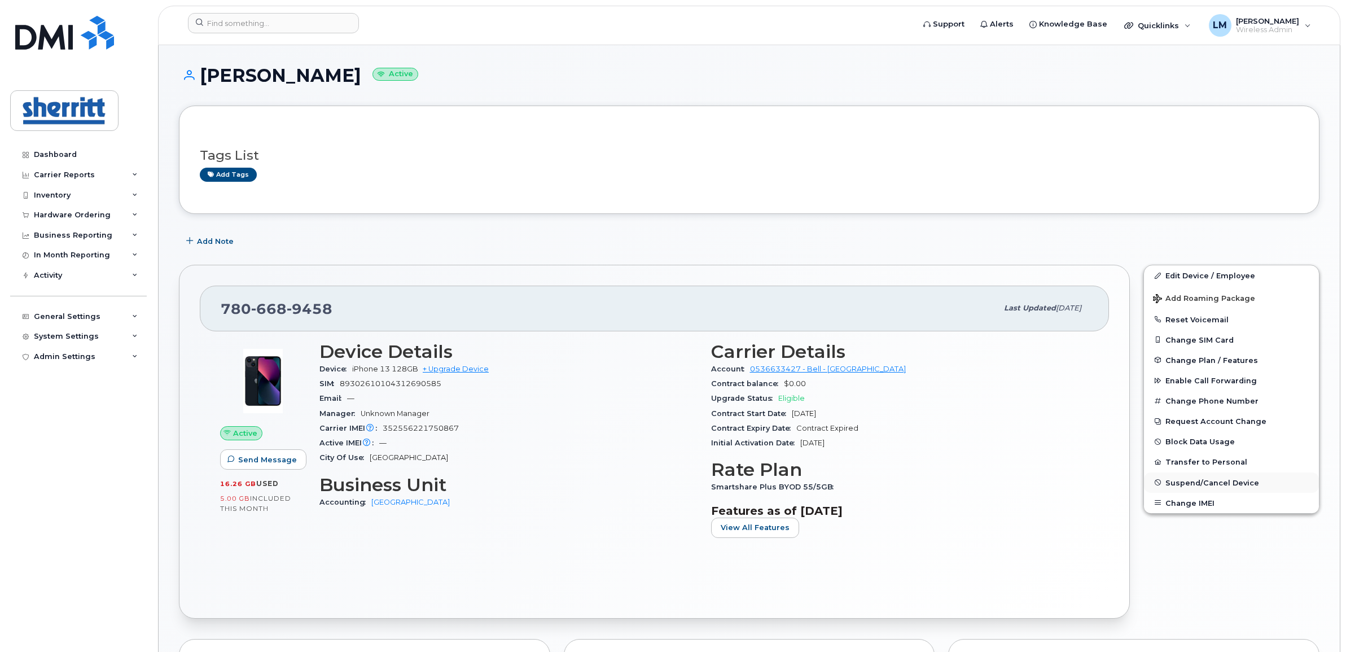
click at [1200, 480] on span "Suspend/Cancel Device" at bounding box center [1212, 482] width 94 height 8
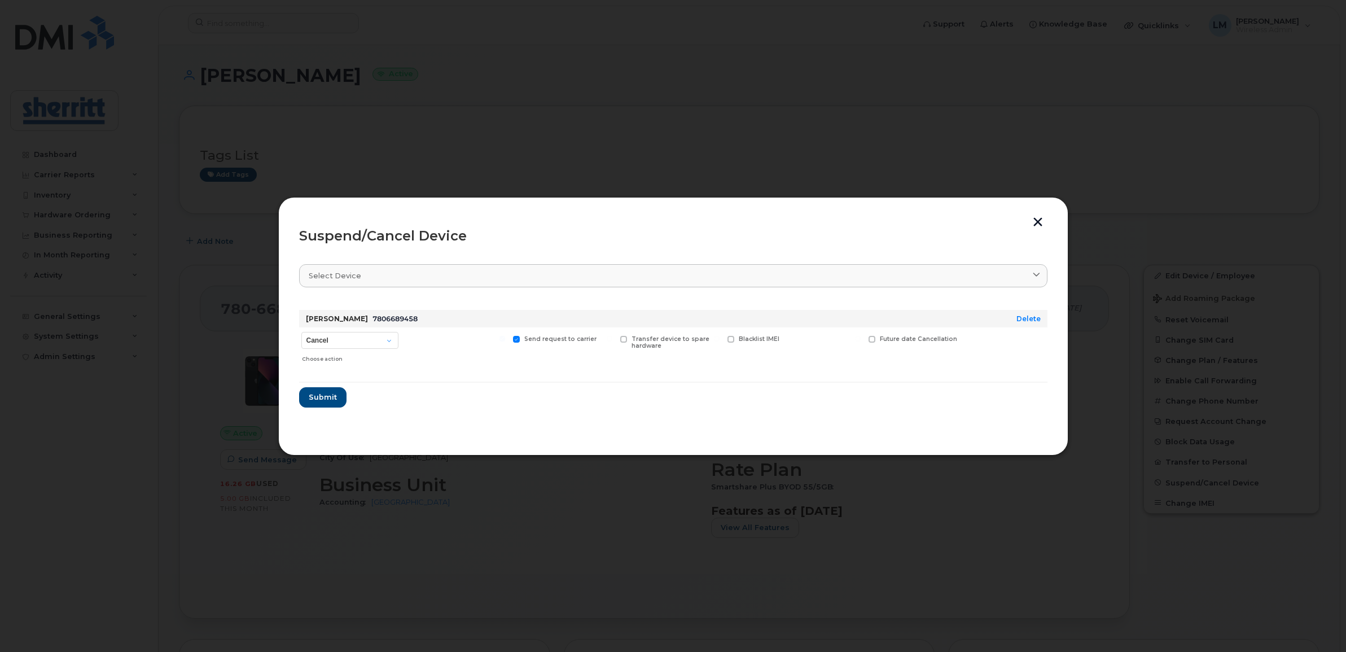
click at [353, 359] on div "Choose action" at bounding box center [350, 357] width 96 height 14
click at [350, 346] on select "Cancel Suspend - Extend Suspension Suspend - Reduced Rate Suspend - Full Rate S…" at bounding box center [349, 340] width 97 height 17
select select "[object Object]"
click at [301, 332] on select "Cancel Suspend - Extend Suspension Suspend - Reduced Rate Suspend - Full Rate S…" at bounding box center [349, 340] width 97 height 17
click at [340, 394] on button "Submit" at bounding box center [322, 397] width 46 height 20
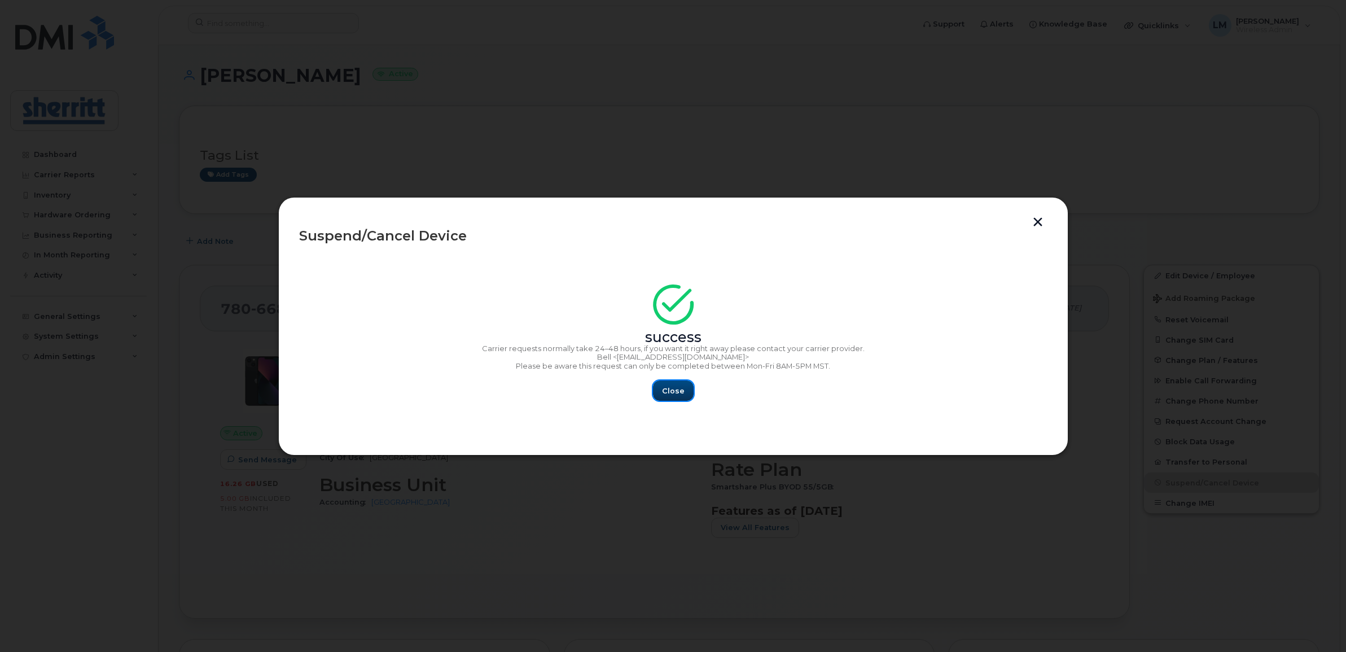
click at [670, 392] on span "Close" at bounding box center [673, 390] width 23 height 11
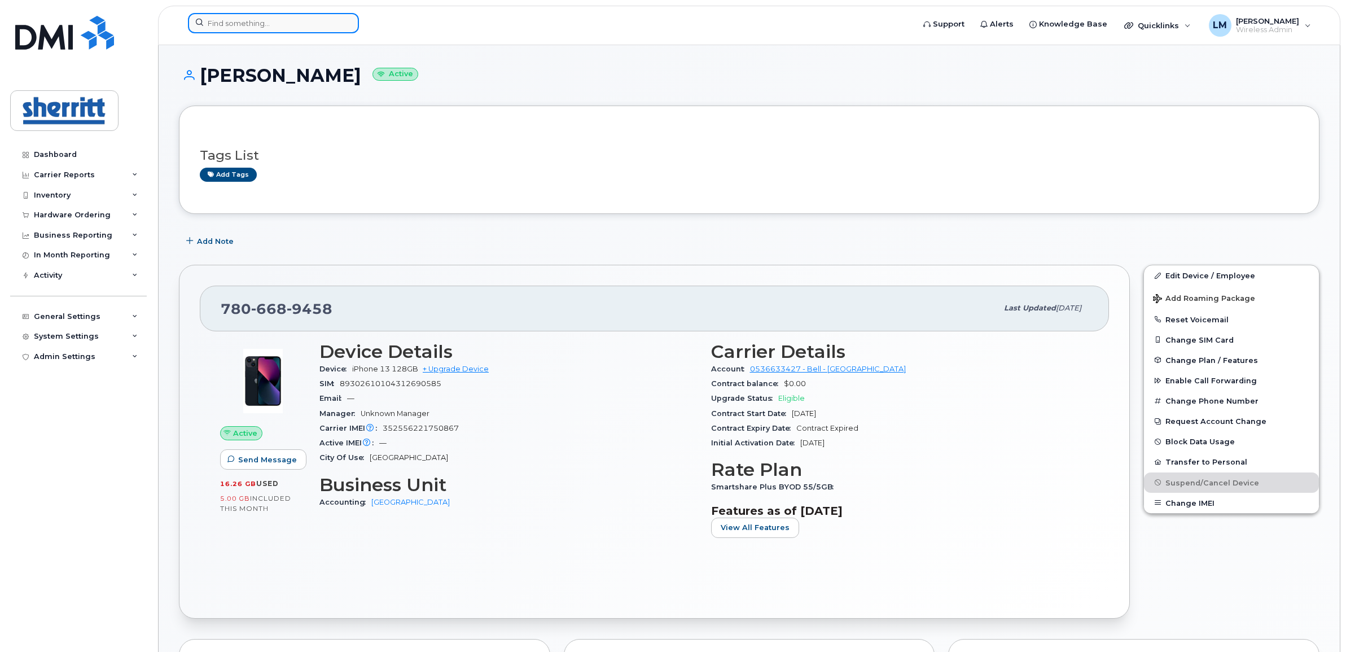
click at [251, 23] on input at bounding box center [273, 23] width 171 height 20
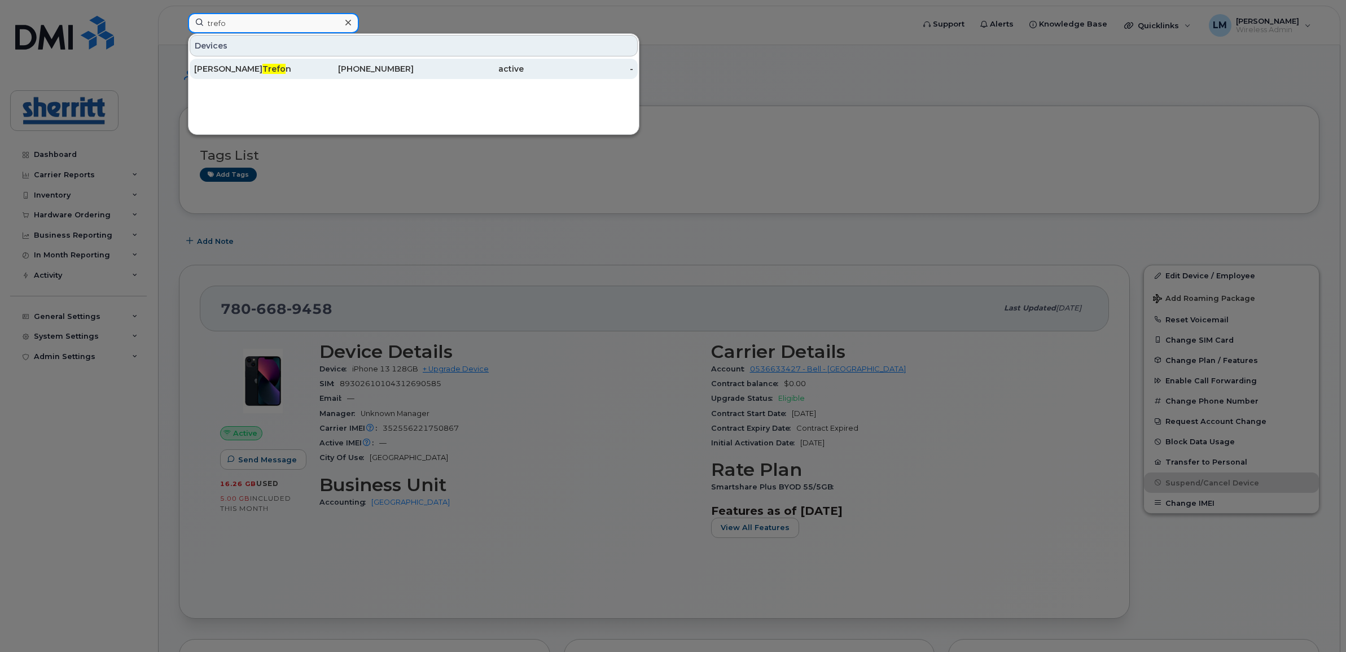
type input "trefo"
click at [255, 66] on div "Michael Trefo n" at bounding box center [249, 68] width 110 height 11
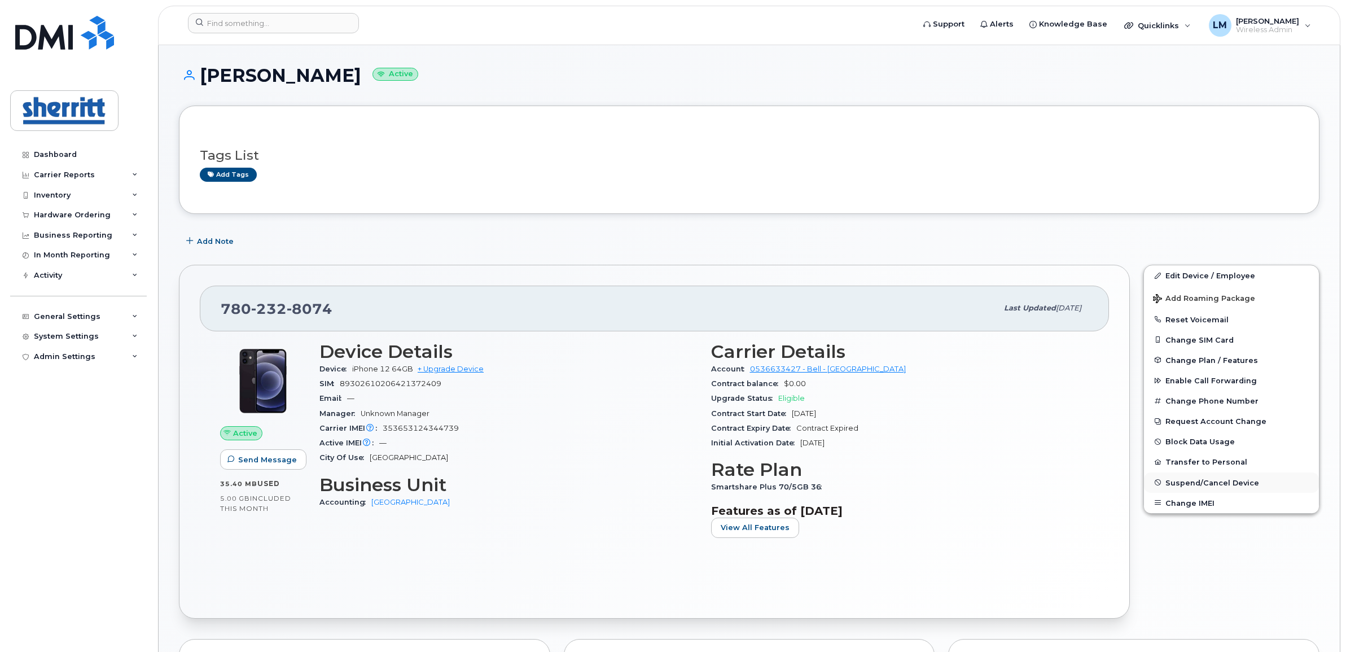
click at [1212, 481] on span "Suspend/Cancel Device" at bounding box center [1212, 482] width 94 height 8
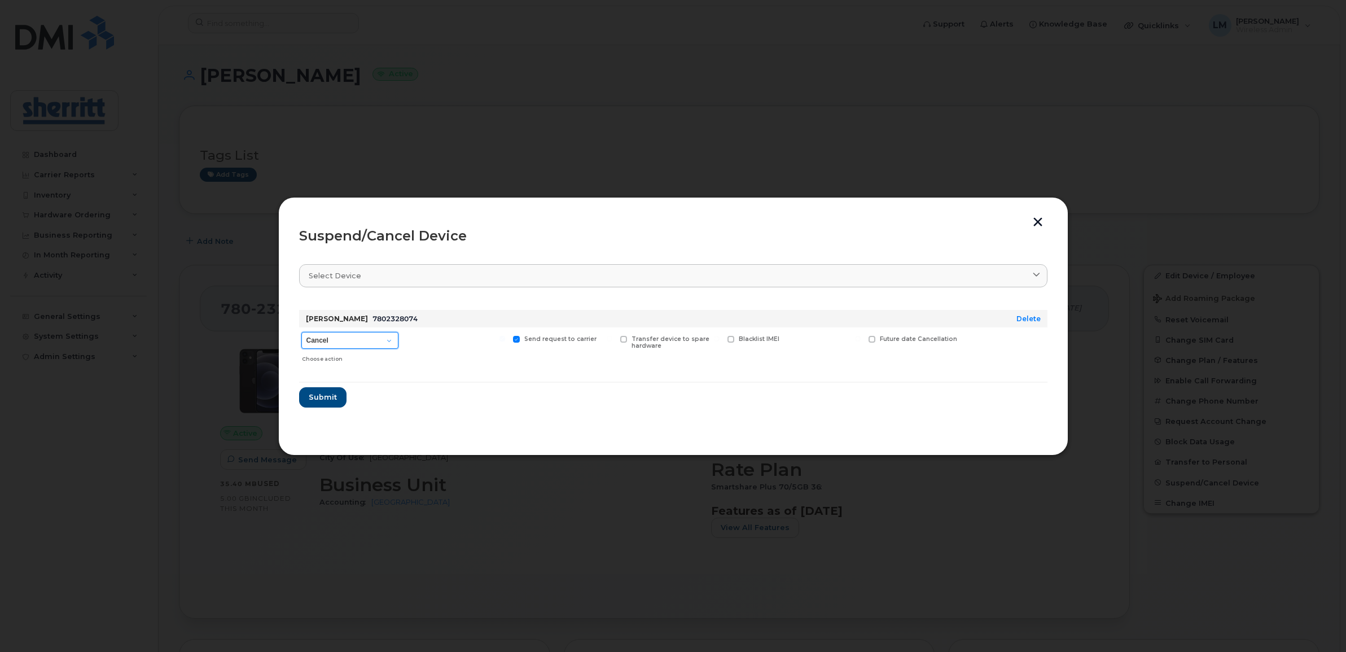
drag, startPoint x: 374, startPoint y: 343, endPoint x: 369, endPoint y: 349, distance: 8.4
click at [374, 343] on select "Cancel Suspend - Extend Suspension Suspend - Reduced Rate Suspend - Full Rate S…" at bounding box center [349, 340] width 97 height 17
select select "[object Object]"
click at [301, 332] on select "Cancel Suspend - Extend Suspension Suspend - Reduced Rate Suspend - Full Rate S…" at bounding box center [349, 340] width 97 height 17
click at [323, 398] on span "Submit" at bounding box center [322, 397] width 28 height 11
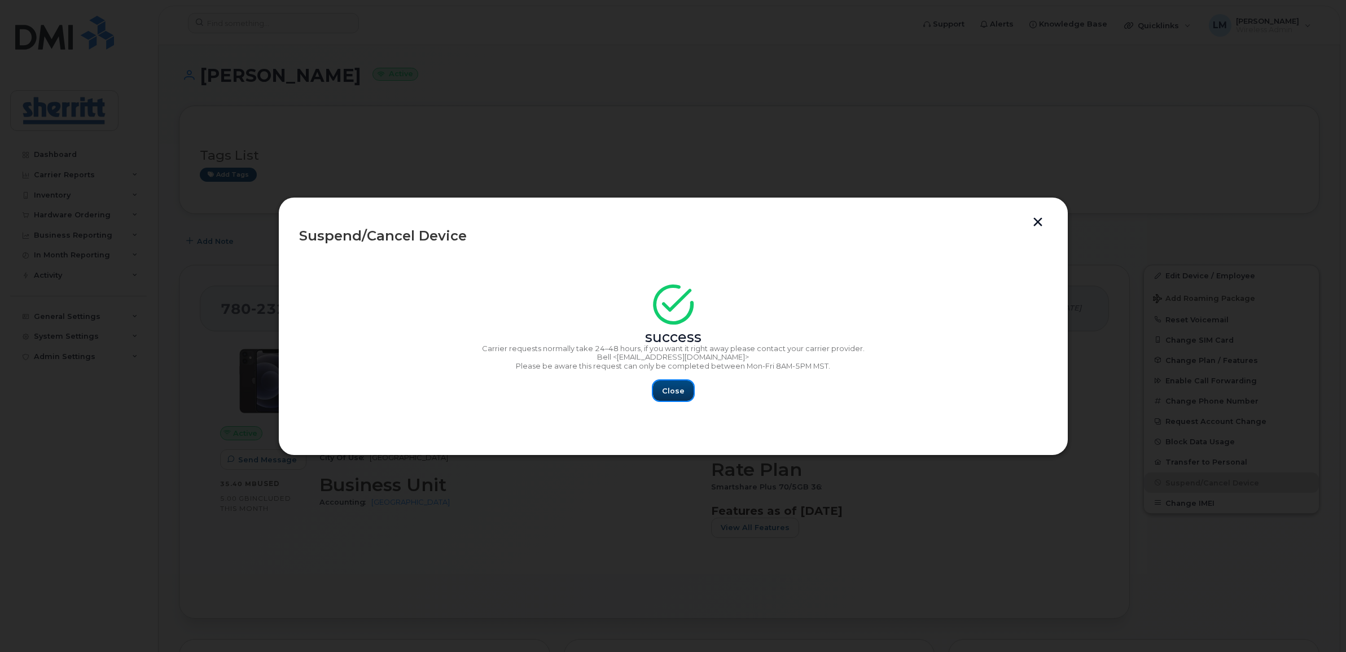
click at [675, 397] on button "Close" at bounding box center [673, 390] width 41 height 20
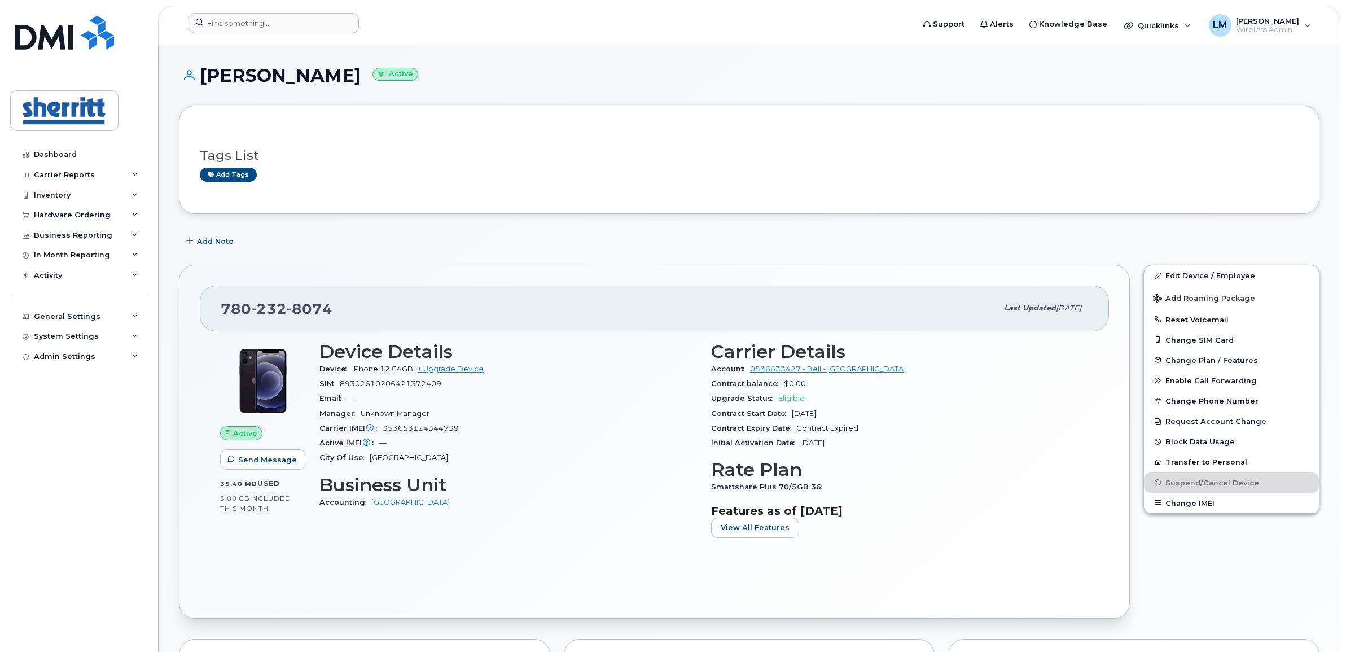
click at [253, 34] on div at bounding box center [547, 25] width 737 height 25
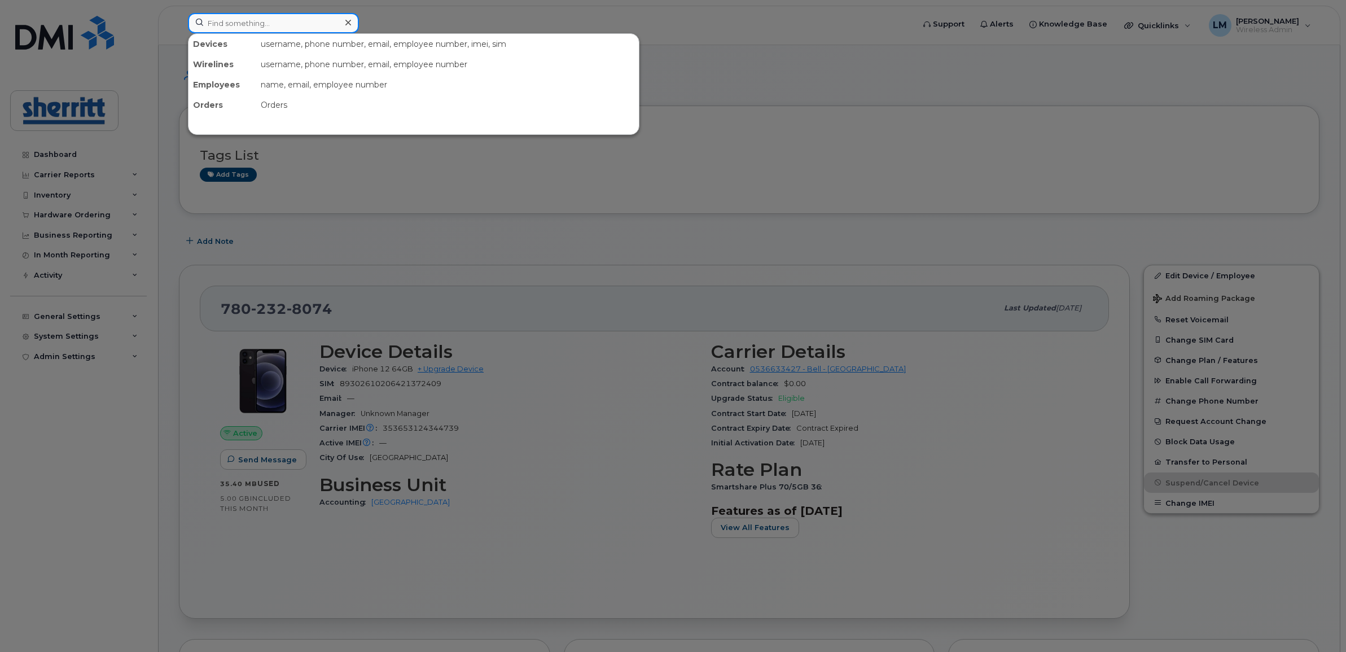
click at [252, 27] on input at bounding box center [273, 23] width 171 height 20
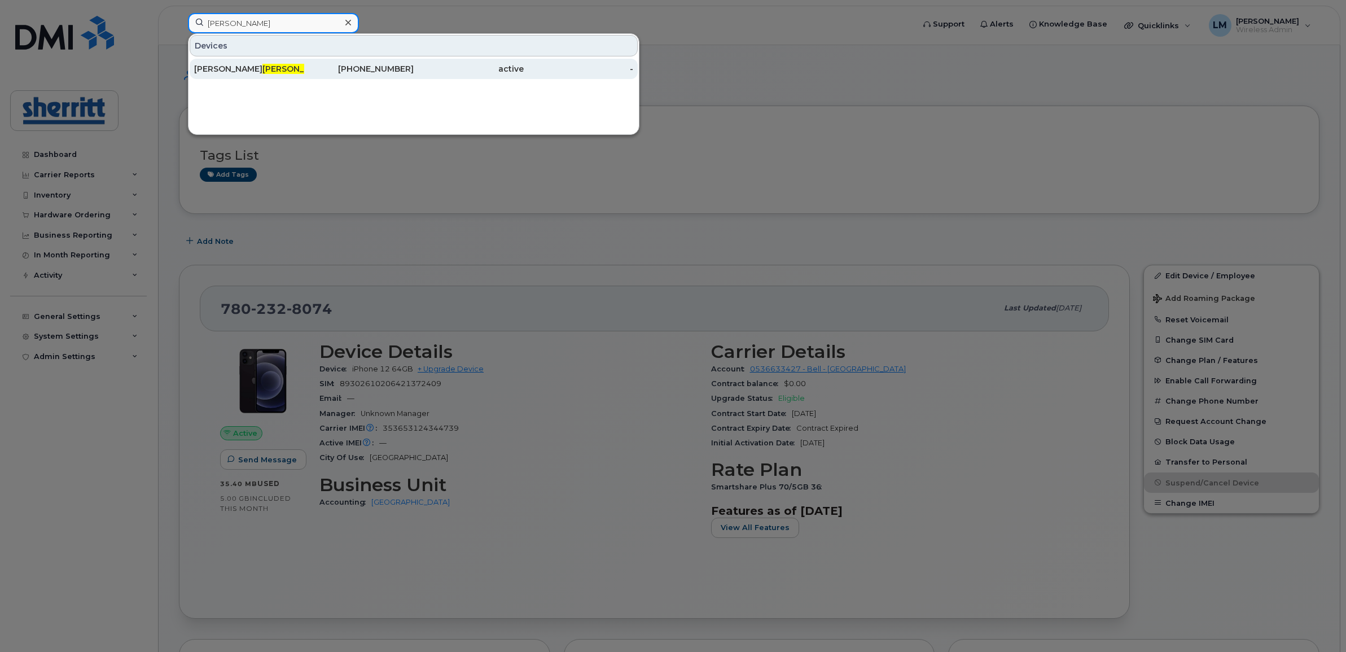
type input "eaton"
click at [283, 66] on div "Lynsey Eaton" at bounding box center [249, 68] width 110 height 11
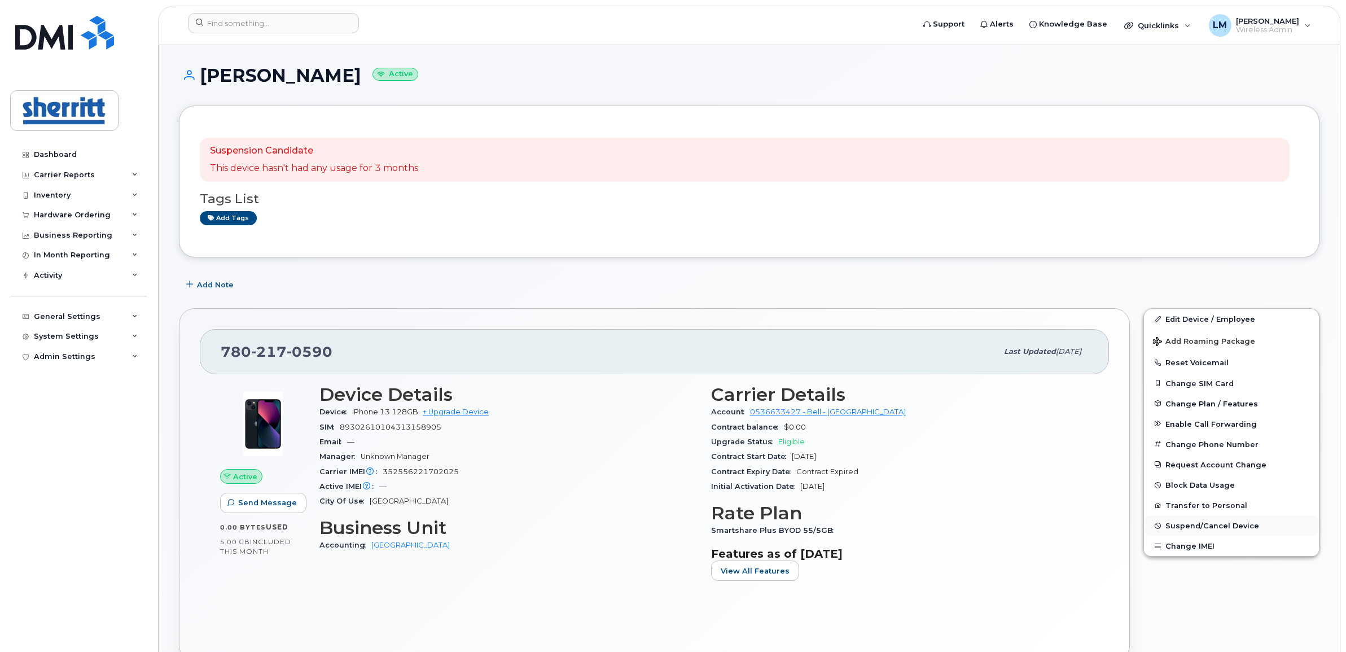
click at [1208, 525] on span "Suspend/Cancel Device" at bounding box center [1212, 526] width 94 height 8
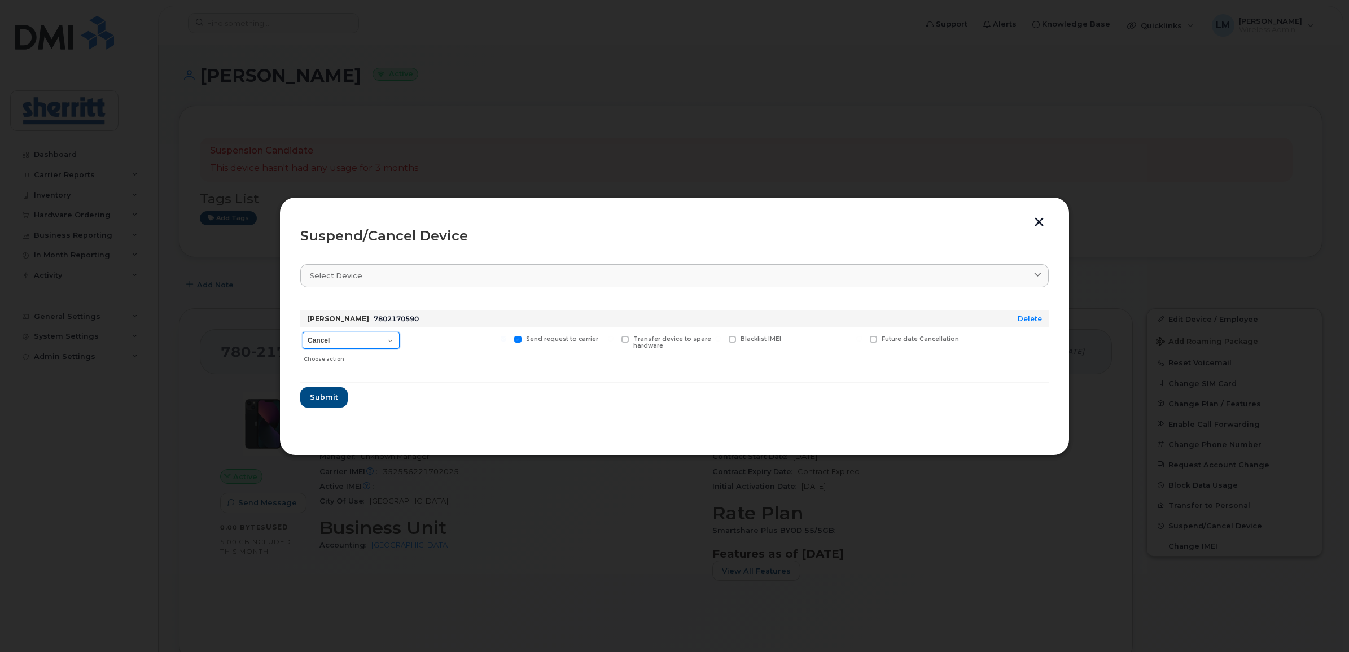
click at [371, 334] on select "Cancel Suspend - Extend Suspension Suspend - Reduced Rate Suspend - Full Rate S…" at bounding box center [351, 340] width 97 height 17
select select "[object Object]"
click at [303, 332] on select "Cancel Suspend - Extend Suspension Suspend - Reduced Rate Suspend - Full Rate S…" at bounding box center [351, 340] width 97 height 17
click at [336, 393] on span "Submit" at bounding box center [323, 397] width 28 height 11
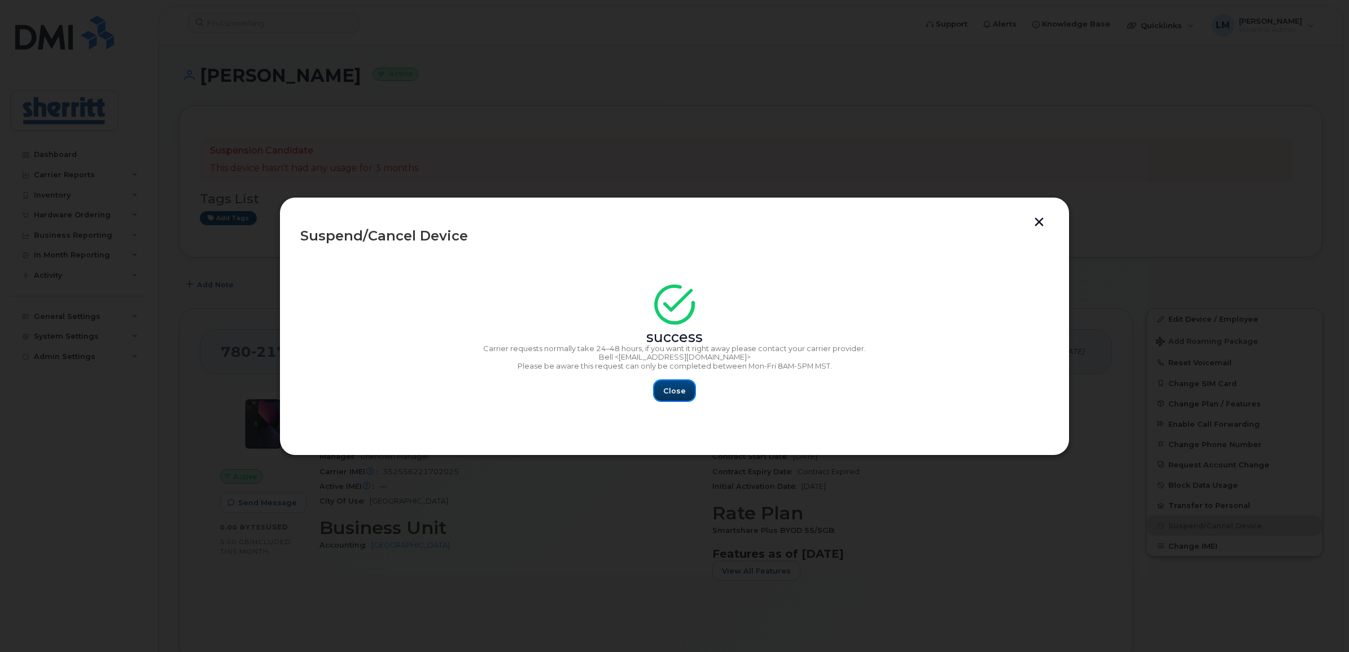
click at [668, 387] on span "Close" at bounding box center [674, 390] width 23 height 11
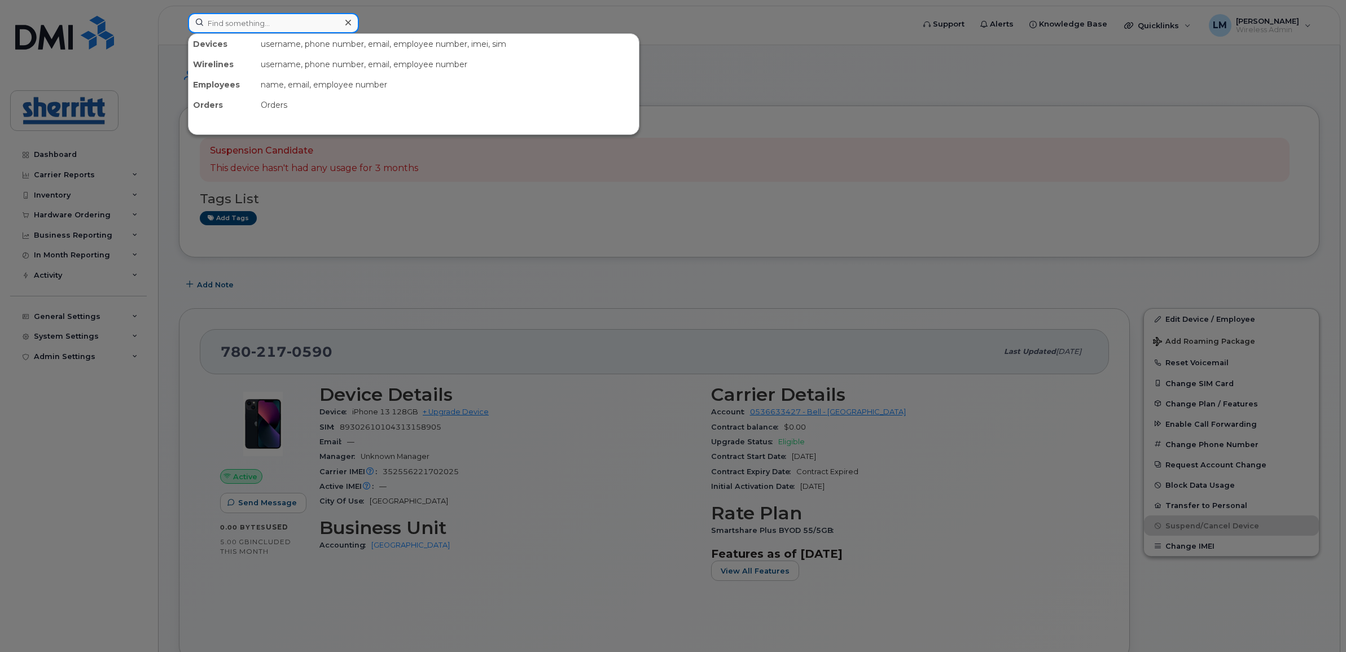
click at [314, 21] on input at bounding box center [273, 23] width 171 height 20
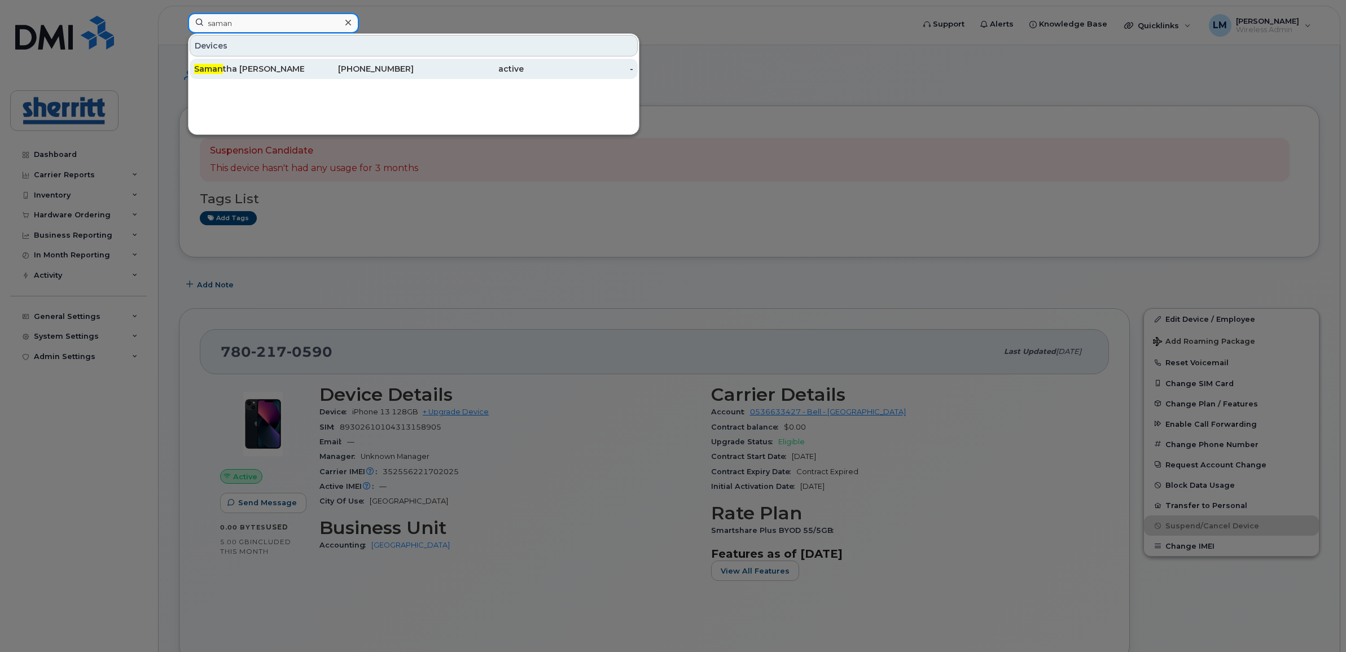
type input "saman"
click at [305, 78] on div "587-338-7760" at bounding box center [359, 69] width 110 height 20
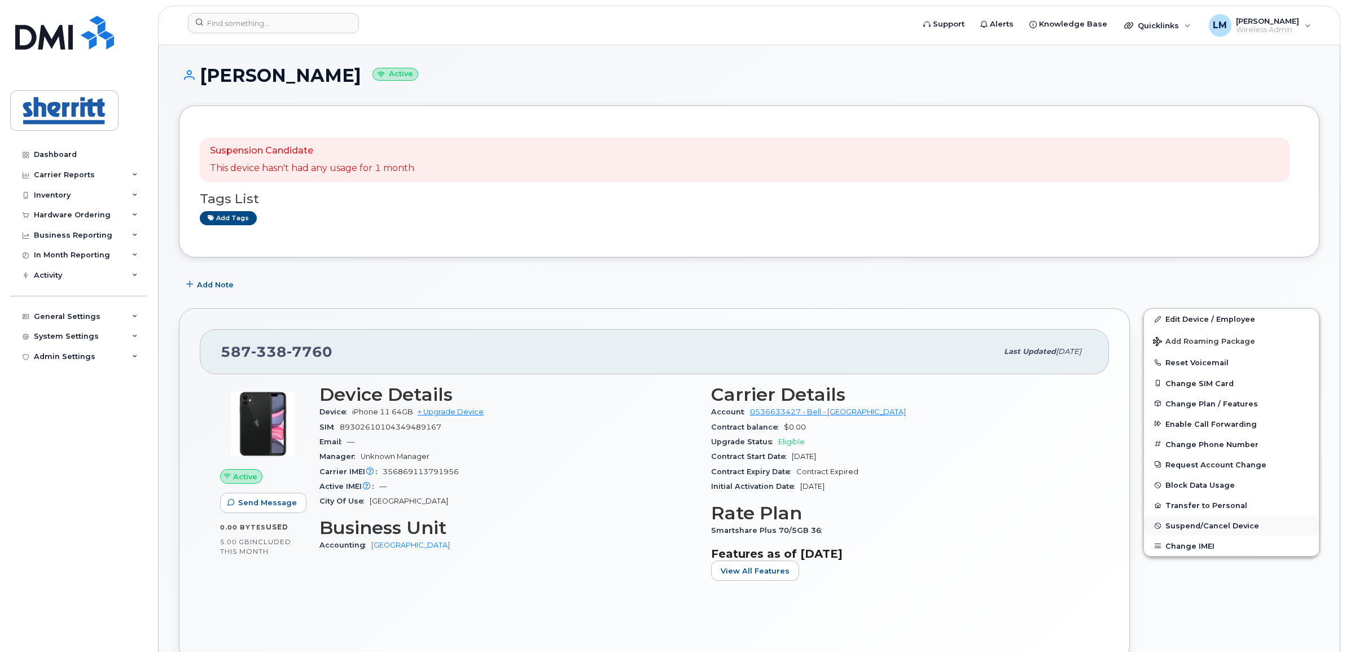
click at [1200, 523] on span "Suspend/Cancel Device" at bounding box center [1212, 526] width 94 height 8
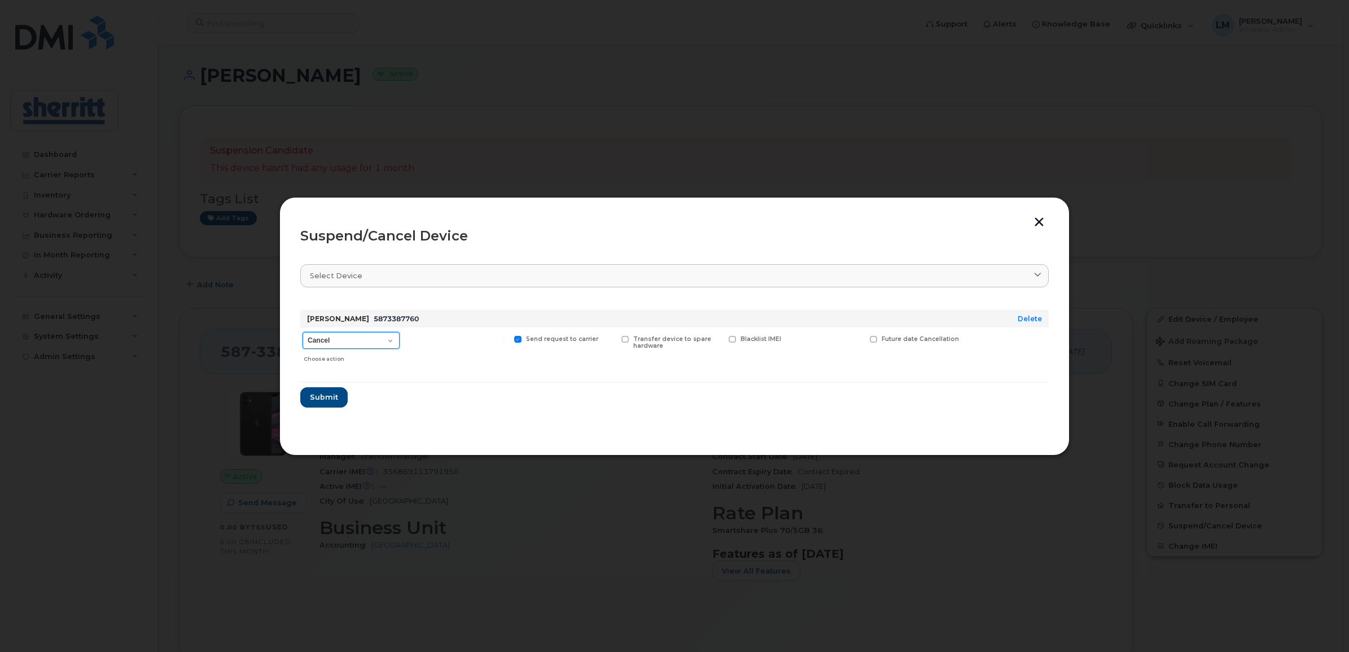
click at [385, 334] on select "Cancel Suspend - Extend Suspension Suspend - Reduced Rate Suspend - Full Rate S…" at bounding box center [351, 340] width 97 height 17
select select "[object Object]"
click at [303, 332] on select "Cancel Suspend - Extend Suspension Suspend - Reduced Rate Suspend - Full Rate S…" at bounding box center [351, 340] width 97 height 17
click at [339, 391] on button "Submit" at bounding box center [323, 397] width 46 height 20
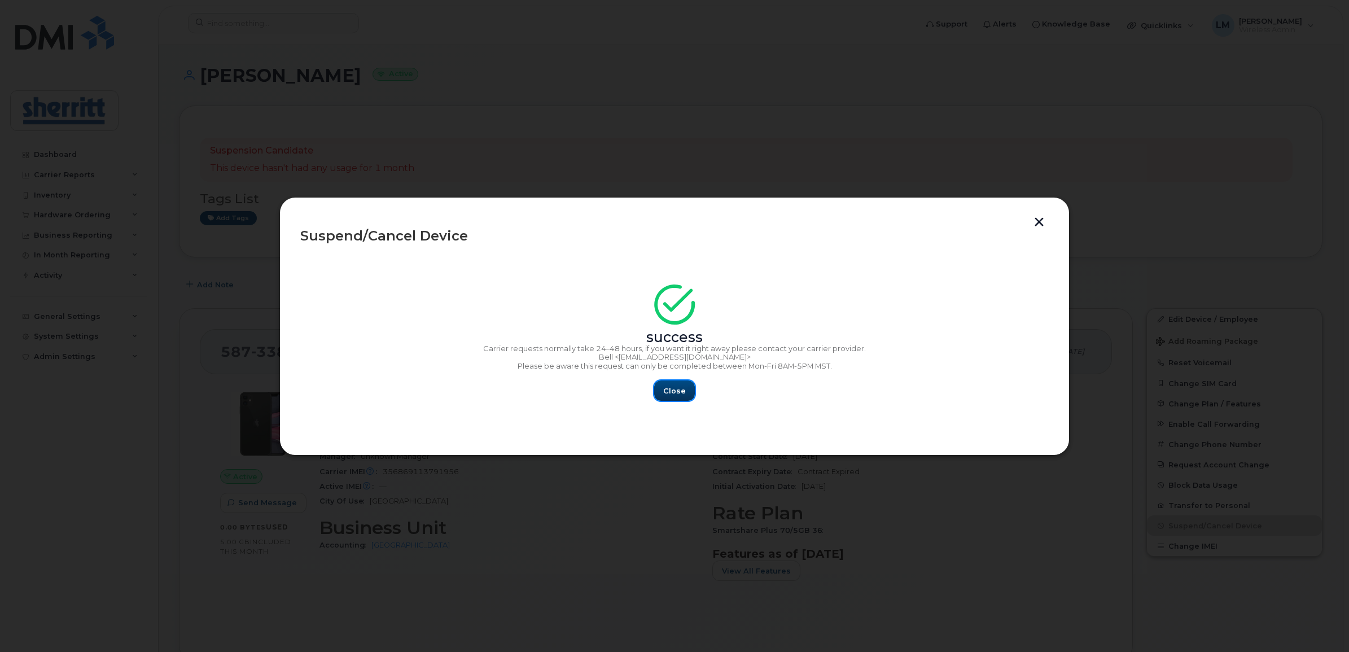
click at [676, 391] on span "Close" at bounding box center [674, 390] width 23 height 11
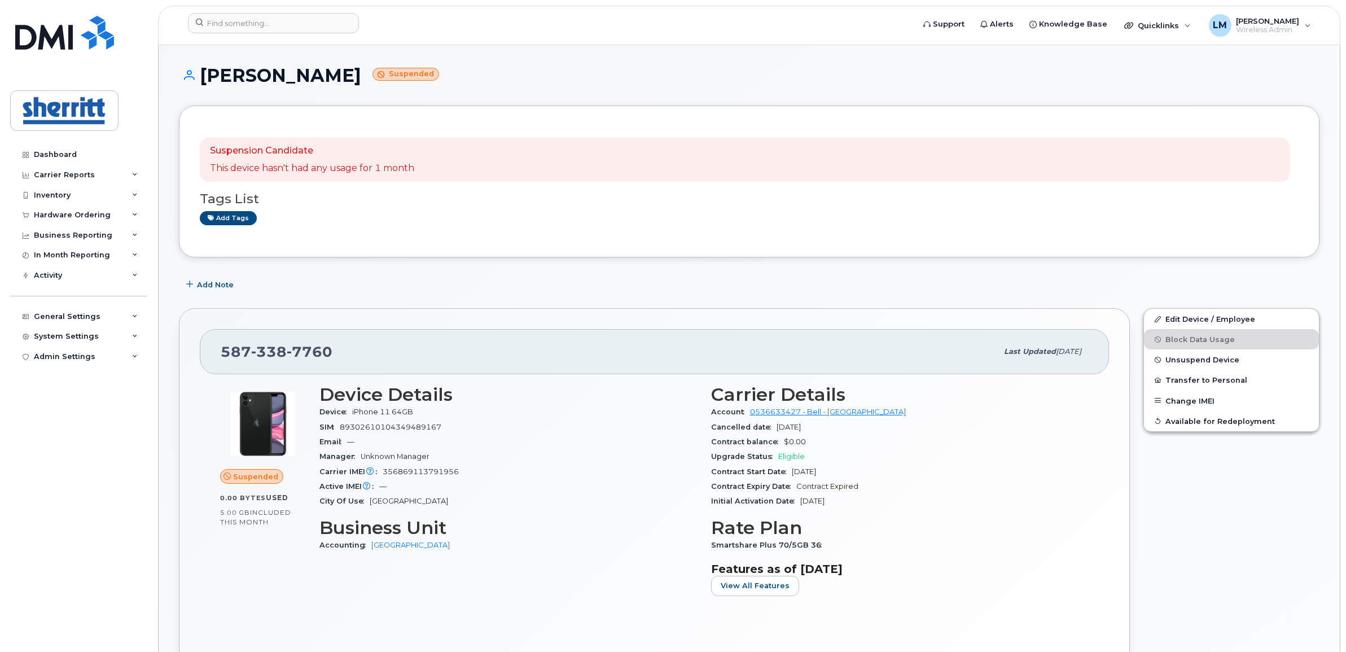
drag, startPoint x: 762, startPoint y: 429, endPoint x: 840, endPoint y: 435, distance: 78.1
click at [840, 435] on div "Cancelled date Oct 15, 2025" at bounding box center [900, 427] width 378 height 15
drag, startPoint x: 840, startPoint y: 435, endPoint x: 864, endPoint y: 449, distance: 28.4
click at [864, 449] on div "Contract balance $0.00" at bounding box center [900, 442] width 378 height 15
click at [316, 15] on input at bounding box center [273, 23] width 171 height 20
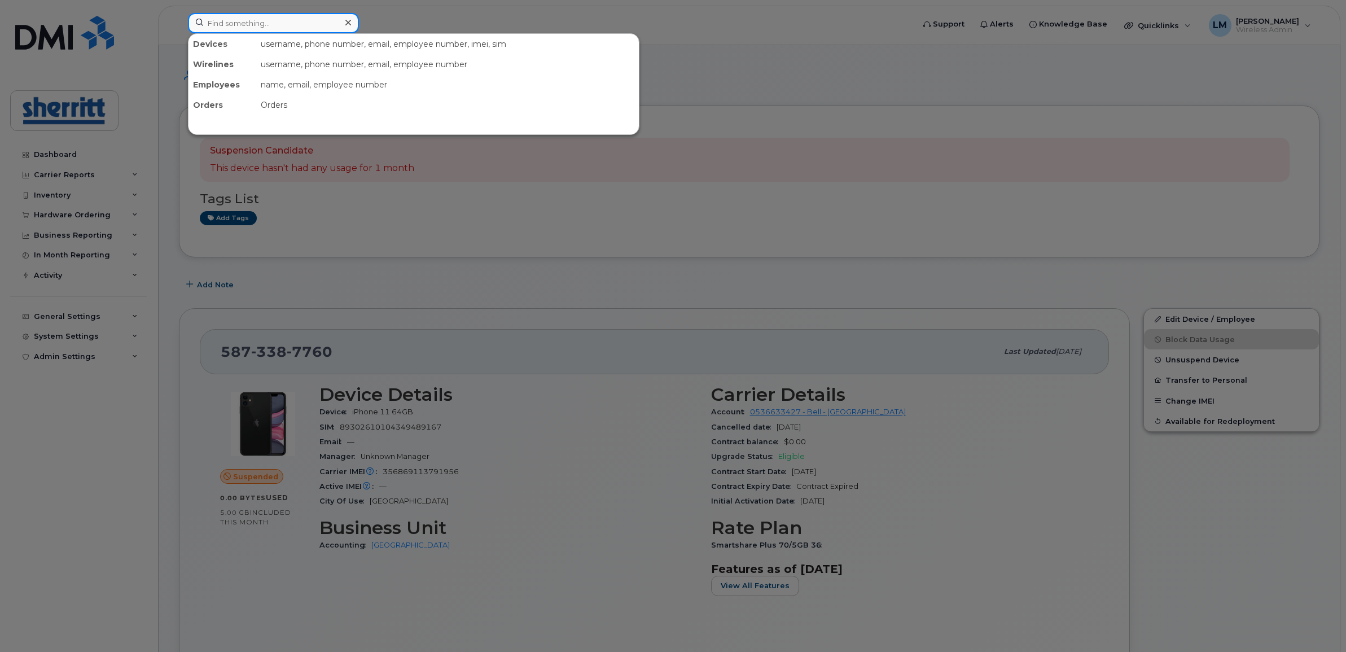
paste input "5875902116"
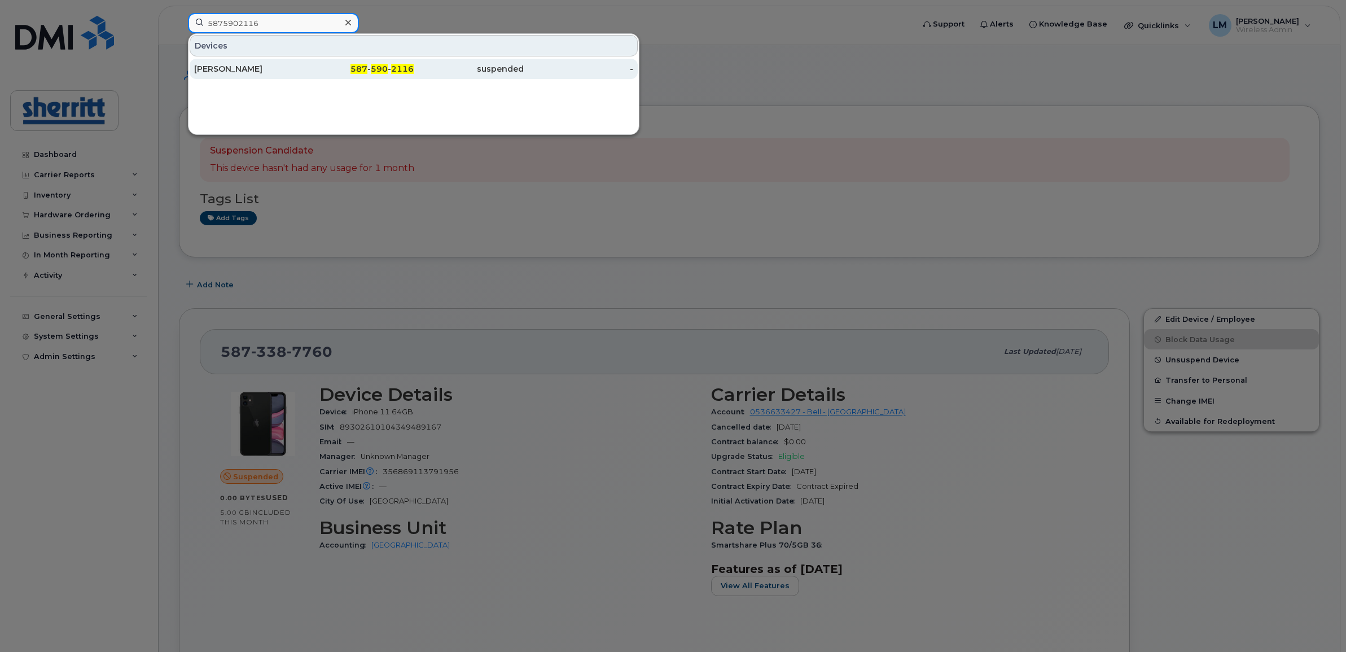
type input "5875902116"
click at [247, 65] on div "Simon Cooper" at bounding box center [249, 68] width 110 height 11
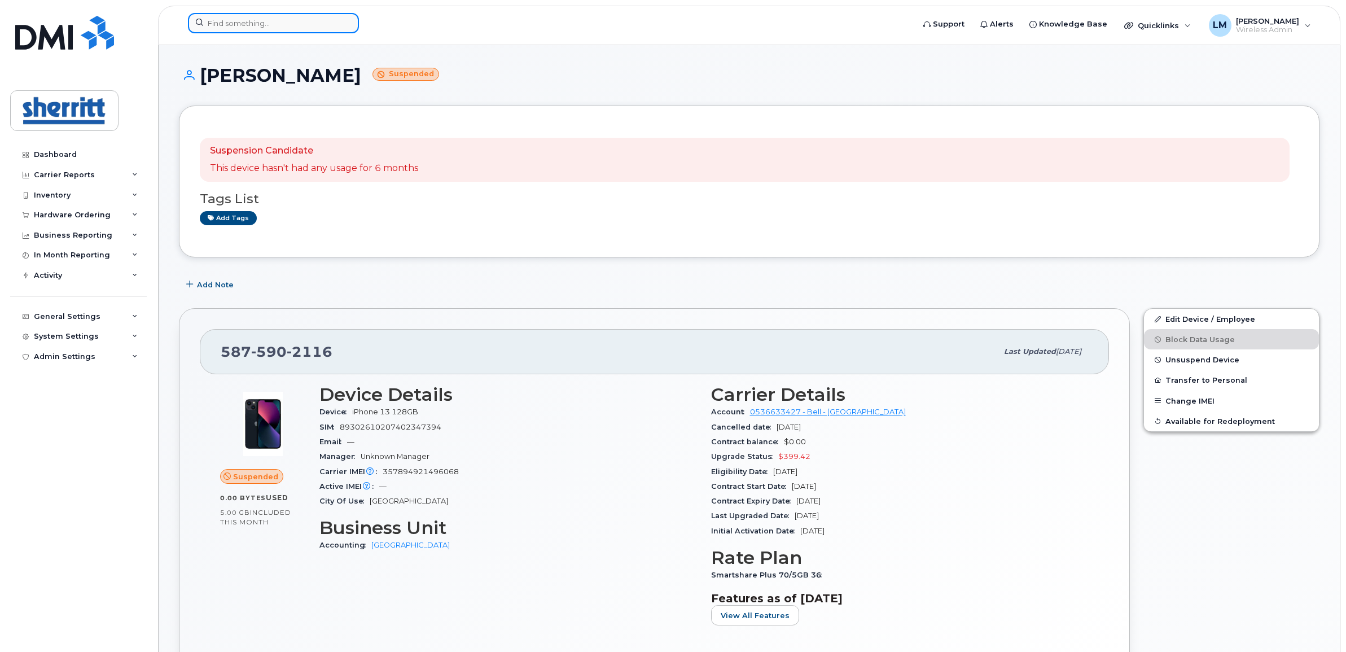
click at [256, 18] on input at bounding box center [273, 23] width 171 height 20
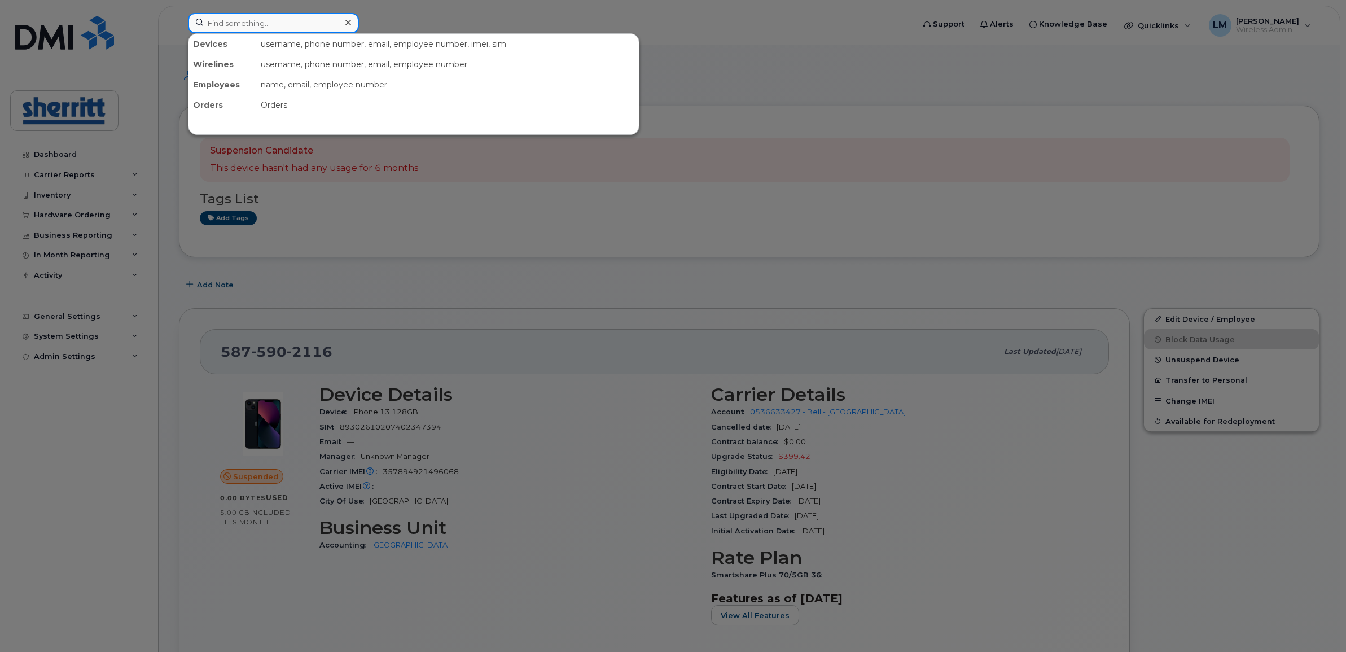
paste input "5873347036"
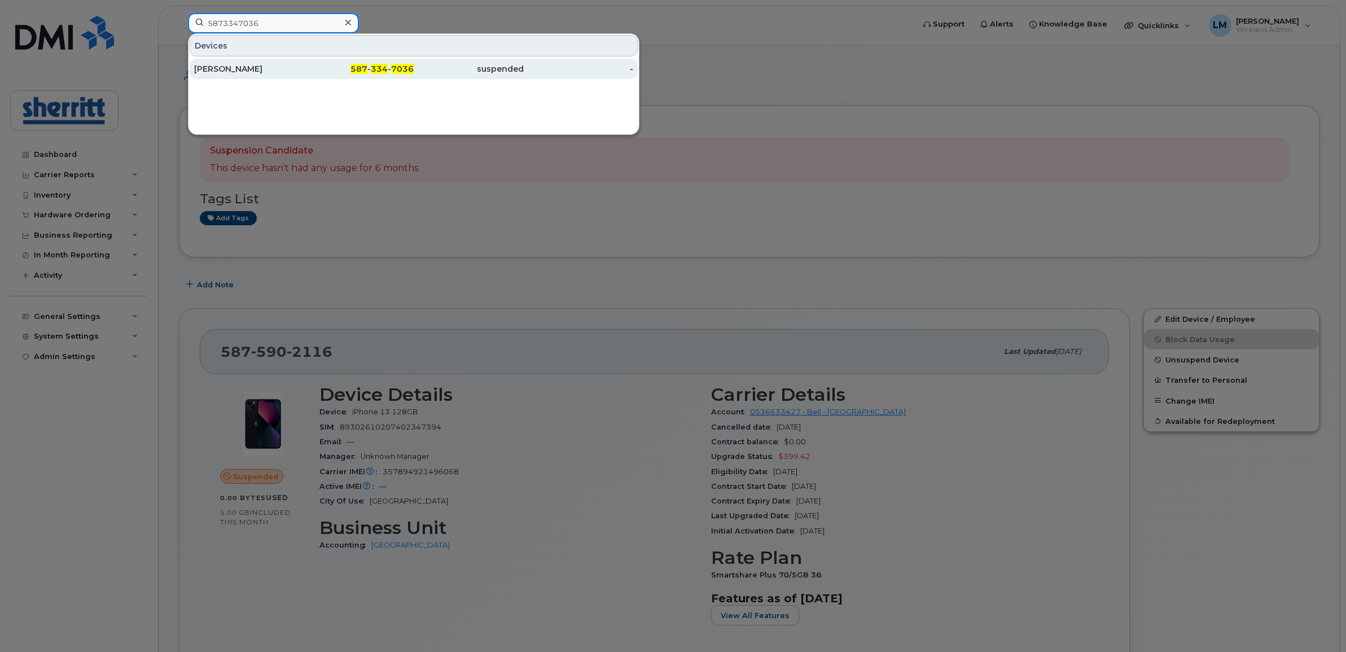
type input "5873347036"
click at [243, 61] on div "Terry Kyle" at bounding box center [249, 69] width 110 height 20
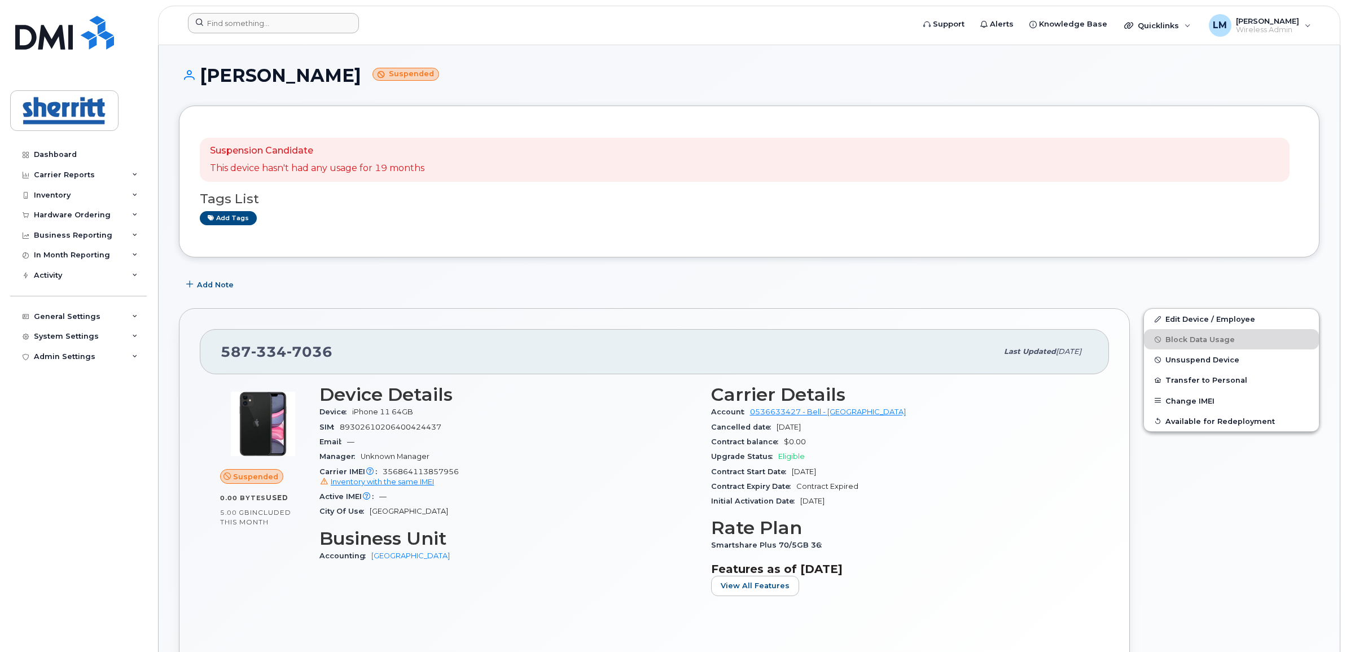
drag, startPoint x: 220, startPoint y: 34, endPoint x: 224, endPoint y: 28, distance: 6.9
click at [220, 34] on div at bounding box center [547, 25] width 737 height 25
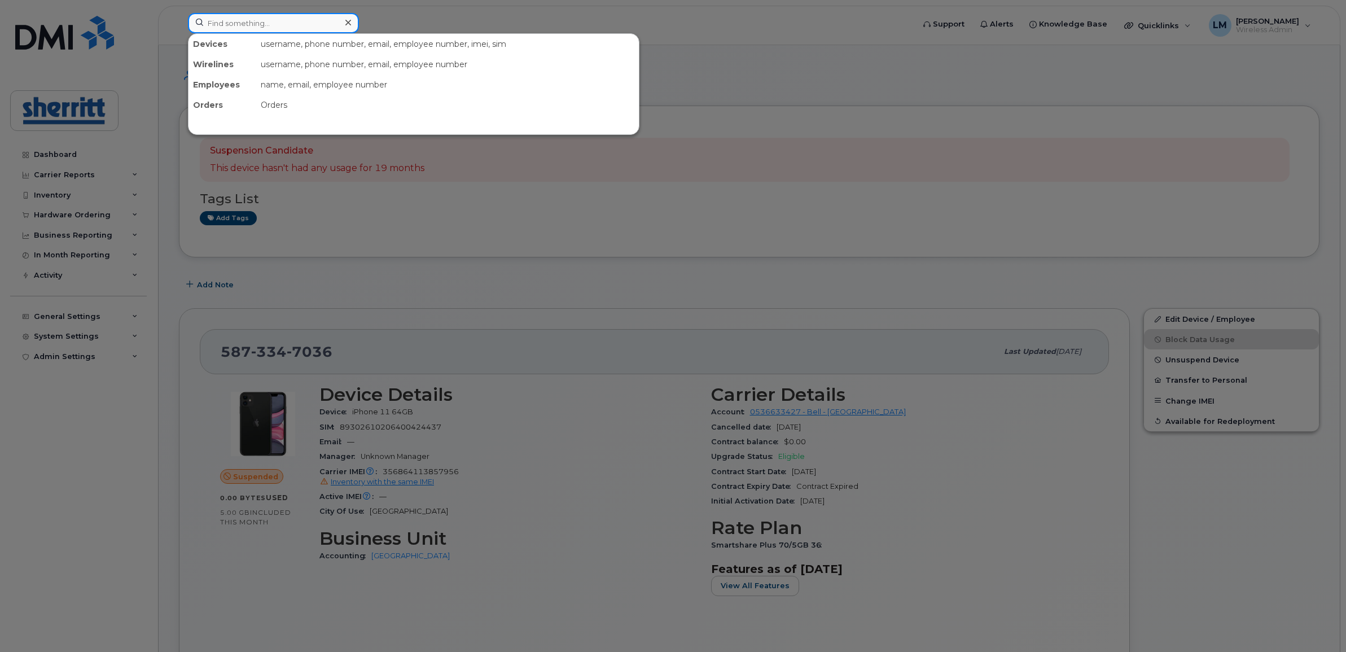
click at [224, 28] on input at bounding box center [273, 23] width 171 height 20
paste input "5875453329"
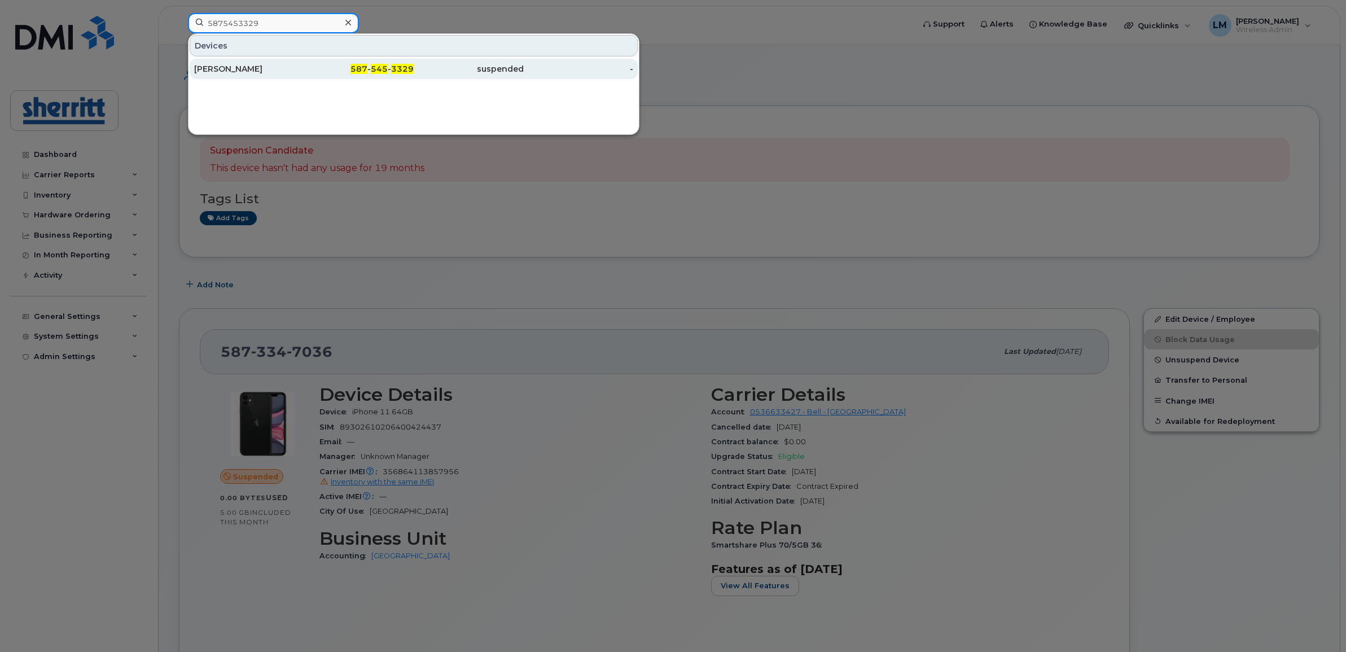
type input "5875453329"
click at [238, 61] on div "[PERSON_NAME]" at bounding box center [249, 69] width 110 height 20
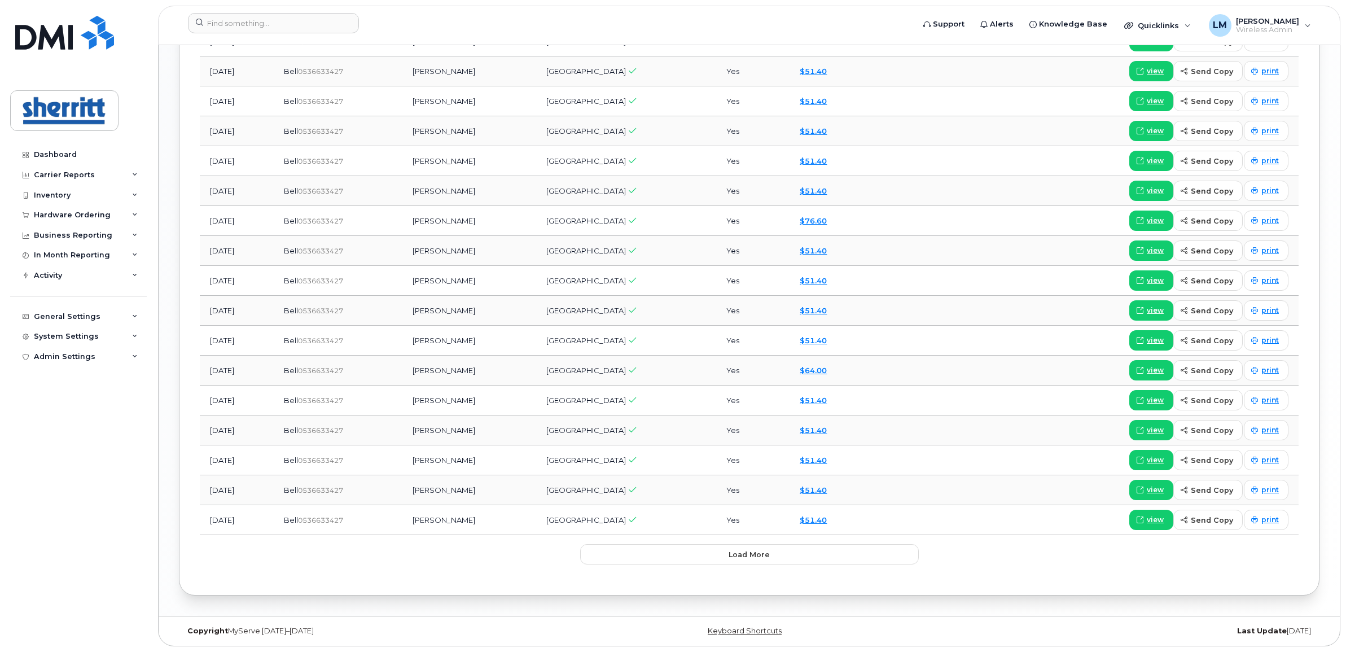
scroll to position [1246, 0]
click at [771, 553] on button "Load more" at bounding box center [749, 554] width 339 height 20
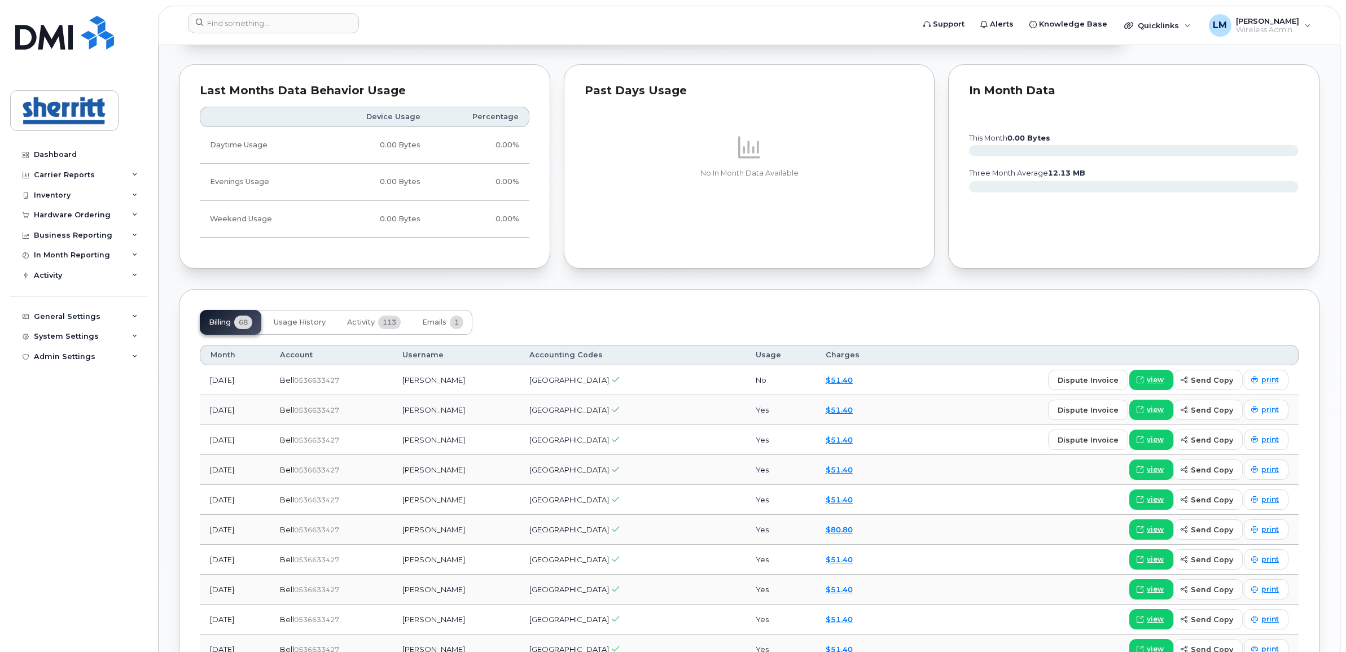
scroll to position [239, 0]
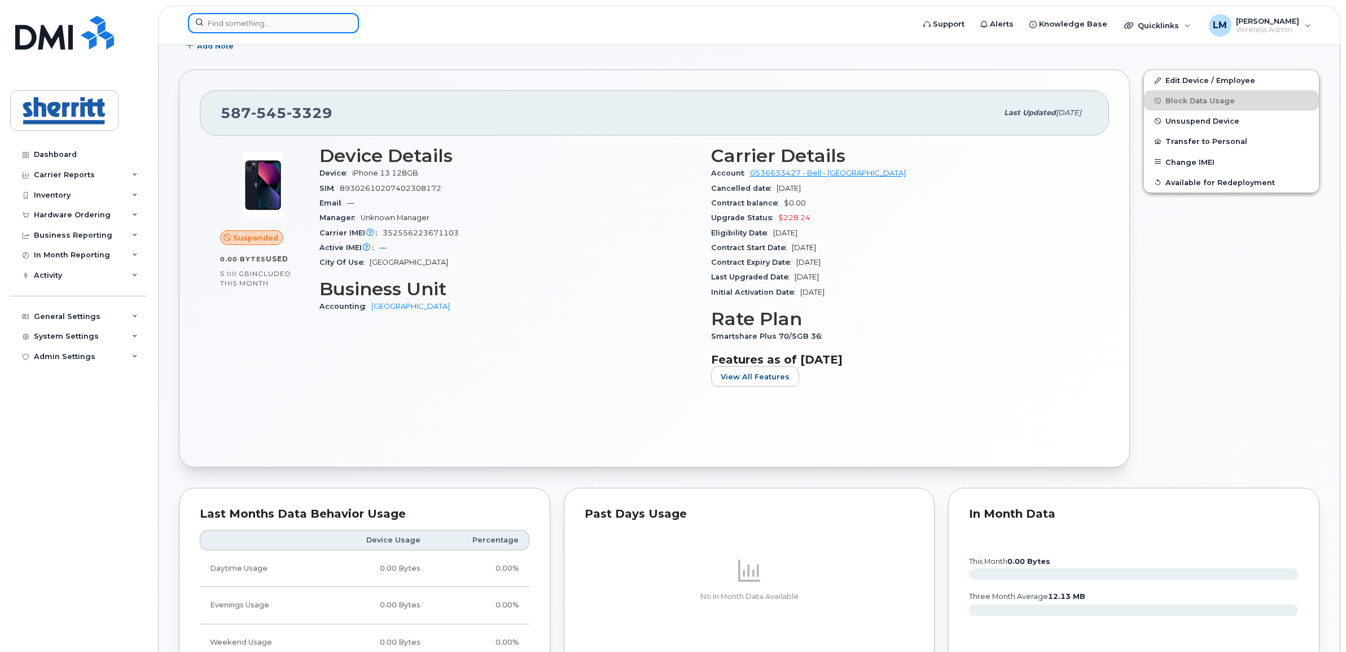
drag, startPoint x: 271, startPoint y: 17, endPoint x: 252, endPoint y: 17, distance: 19.2
click at [260, 17] on input at bounding box center [273, 23] width 171 height 20
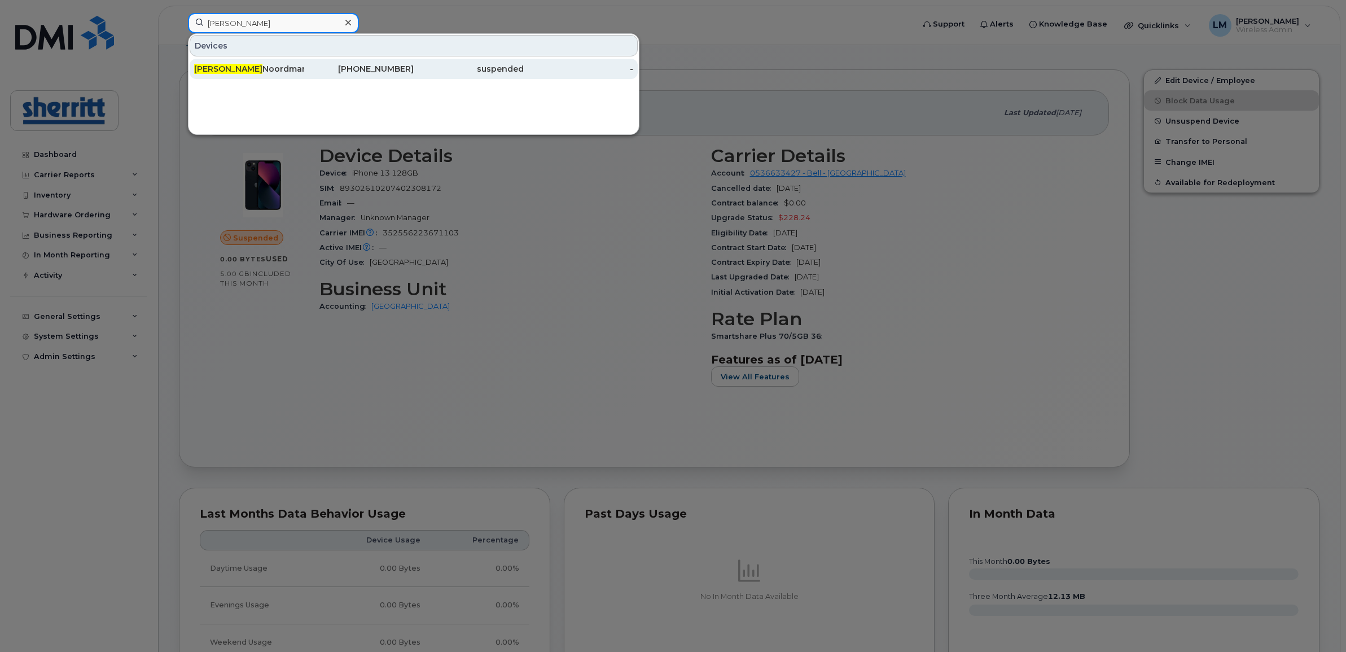
type input "anton"
click at [294, 65] on div "Anton Noordman" at bounding box center [249, 68] width 110 height 11
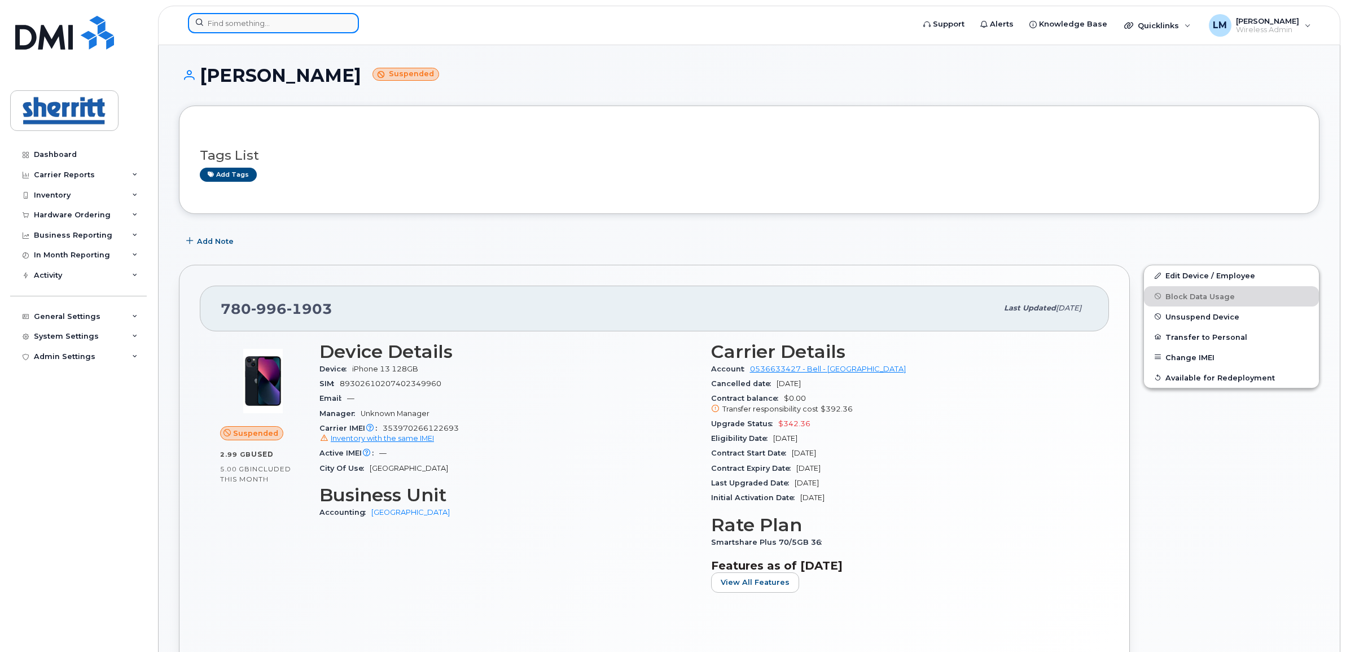
click at [255, 26] on input at bounding box center [273, 23] width 171 height 20
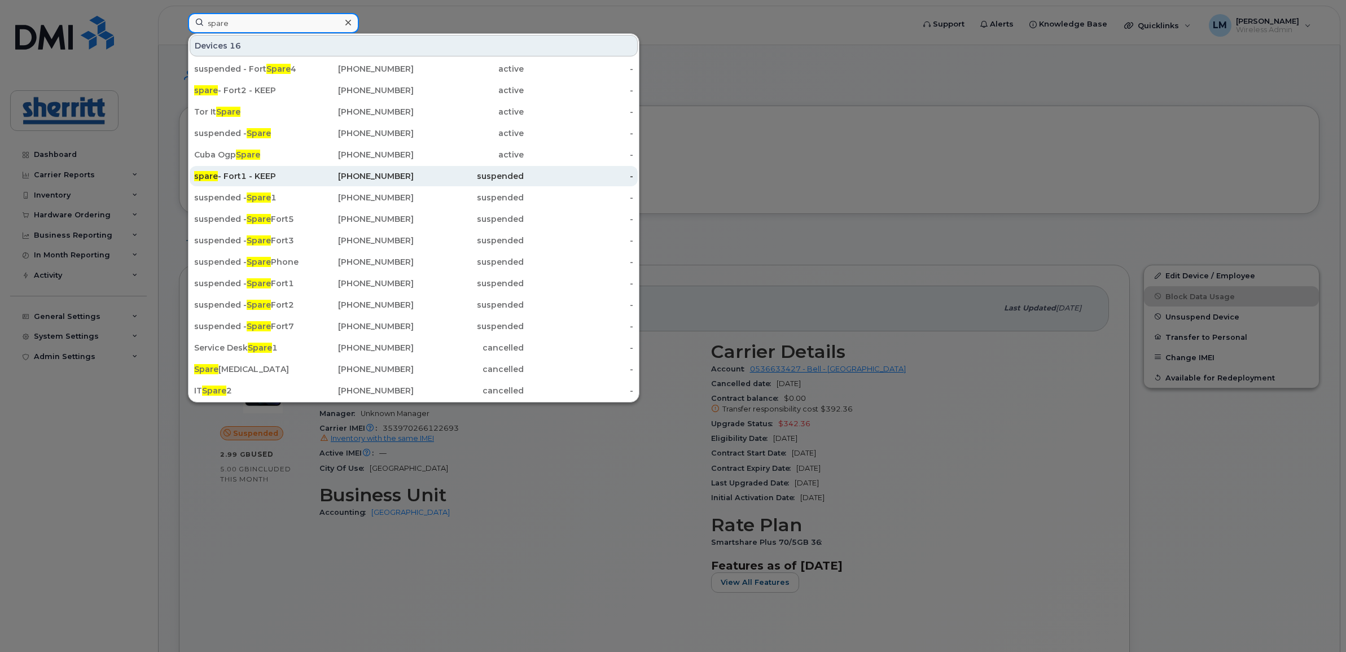
type input "spare"
click at [281, 177] on div "spare - Fort1 - KEEP" at bounding box center [249, 175] width 110 height 11
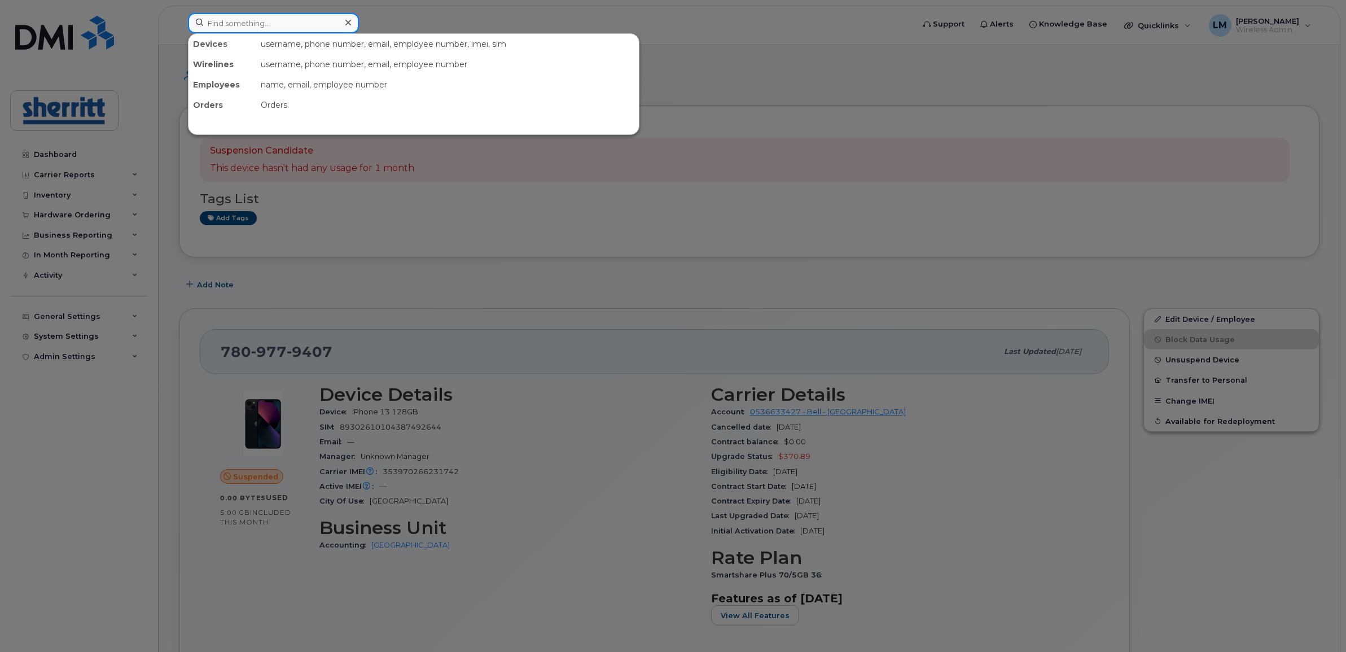
click at [281, 21] on input at bounding box center [273, 23] width 171 height 20
click at [865, 85] on div at bounding box center [673, 326] width 1346 height 652
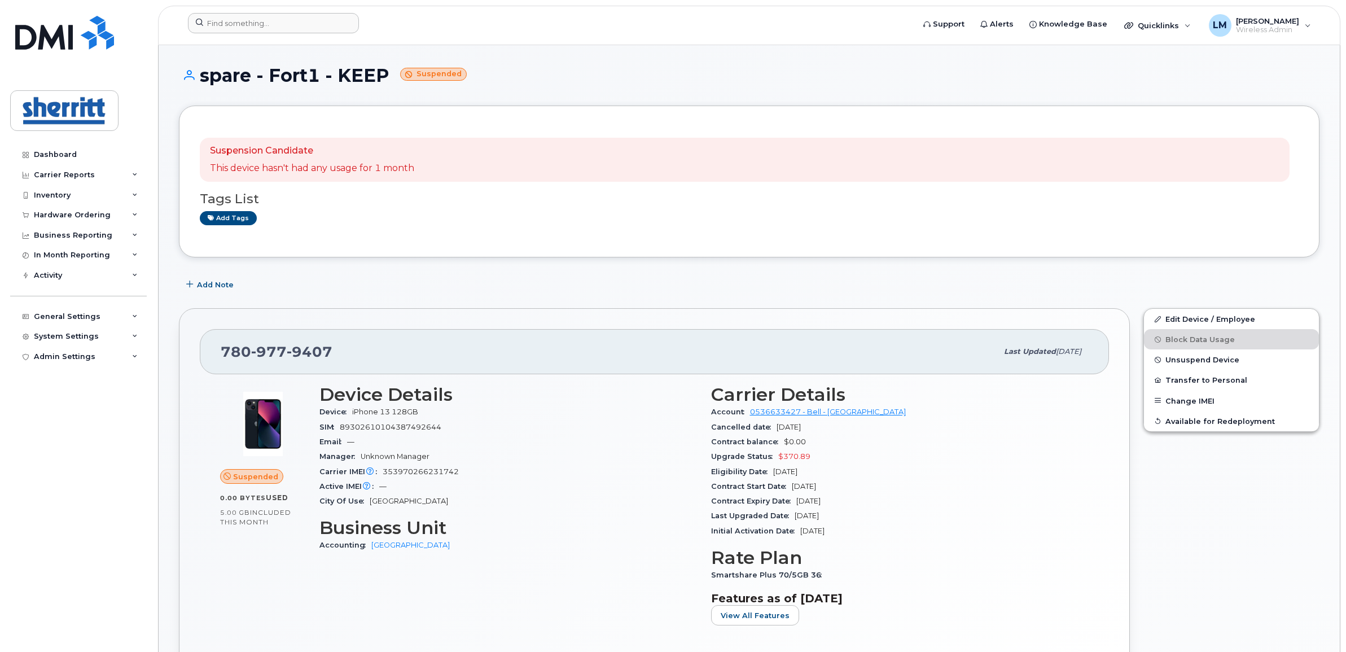
click at [300, 11] on header "Support Alerts Knowledge Base Quicklinks Suspend / Cancel Device Change SIM Car…" at bounding box center [749, 26] width 1182 height 40
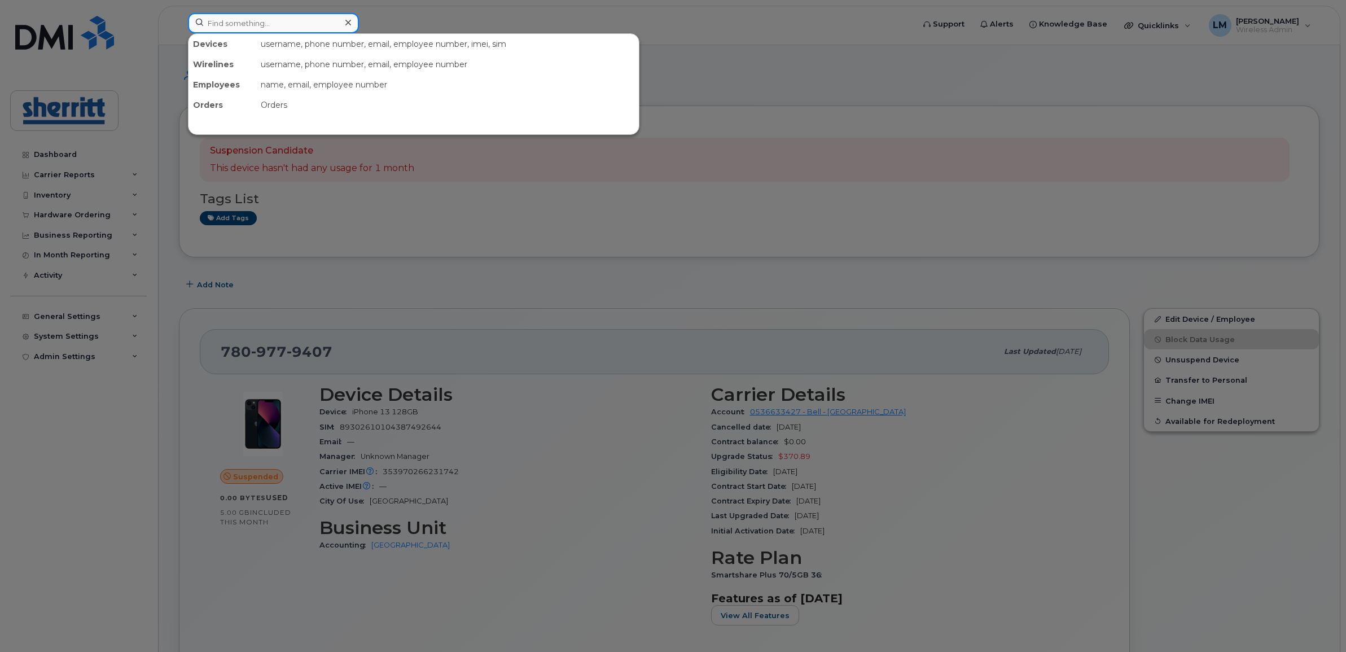
click at [290, 23] on input at bounding box center [273, 23] width 171 height 20
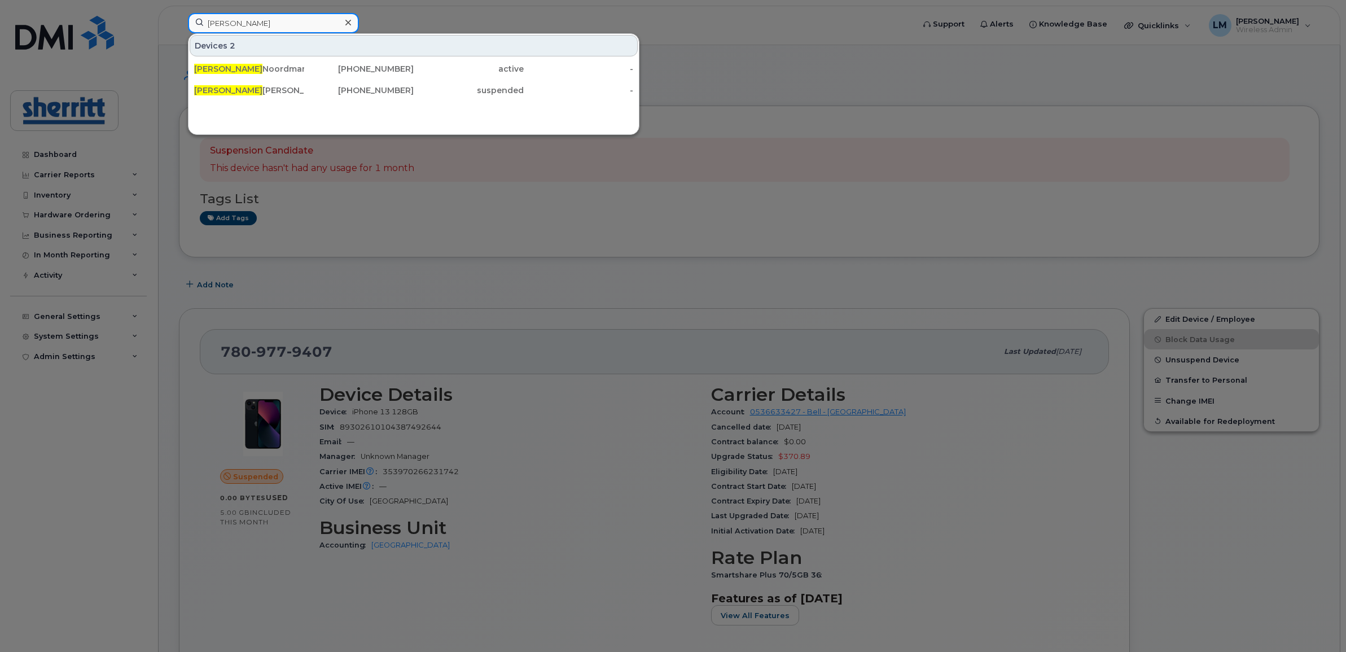
type input "anton"
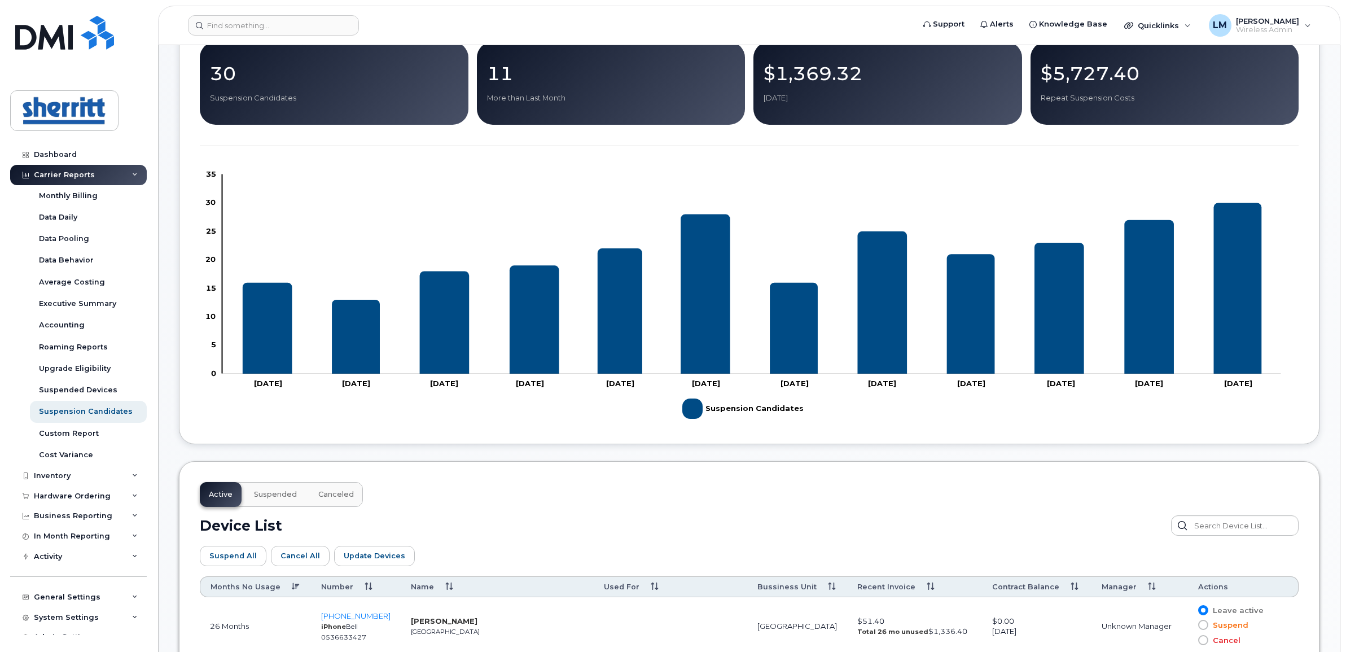
scroll to position [168, 0]
